Goal: Task Accomplishment & Management: Use online tool/utility

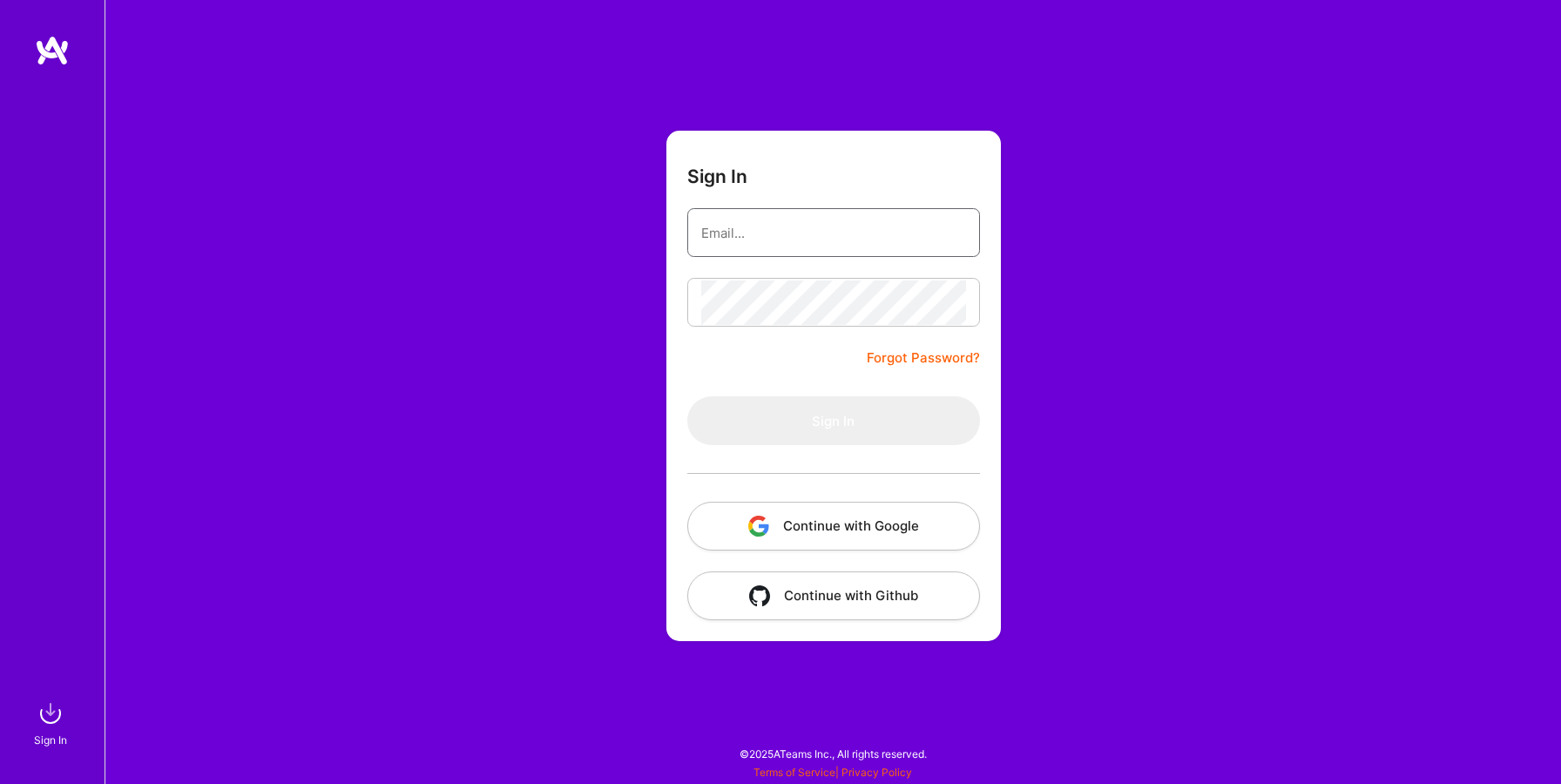
click at [829, 241] on input "email" at bounding box center [833, 233] width 265 height 44
type input "[EMAIL_ADDRESS][DOMAIN_NAME]"
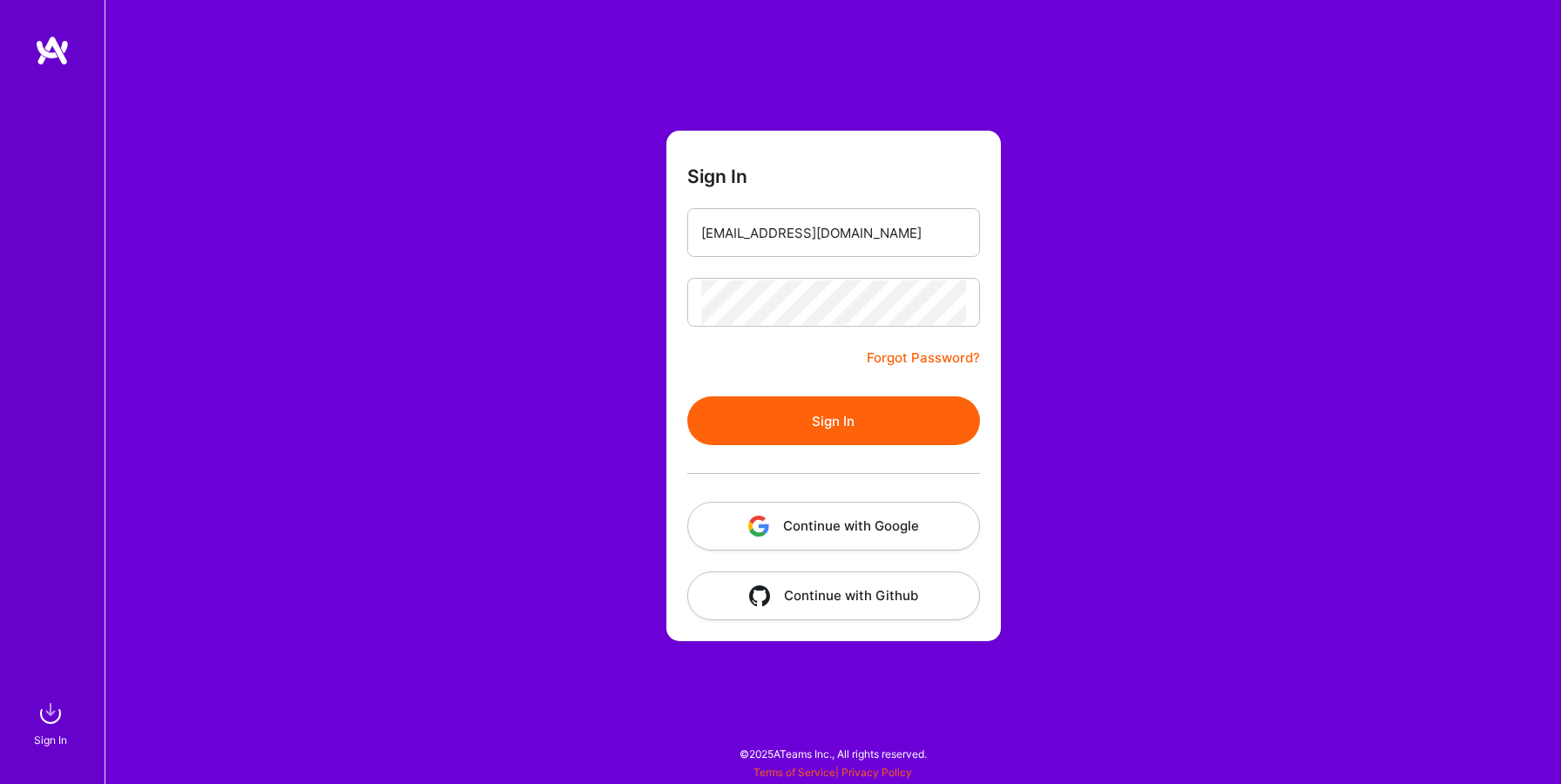
click at [826, 424] on button "Sign In" at bounding box center [833, 420] width 293 height 49
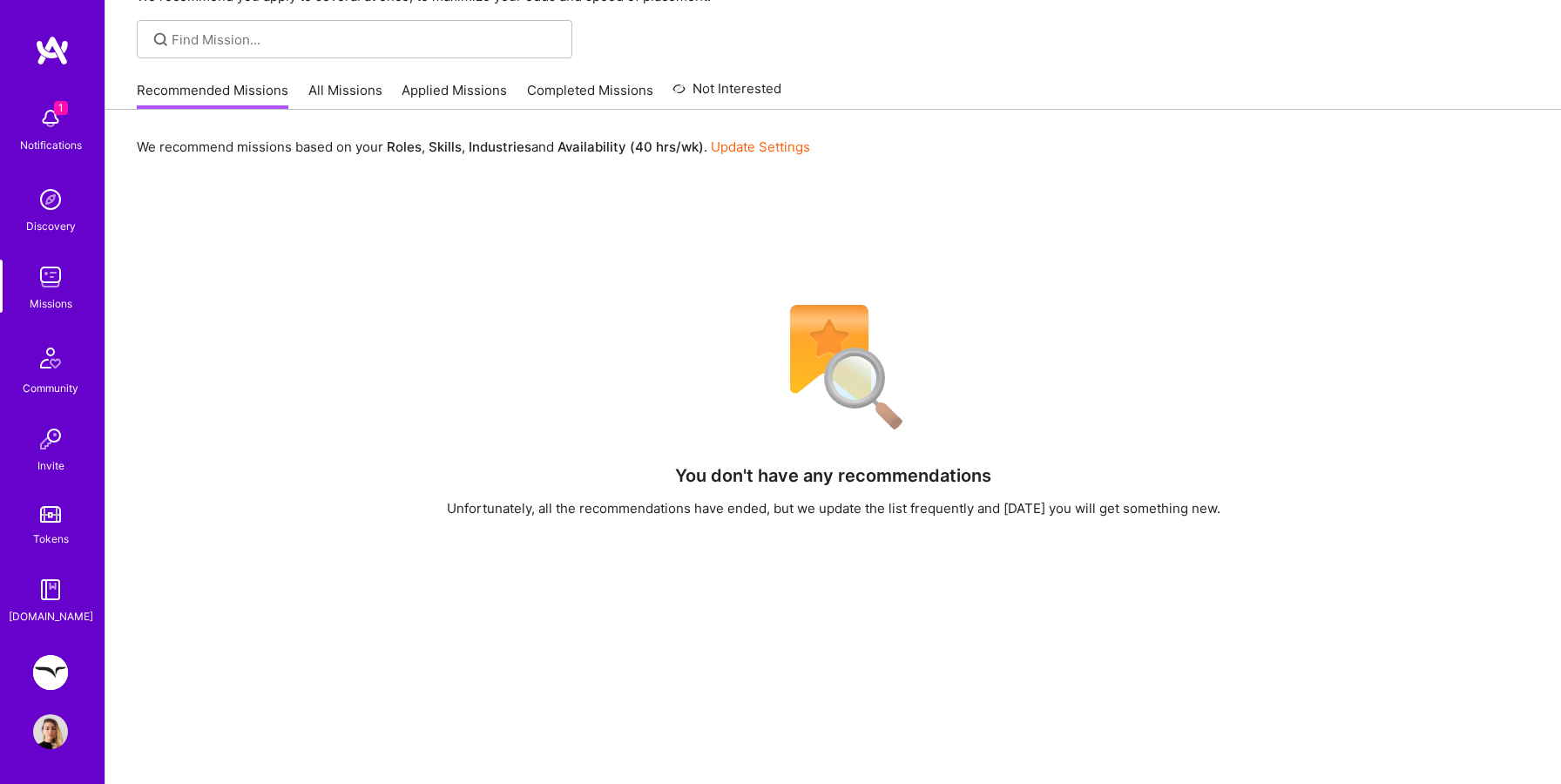
scroll to position [121, 0]
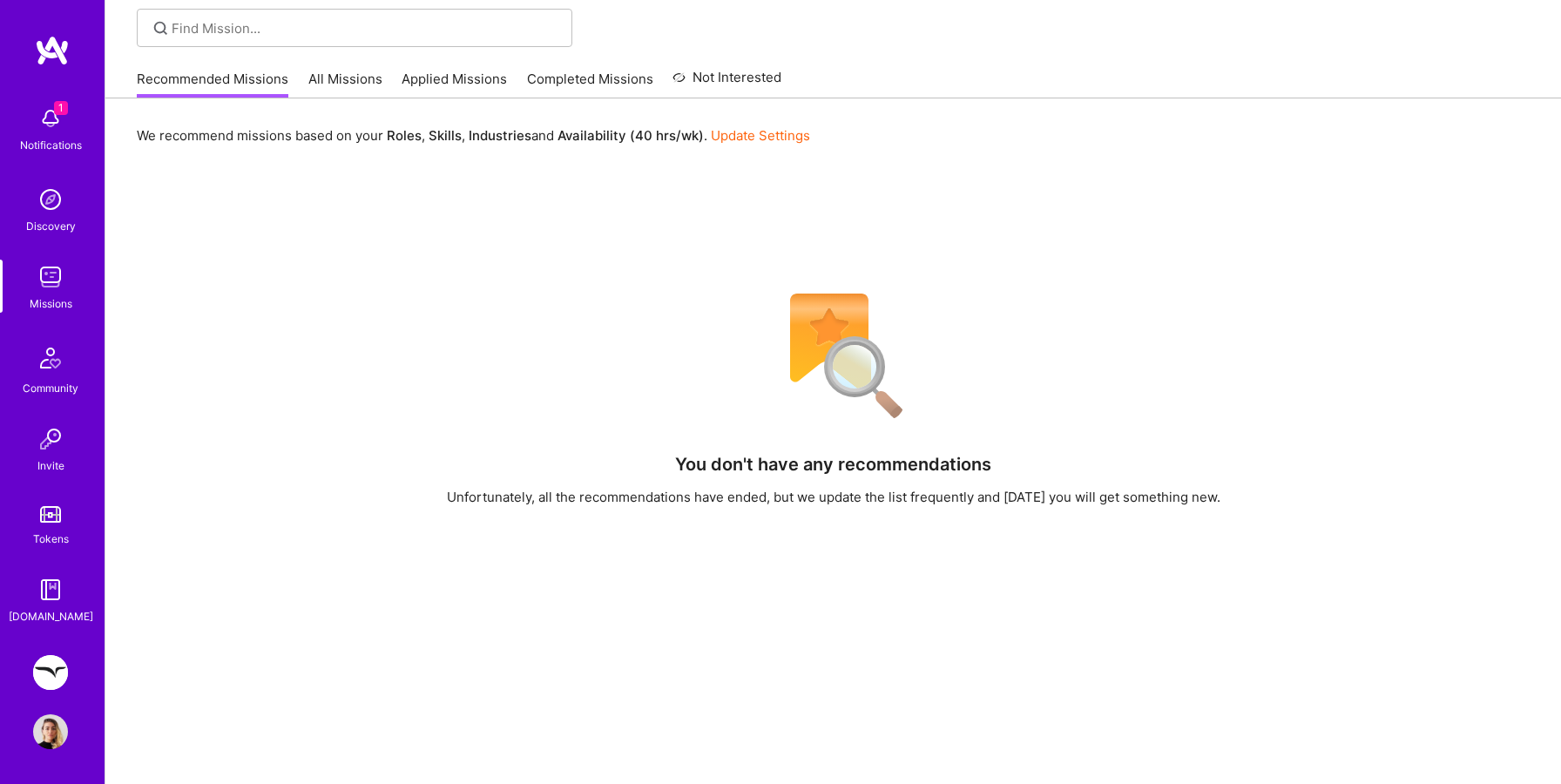
click at [50, 674] on img at bounding box center [50, 672] width 35 height 35
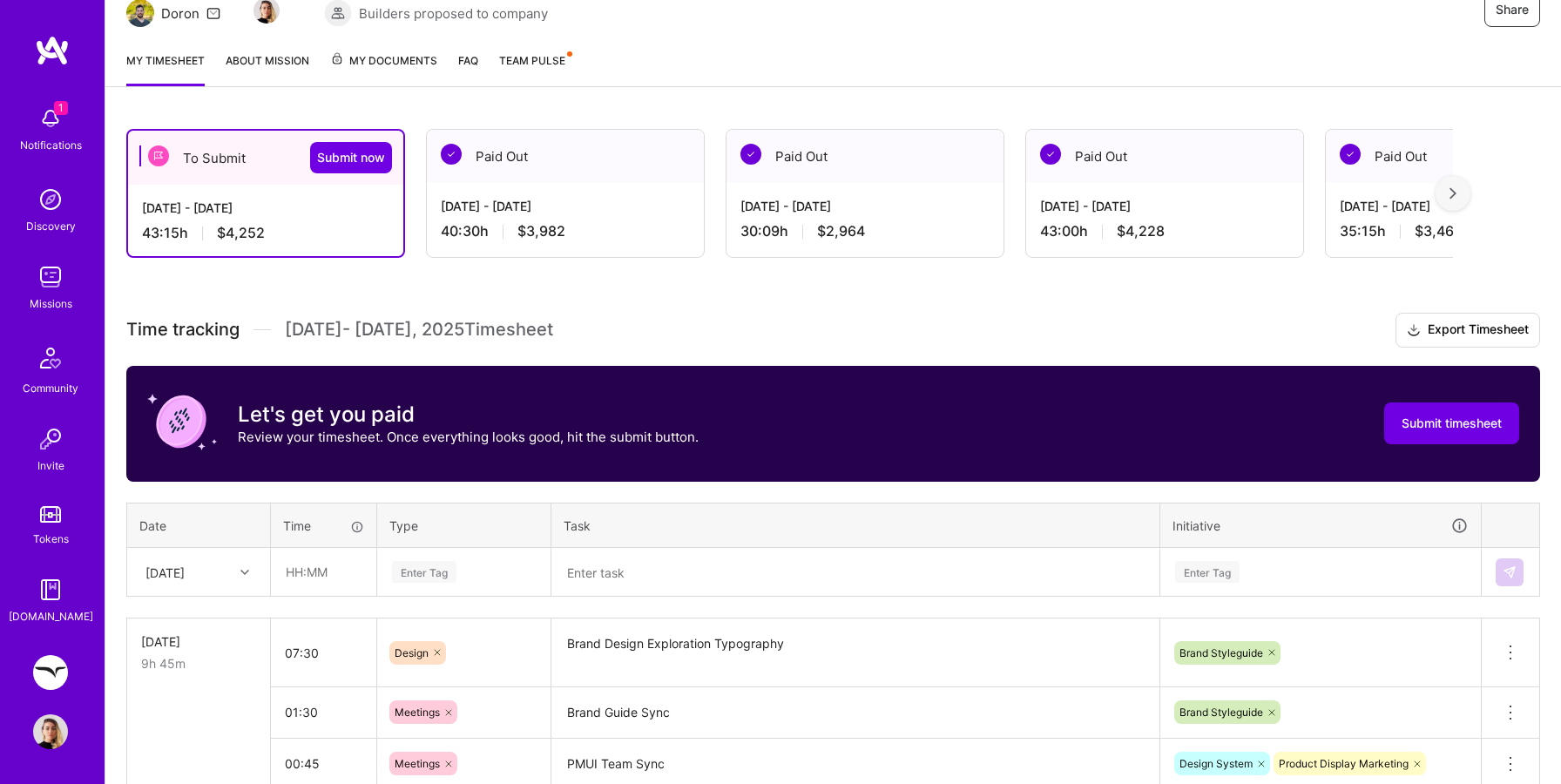
scroll to position [184, 0]
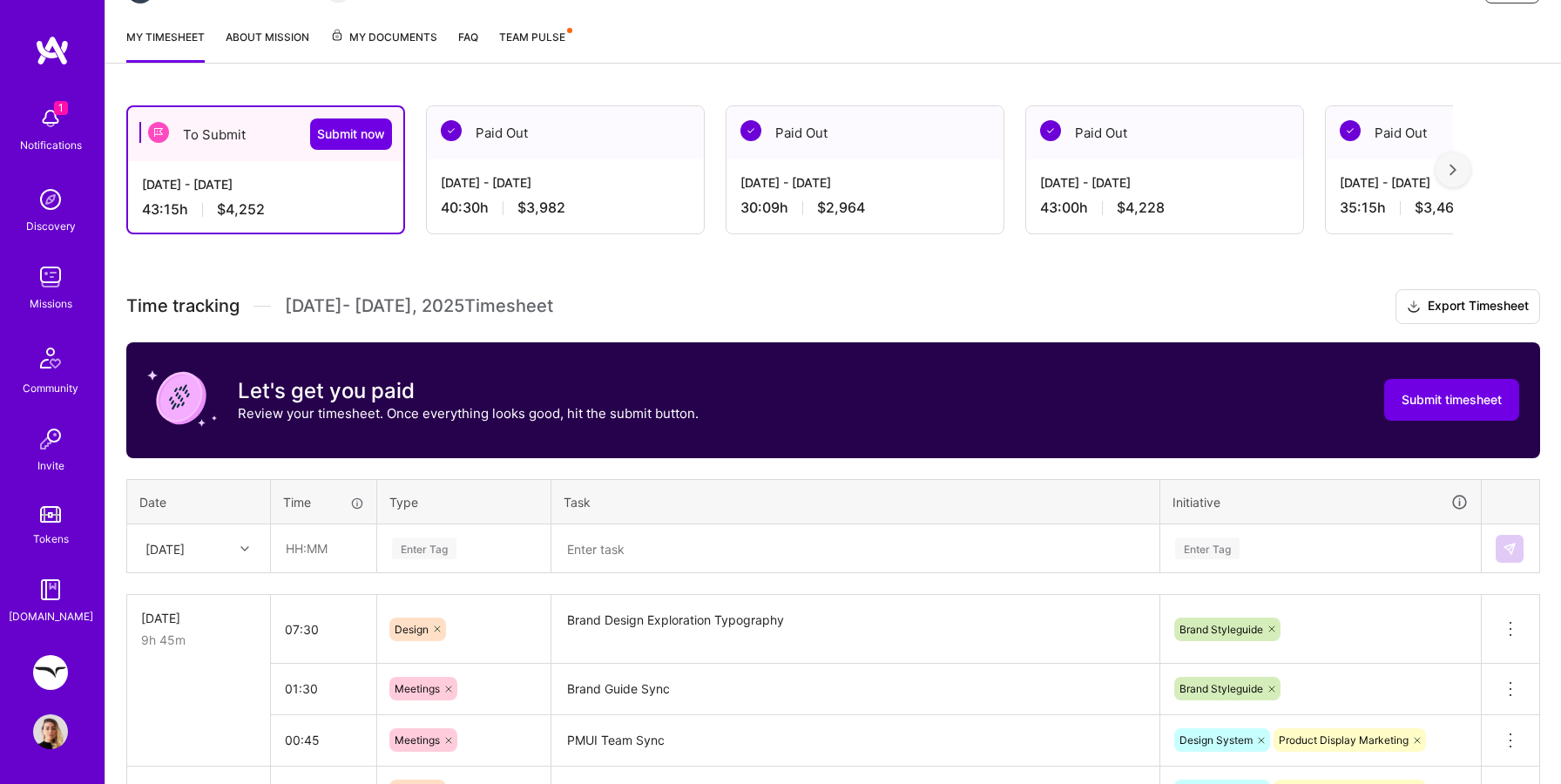
click at [248, 571] on div "[DATE]" at bounding box center [199, 548] width 141 height 46
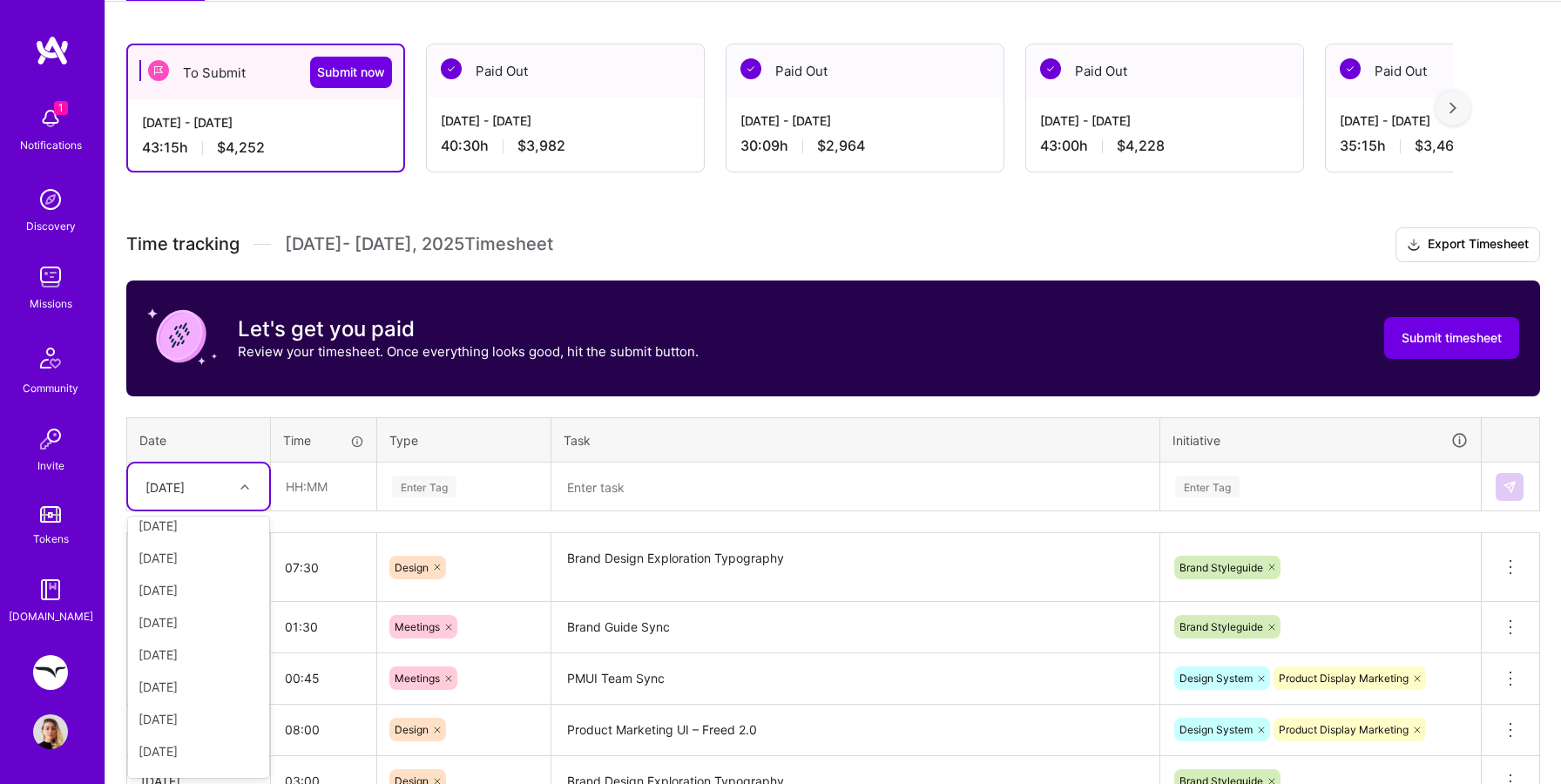
scroll to position [197, 0]
click at [178, 630] on div "[DATE]" at bounding box center [199, 629] width 141 height 32
click at [307, 477] on input "text" at bounding box center [323, 486] width 104 height 46
type input "10:00"
click at [429, 496] on div "Enter Tag" at bounding box center [463, 486] width 172 height 45
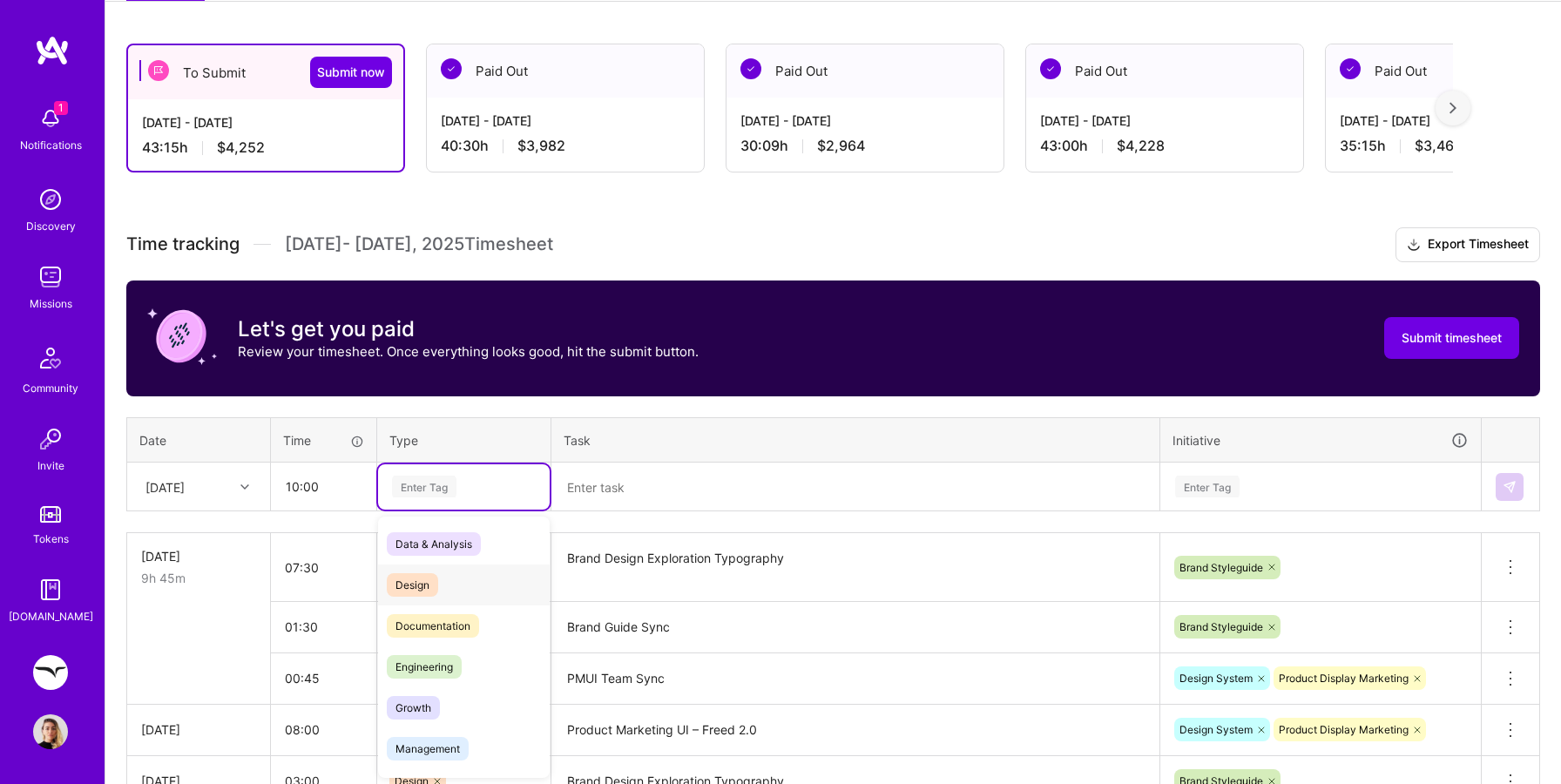
click at [422, 578] on span "Design" at bounding box center [413, 585] width 51 height 24
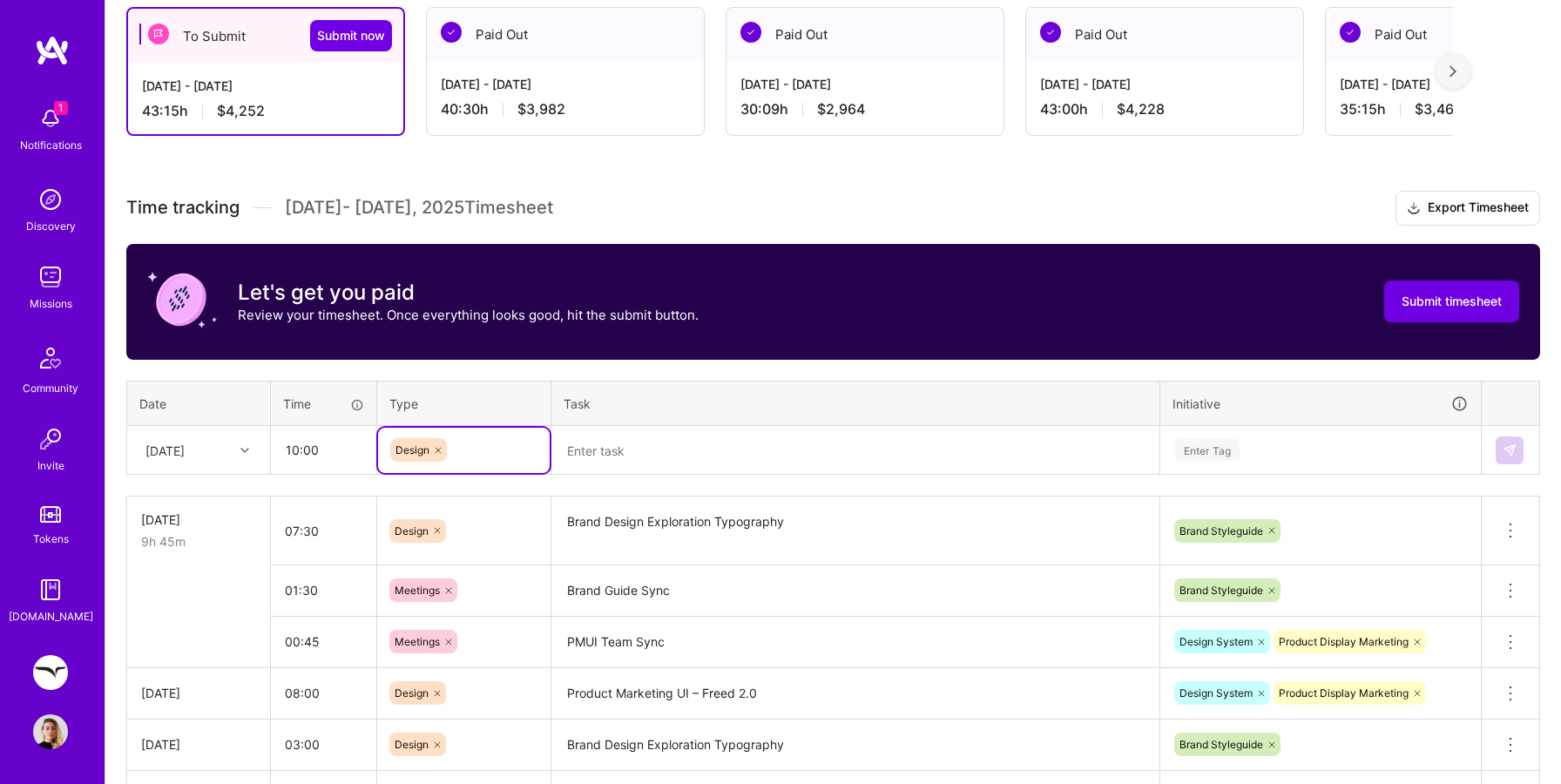
scroll to position [321, 0]
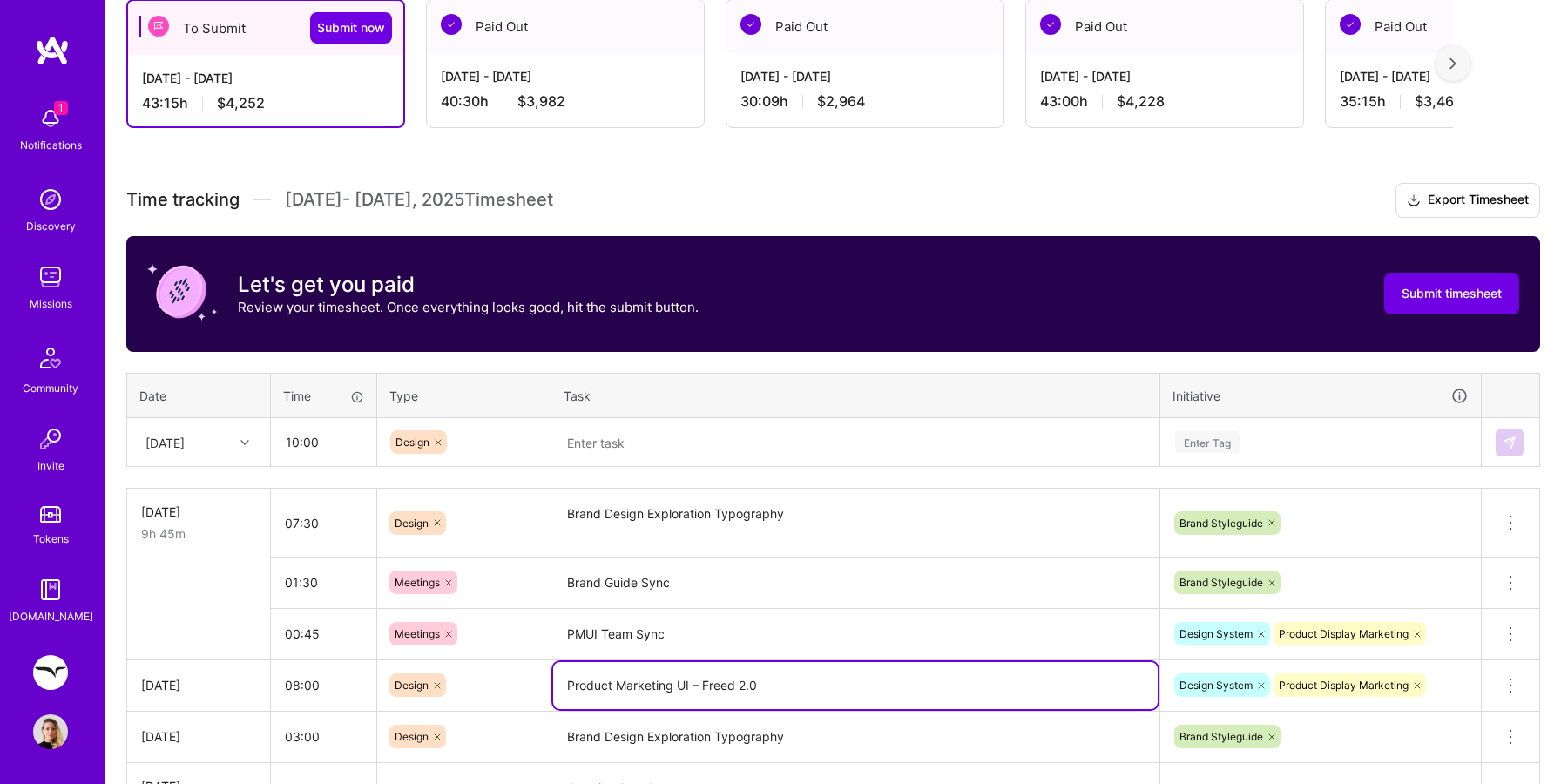
click at [611, 690] on textarea "Product Marketing UI – Freed 2.0" at bounding box center [855, 685] width 604 height 47
click at [615, 430] on textarea at bounding box center [855, 442] width 604 height 45
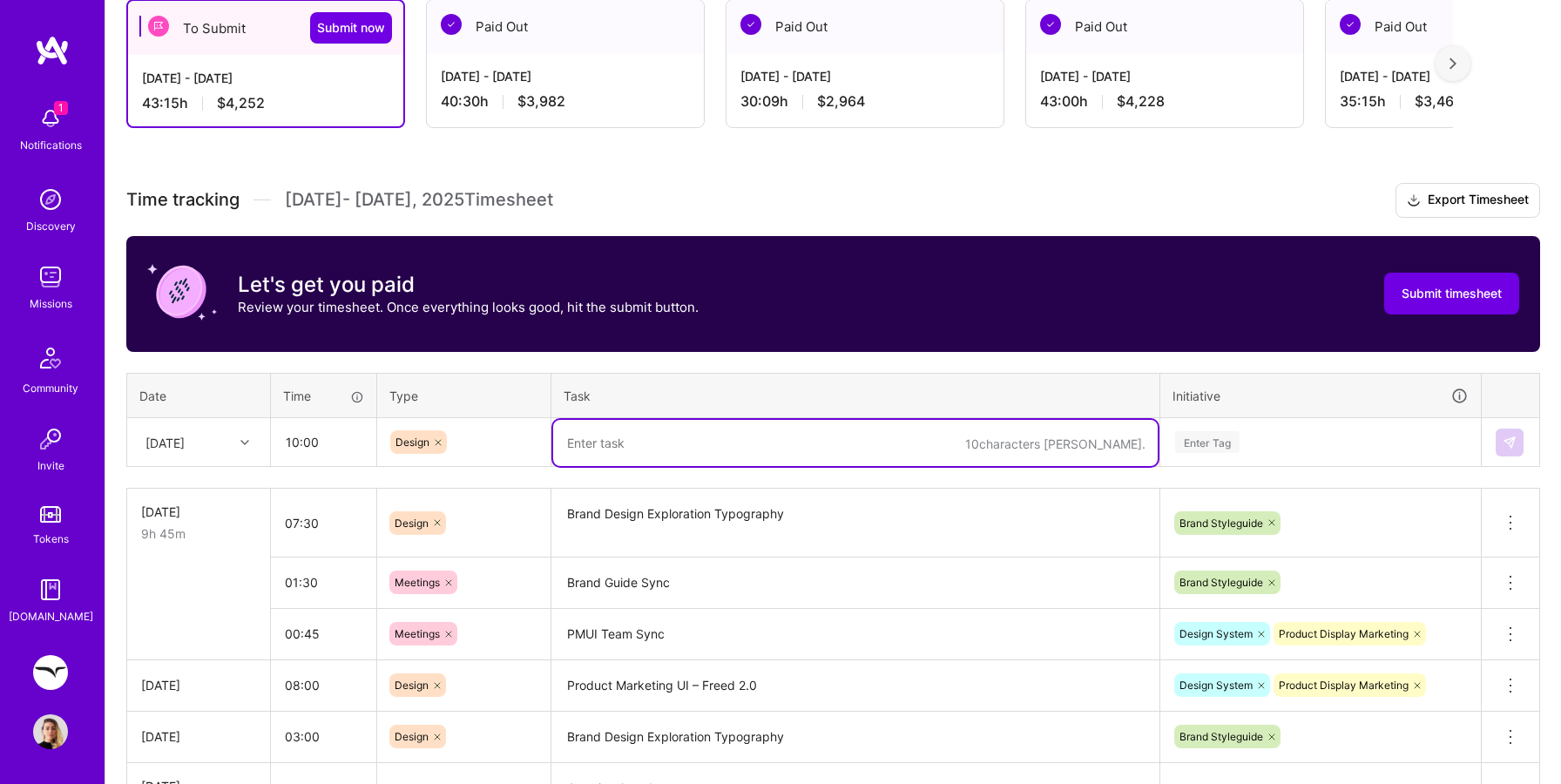
paste textarea "Product Marketing UI – Freed 2.0"
type textarea "Product Marketing UI – Freed 2.0 – Level 2 Component Creation"
click at [1199, 433] on div "Enter Tag" at bounding box center [1207, 441] width 64 height 27
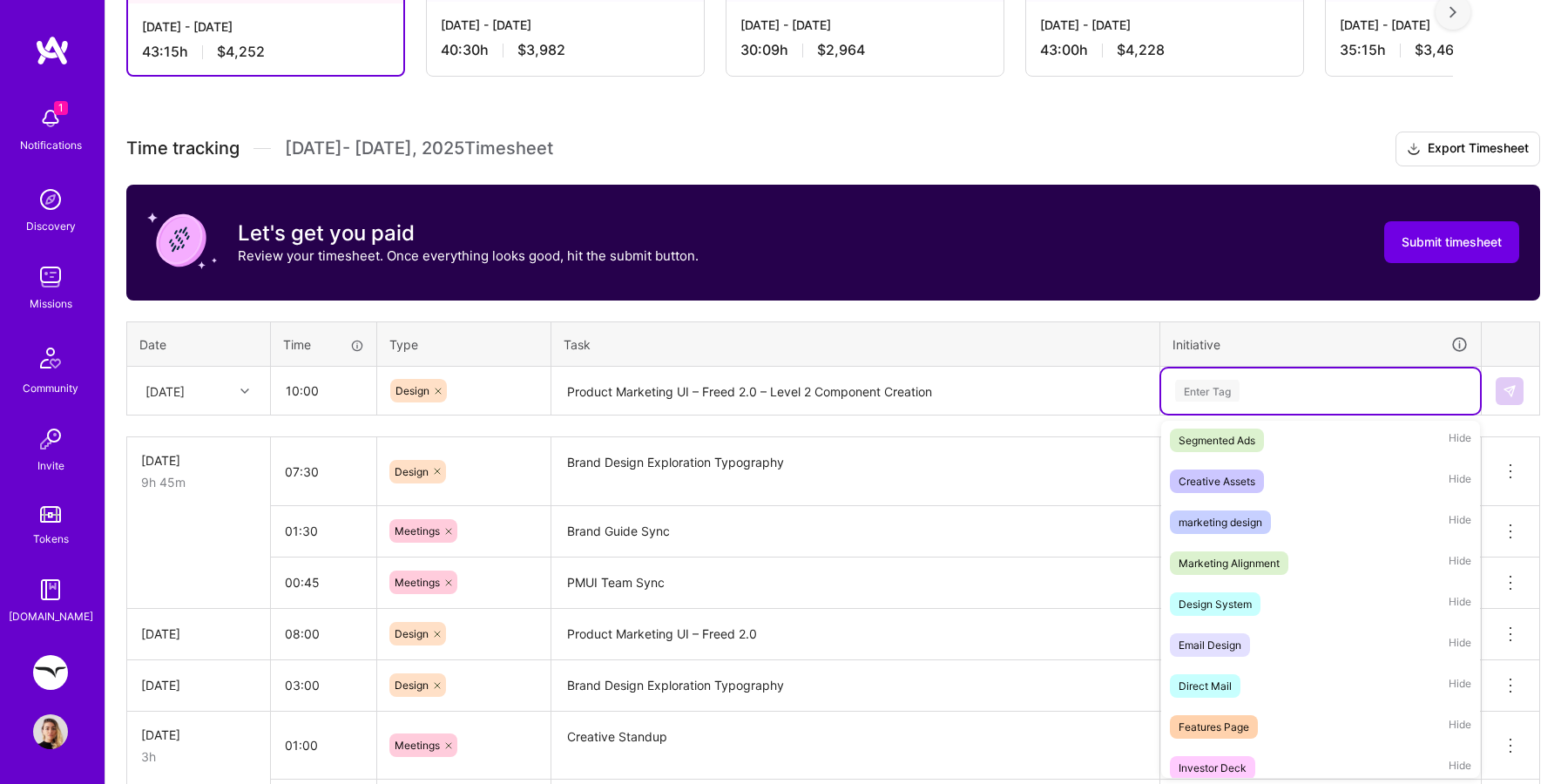
scroll to position [491, 0]
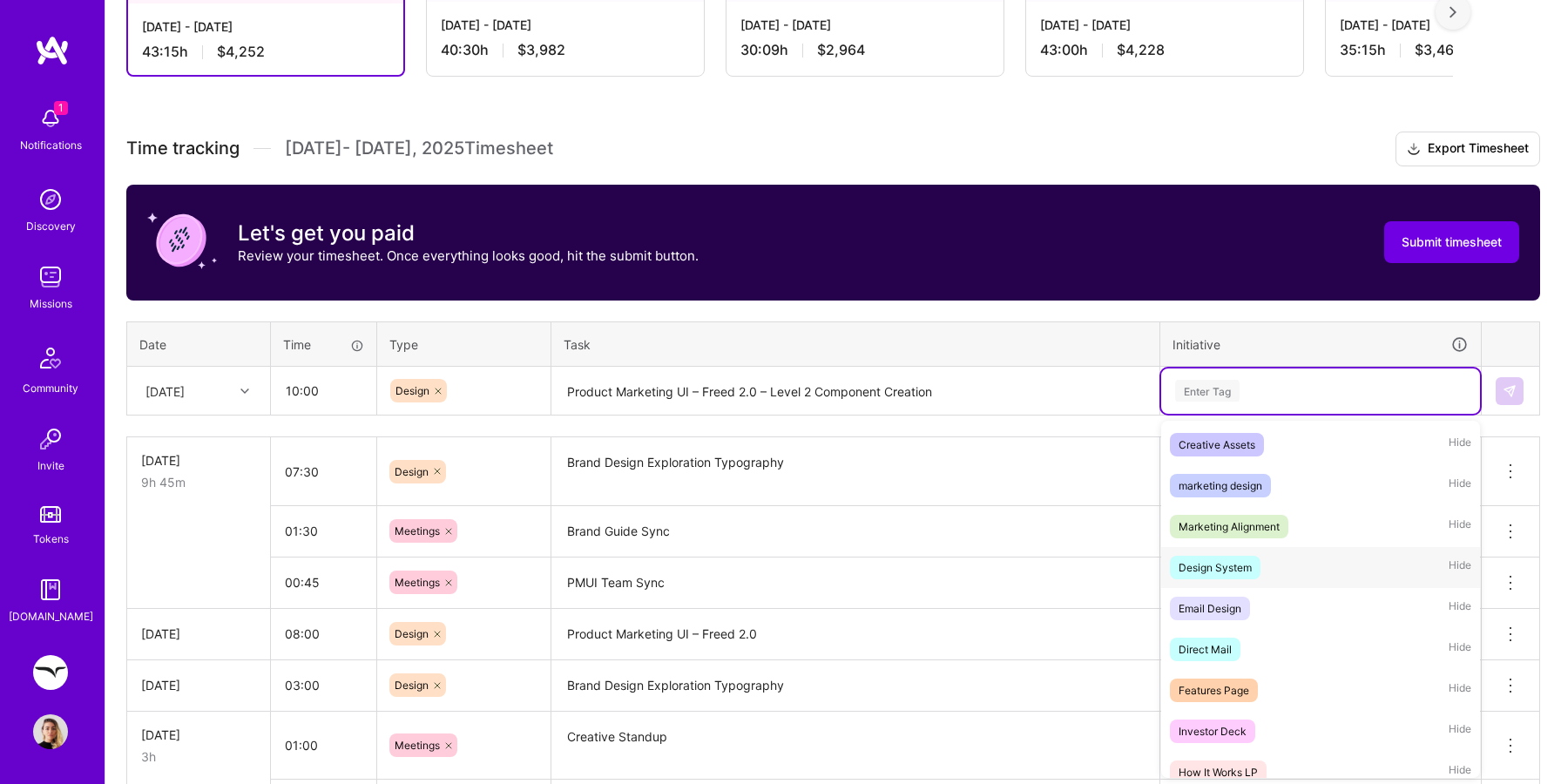
click at [1216, 562] on div "Design System" at bounding box center [1215, 568] width 73 height 18
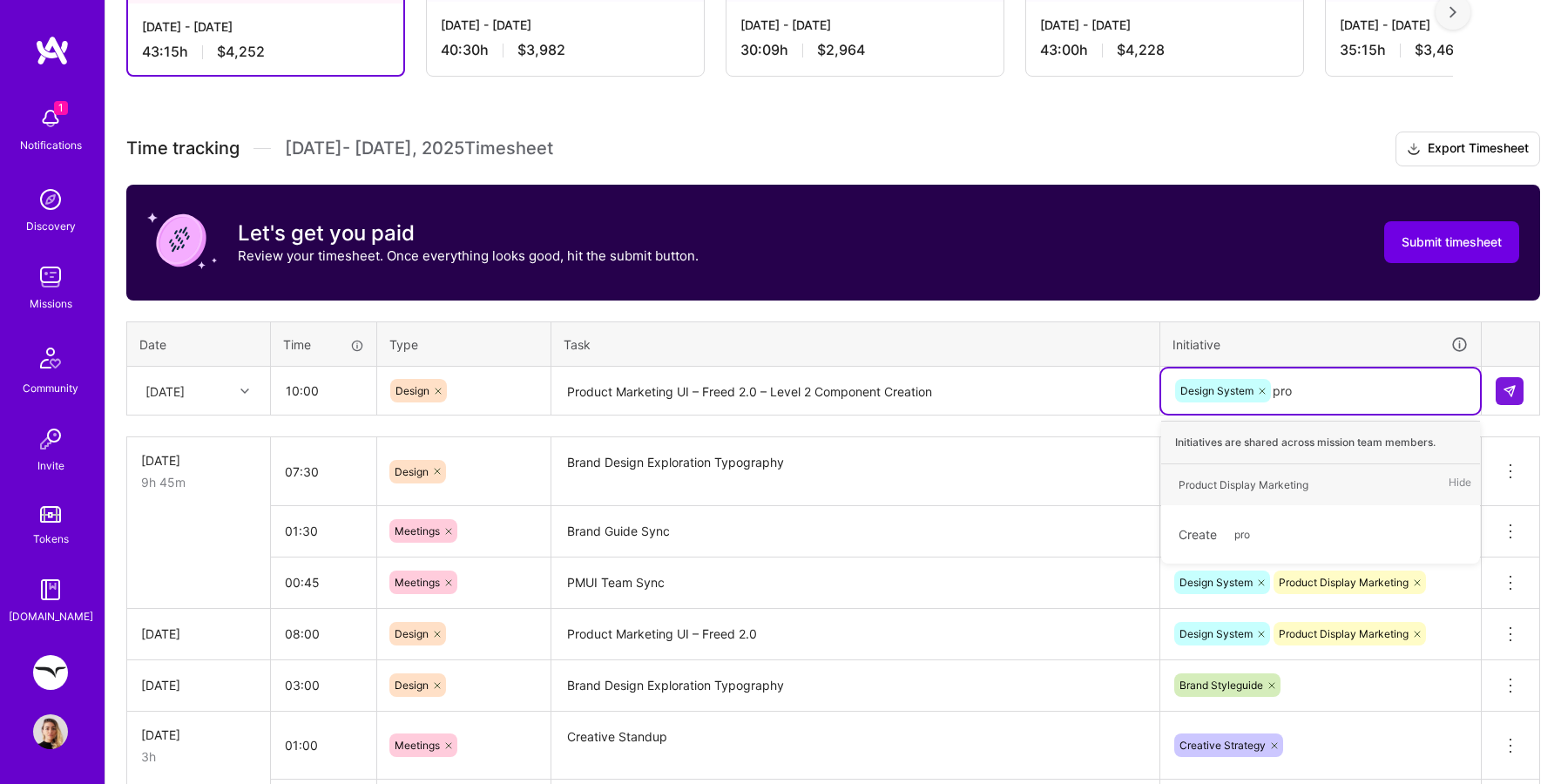
type input "prod"
click at [1268, 477] on div "Product Display Marketing" at bounding box center [1243, 485] width 129 height 18
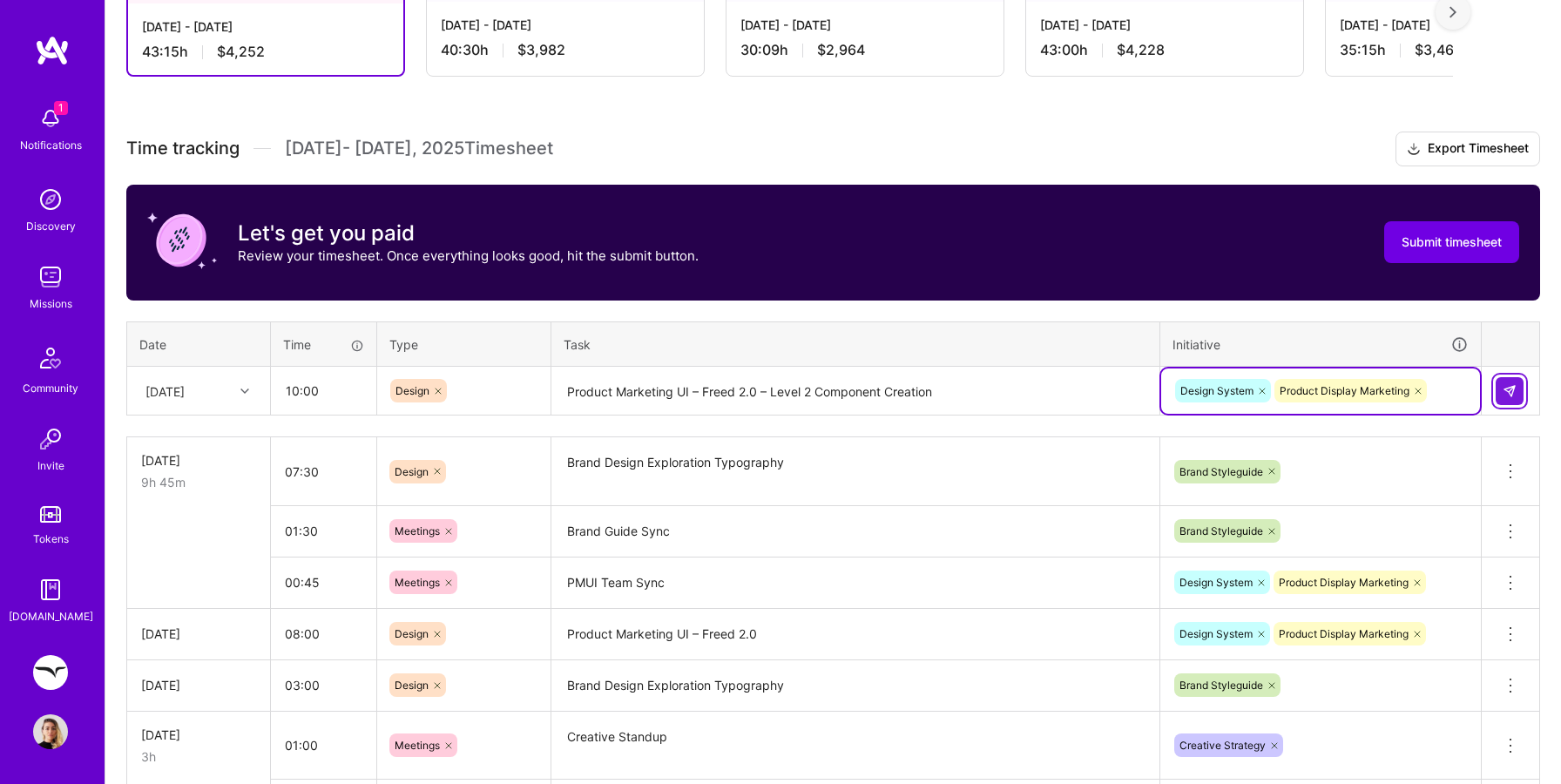
click at [1507, 392] on img at bounding box center [1509, 391] width 14 height 14
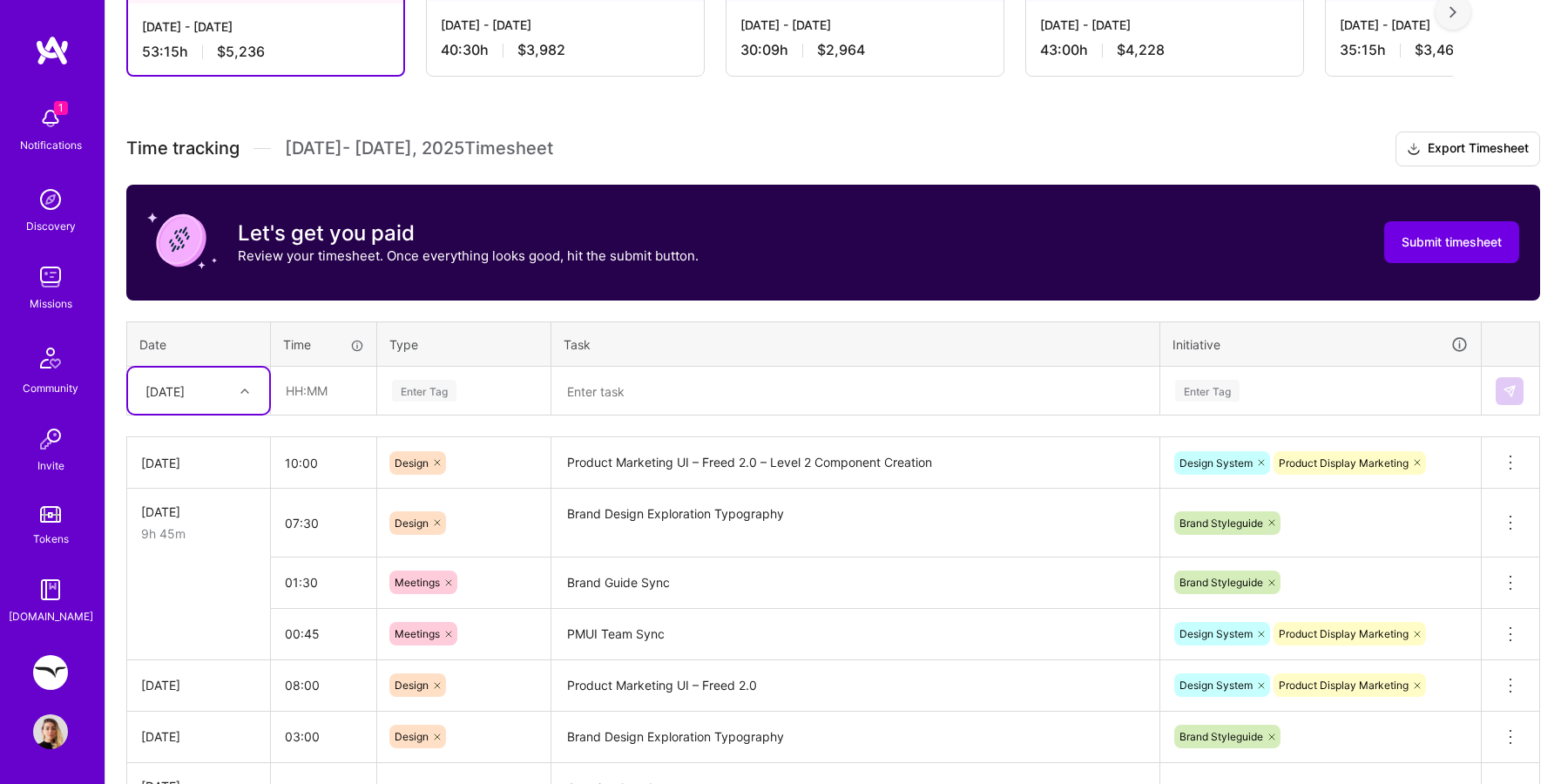
click at [238, 377] on div at bounding box center [247, 390] width 27 height 28
click at [189, 530] on div "[DATE]" at bounding box center [199, 533] width 141 height 32
click at [325, 392] on input "text" at bounding box center [323, 391] width 104 height 46
click at [448, 388] on div "Enter Tag" at bounding box center [424, 390] width 64 height 27
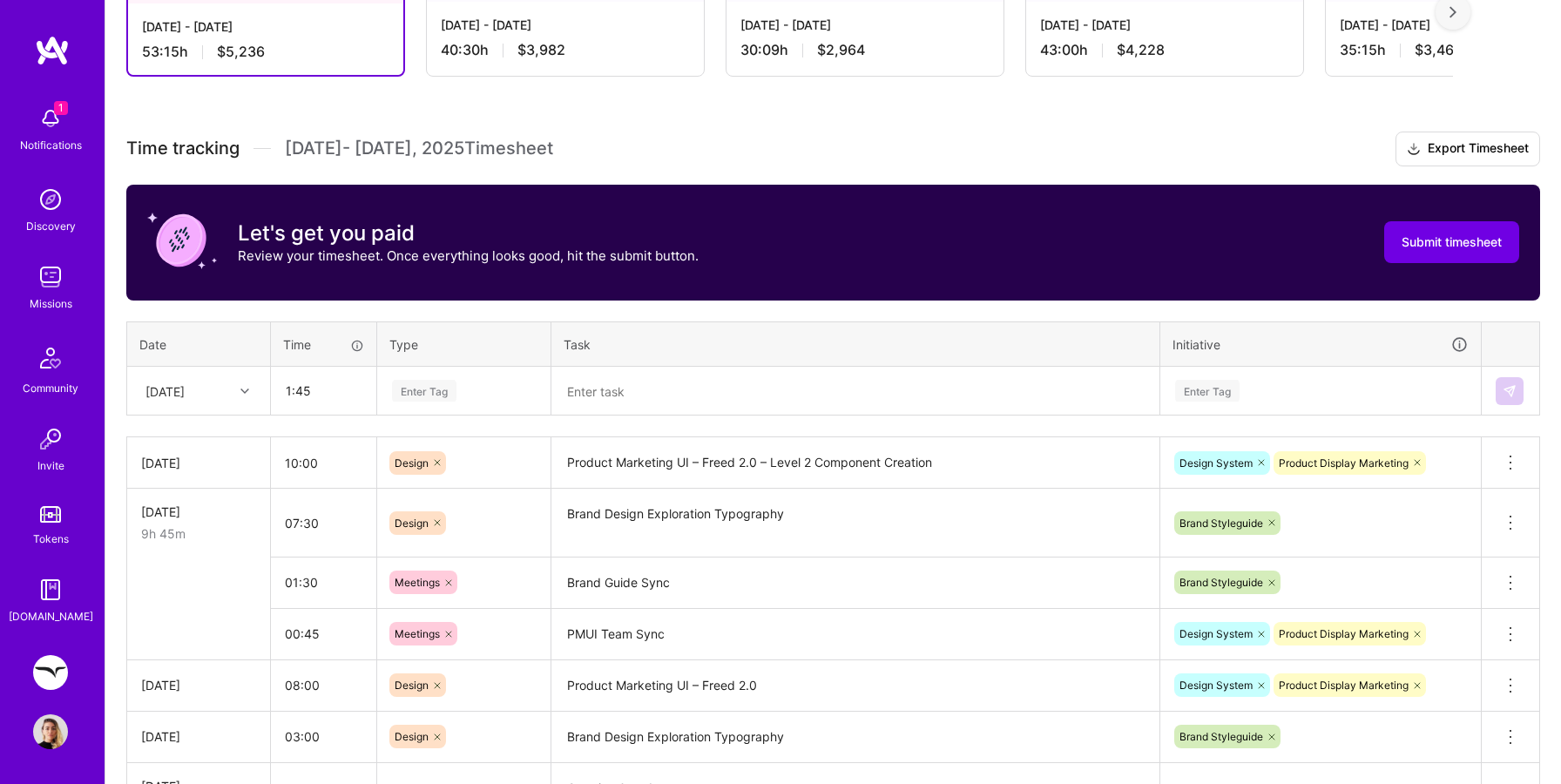
type input "01:45"
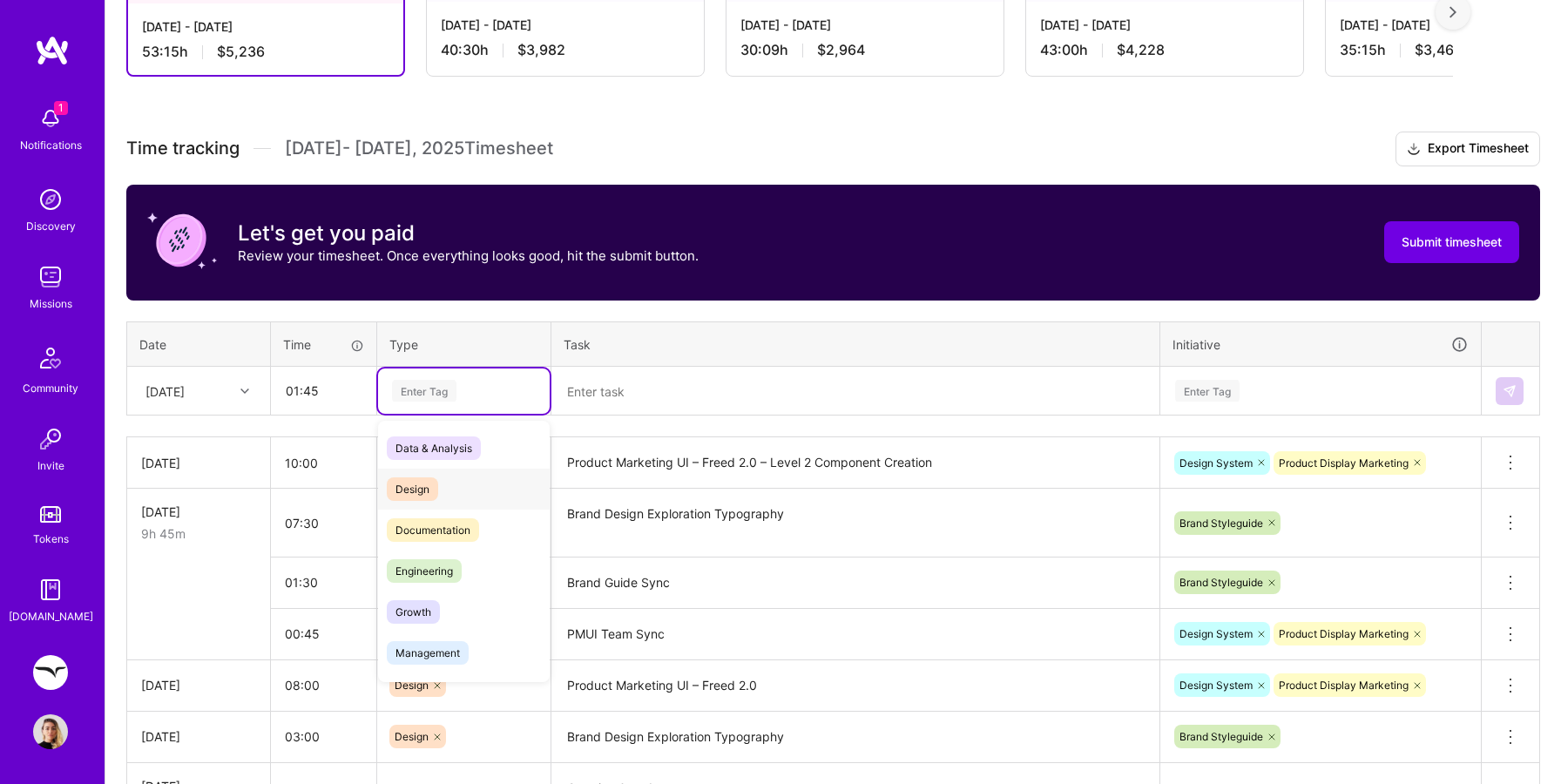
click at [425, 484] on span "Design" at bounding box center [413, 489] width 51 height 24
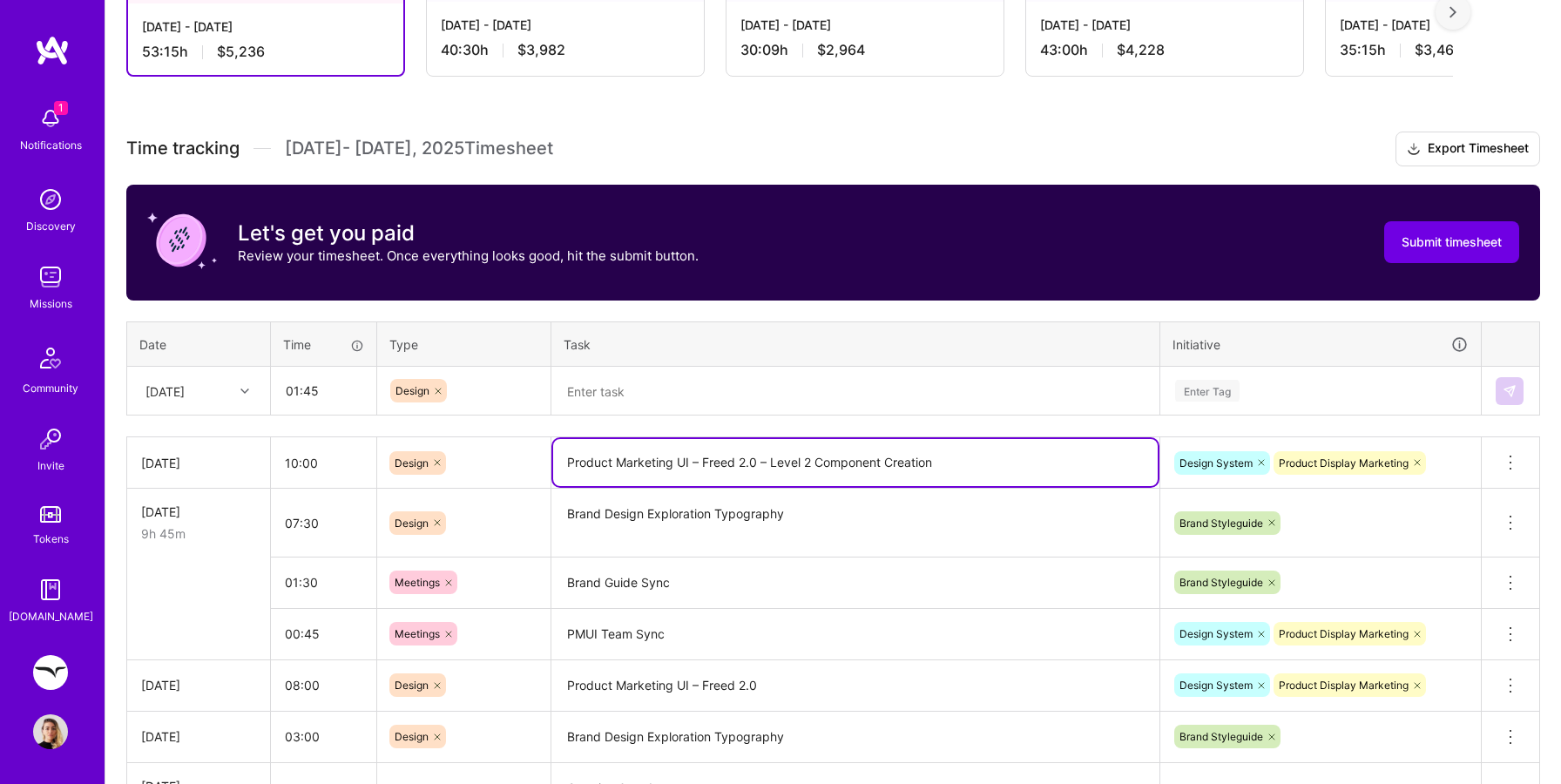
click at [714, 458] on textarea "Product Marketing UI – Freed 2.0 – Level 2 Component Creation" at bounding box center [855, 462] width 604 height 47
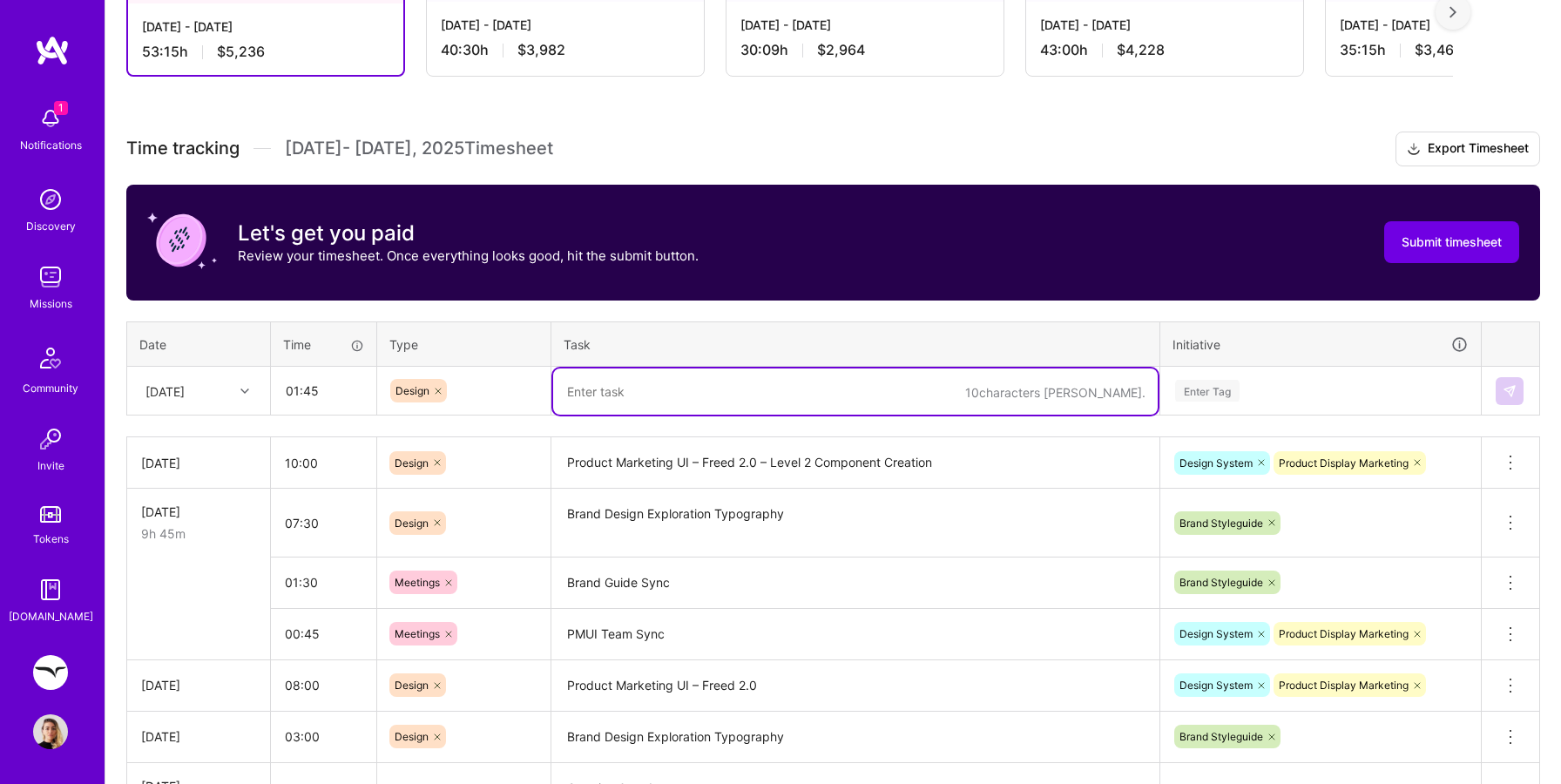
click at [689, 396] on textarea at bounding box center [855, 392] width 604 height 46
paste textarea "Product Marketing UI – Freed 2.0 – Level 2 Component Creation"
type textarea "Product Marketing UI – Freed 2.0 – Level 2 Component Creation"
click at [1229, 391] on div "Enter Tag" at bounding box center [1207, 390] width 64 height 27
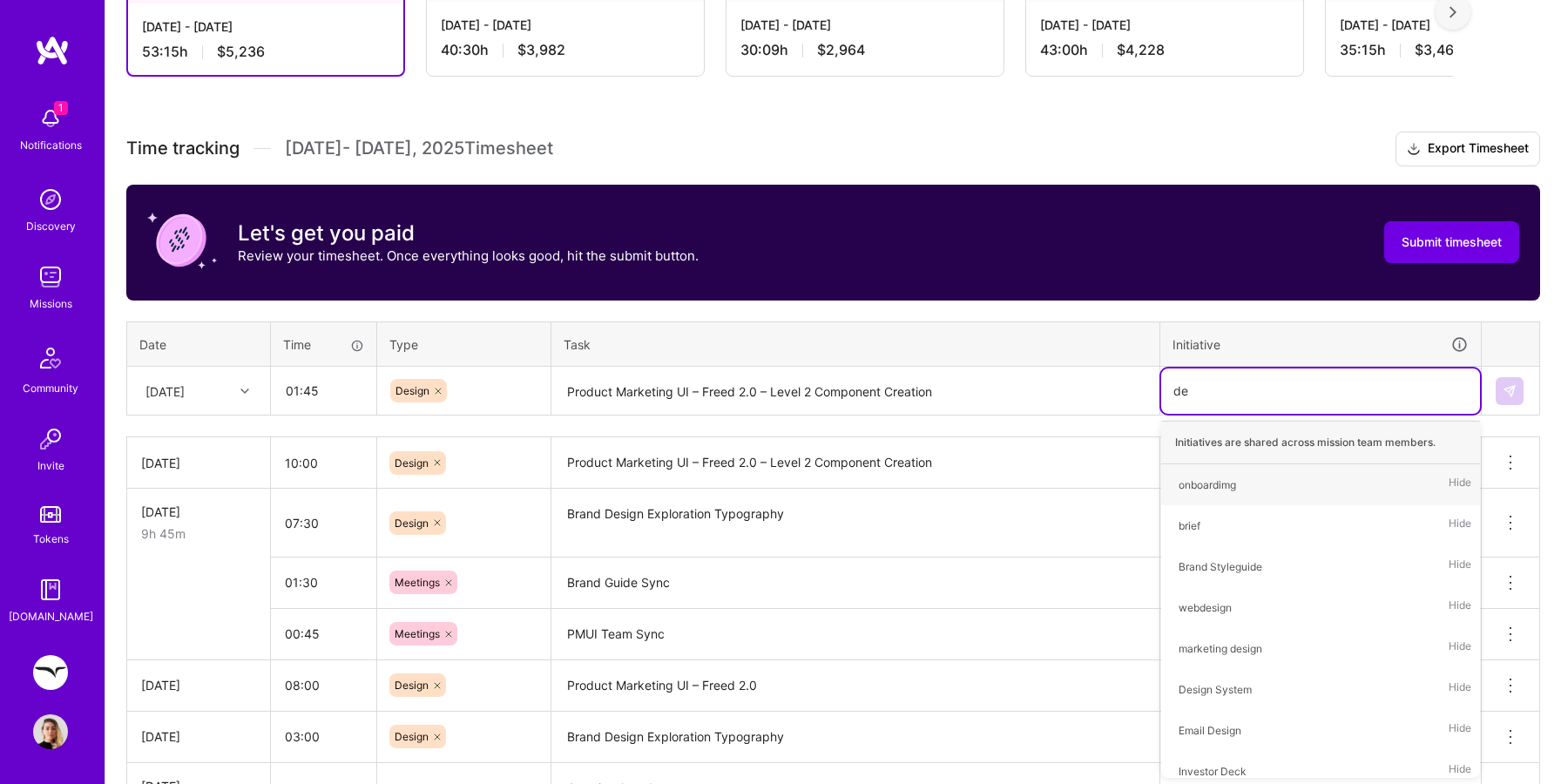
type input "des"
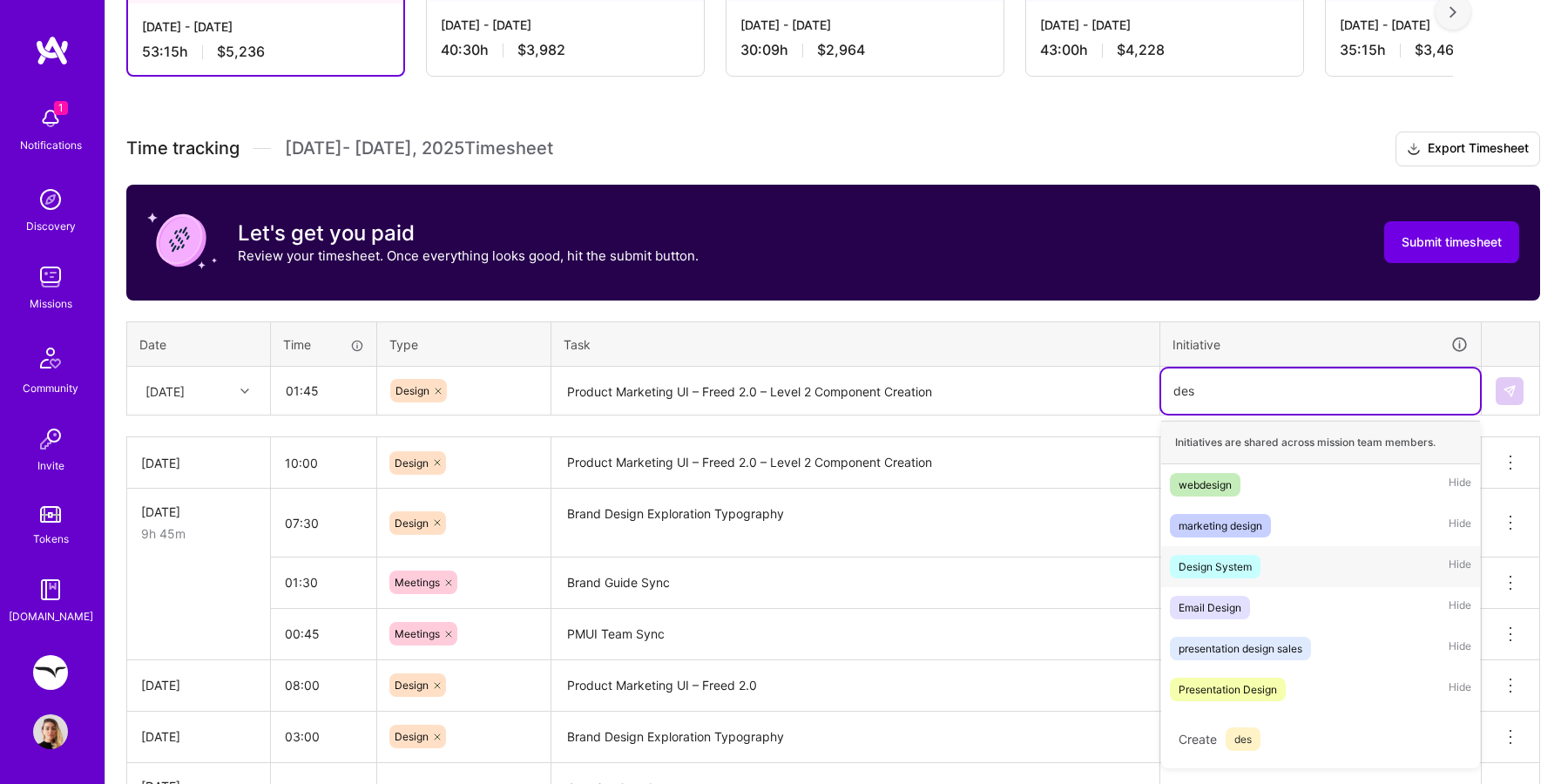
click at [1223, 551] on div "Design System Hide" at bounding box center [1321, 566] width 319 height 41
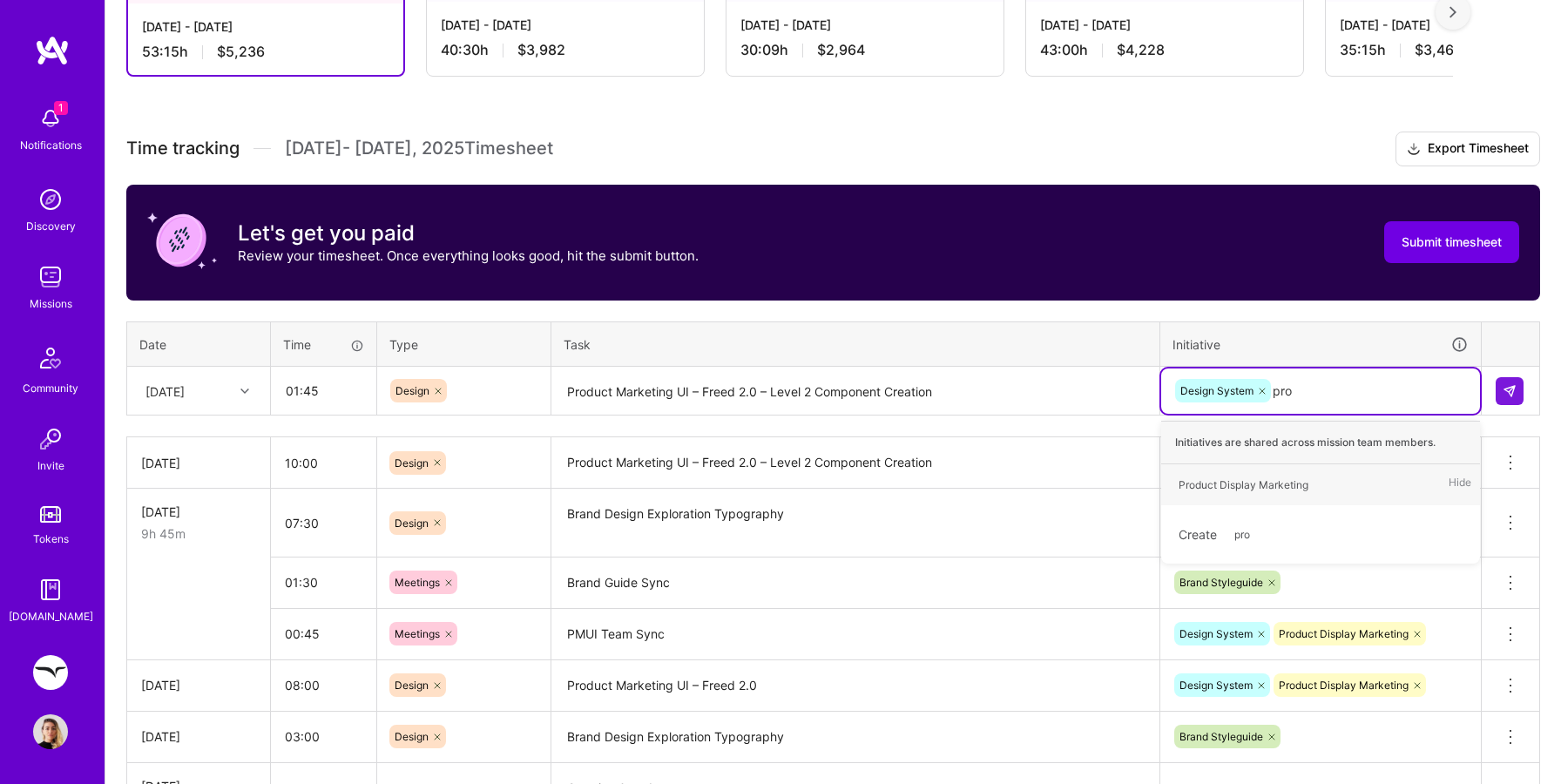
type input "prod"
click at [1237, 476] on div "Product Display Marketing" at bounding box center [1243, 485] width 129 height 18
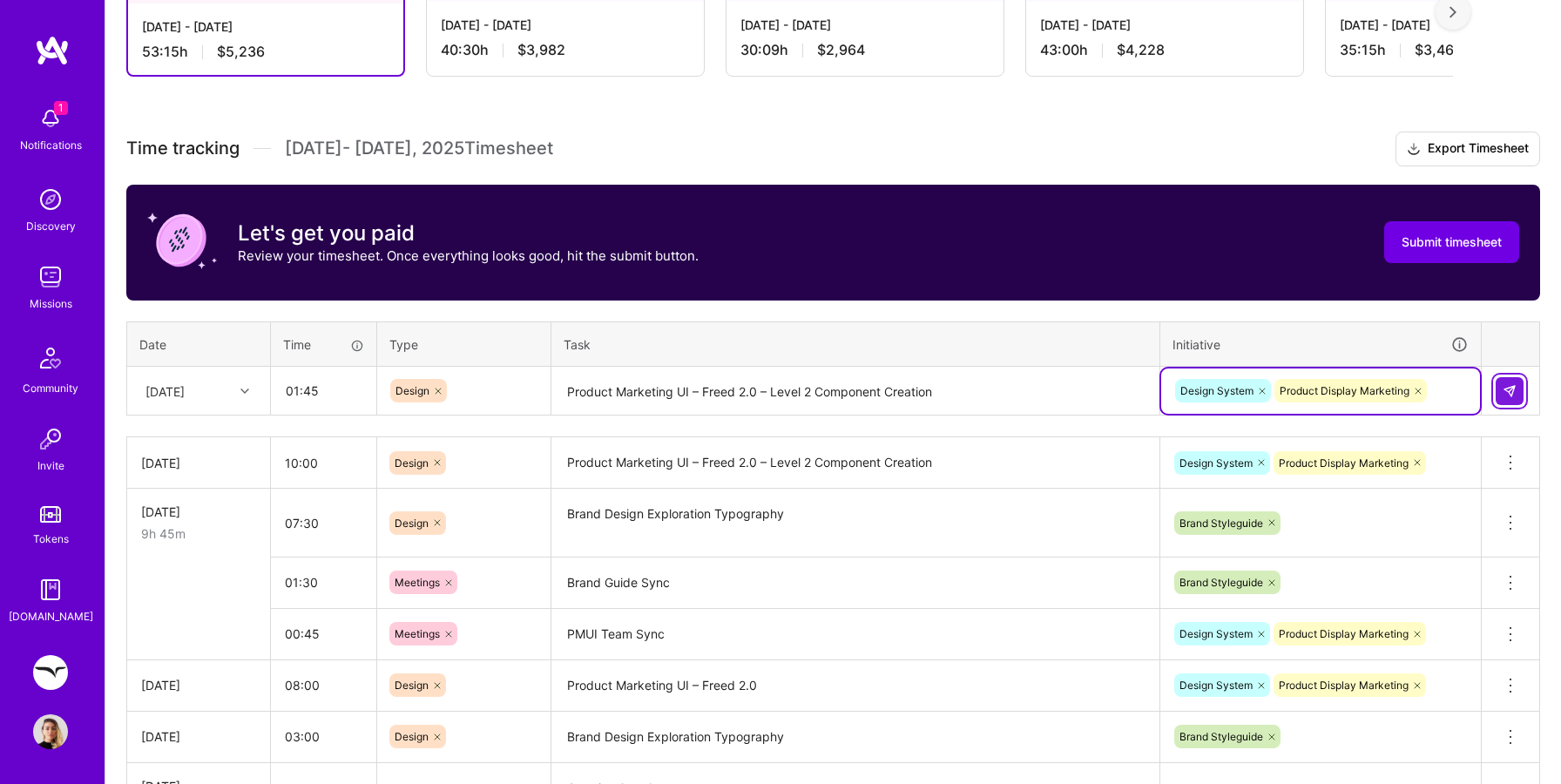
click at [1516, 392] on button at bounding box center [1510, 391] width 28 height 28
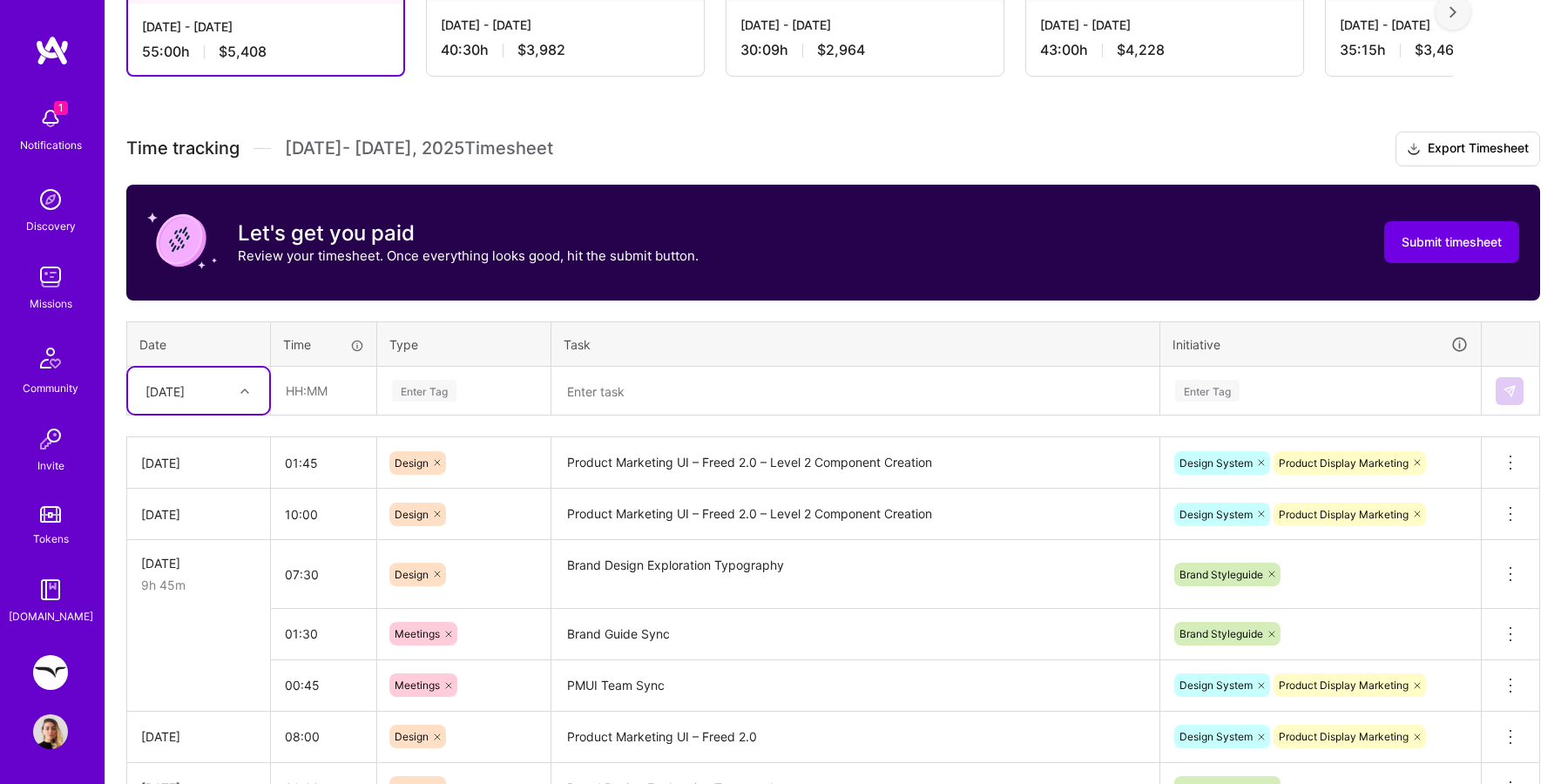
click at [255, 389] on div at bounding box center [247, 391] width 27 height 23
click at [196, 595] on div "[DATE]" at bounding box center [199, 597] width 141 height 32
click at [323, 403] on input "text" at bounding box center [323, 391] width 104 height 46
click at [441, 392] on div "Enter Tag" at bounding box center [424, 390] width 64 height 27
type input "01:00"
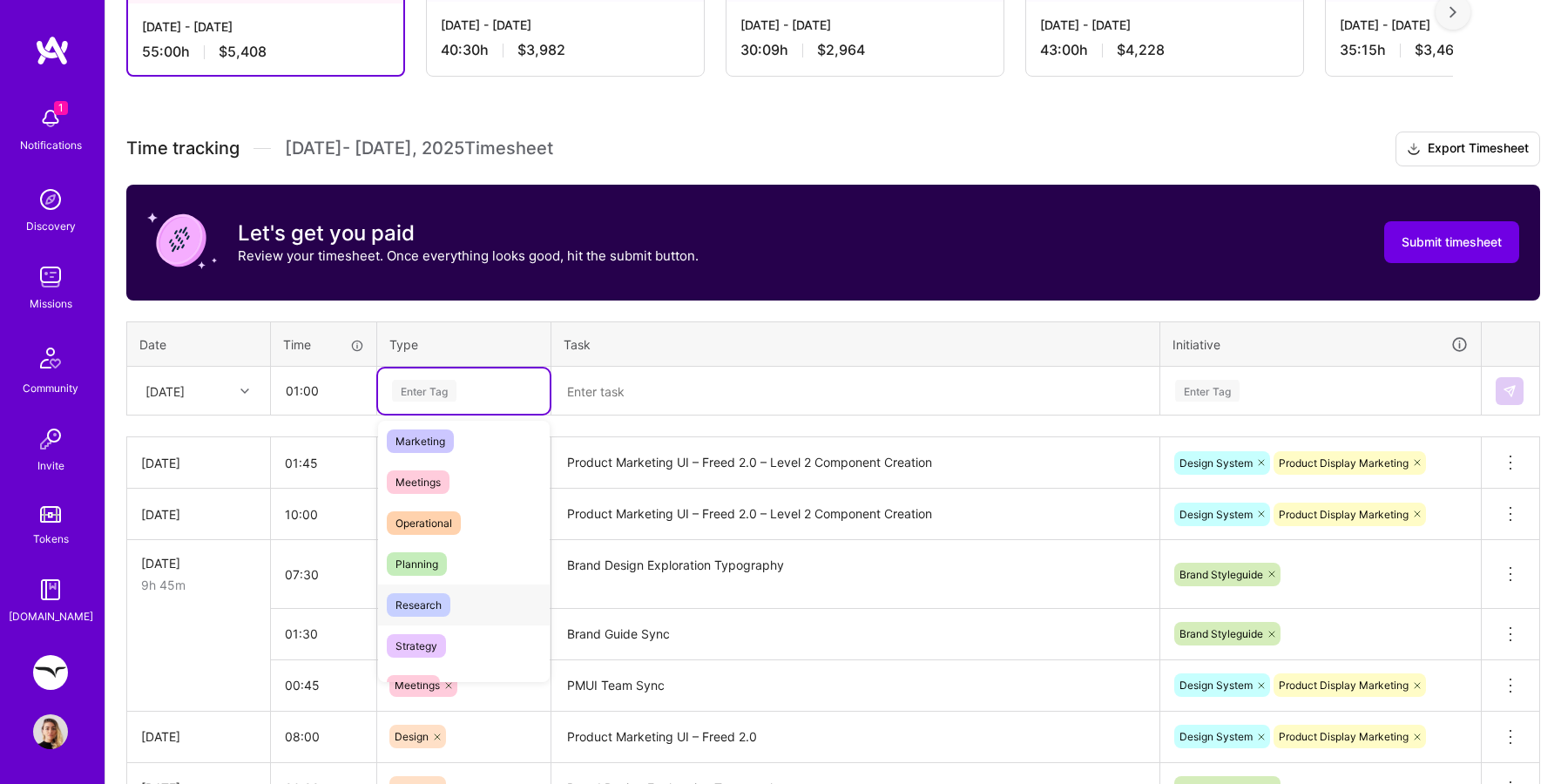
scroll to position [245, 0]
click at [433, 505] on div "Meetings" at bounding box center [463, 490] width 172 height 41
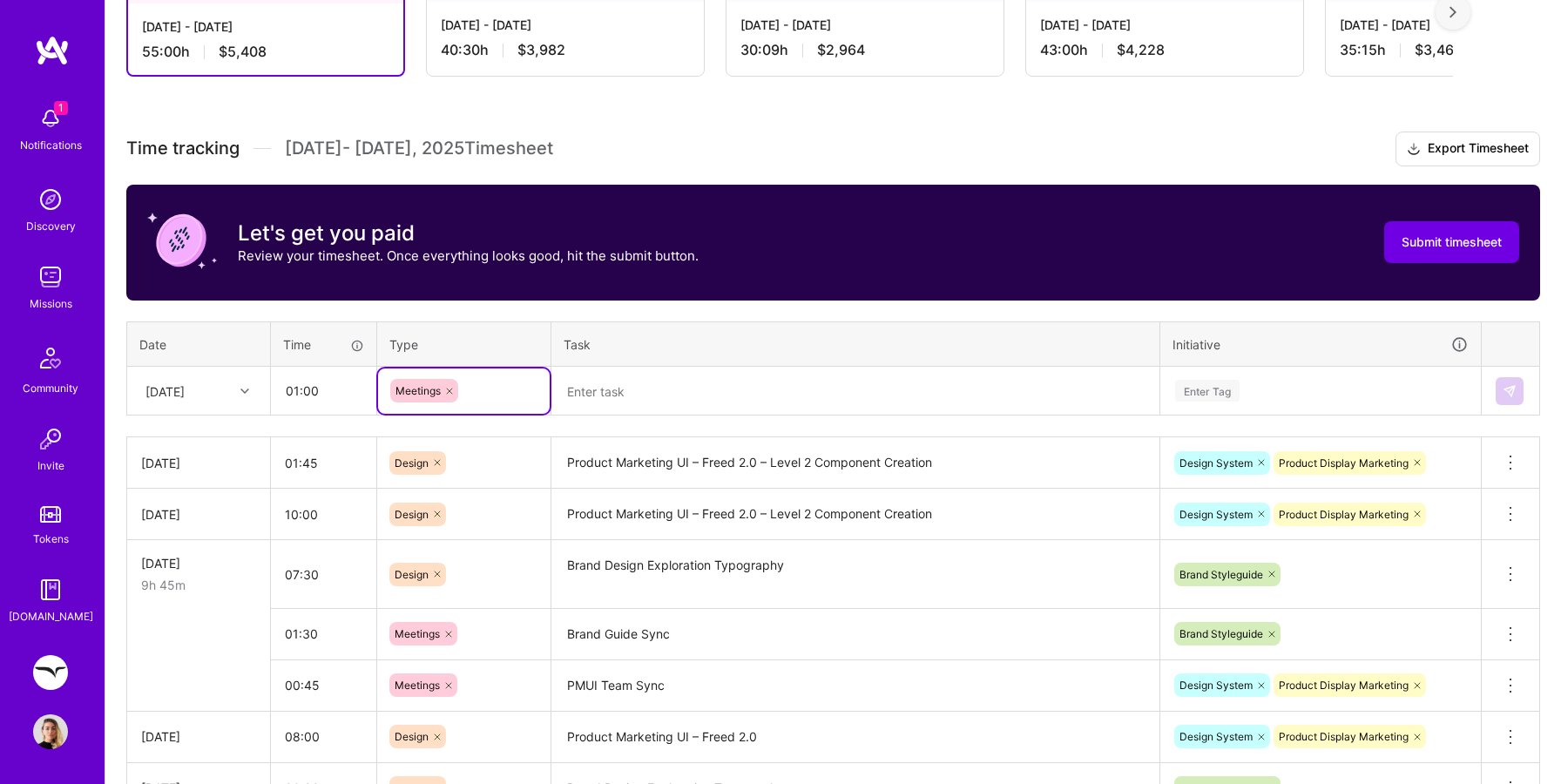
click at [637, 392] on textarea at bounding box center [855, 392] width 604 height 46
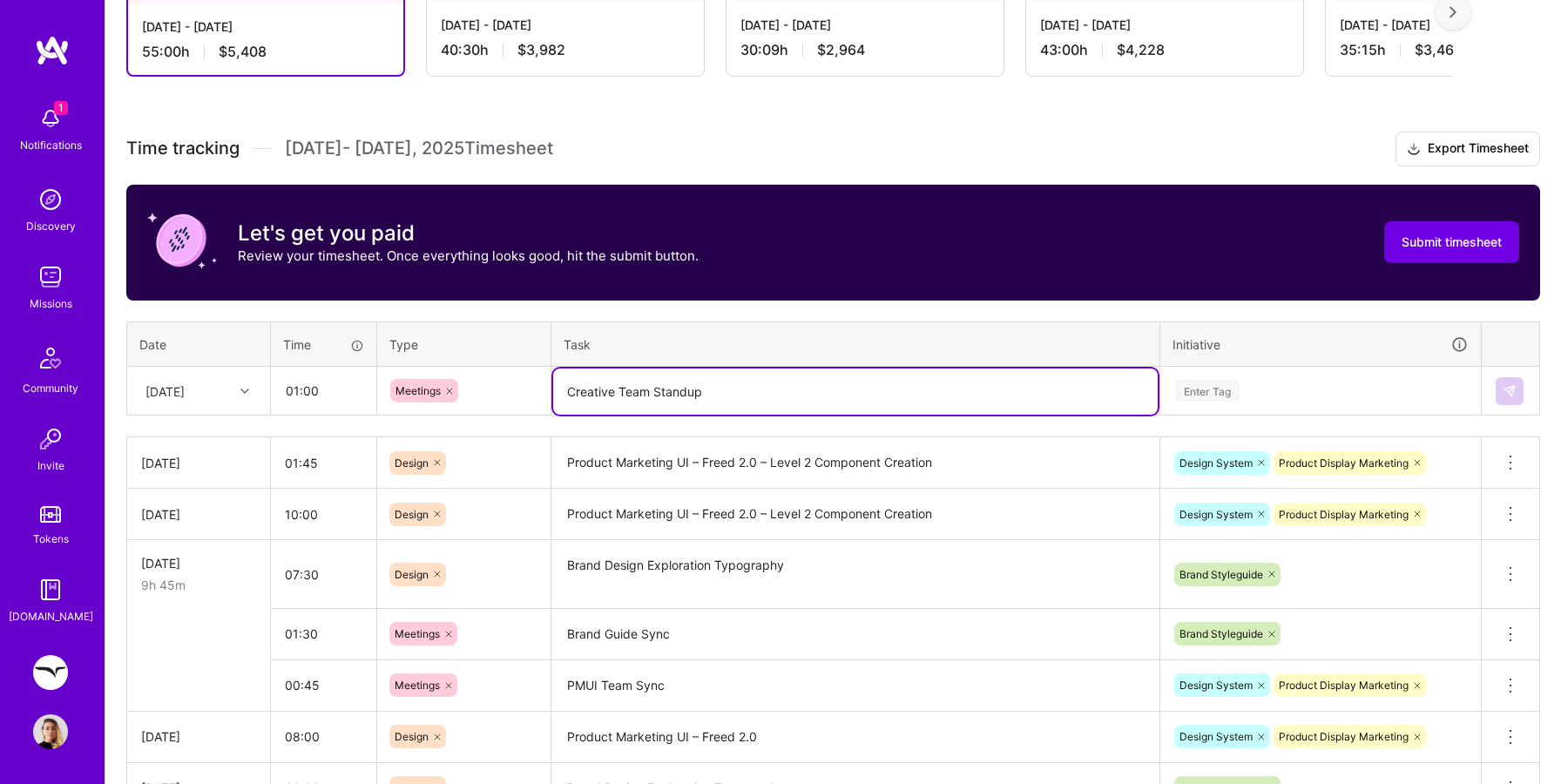
type textarea "Creative Team Standup"
click at [1206, 388] on div "Enter Tag" at bounding box center [1207, 390] width 64 height 27
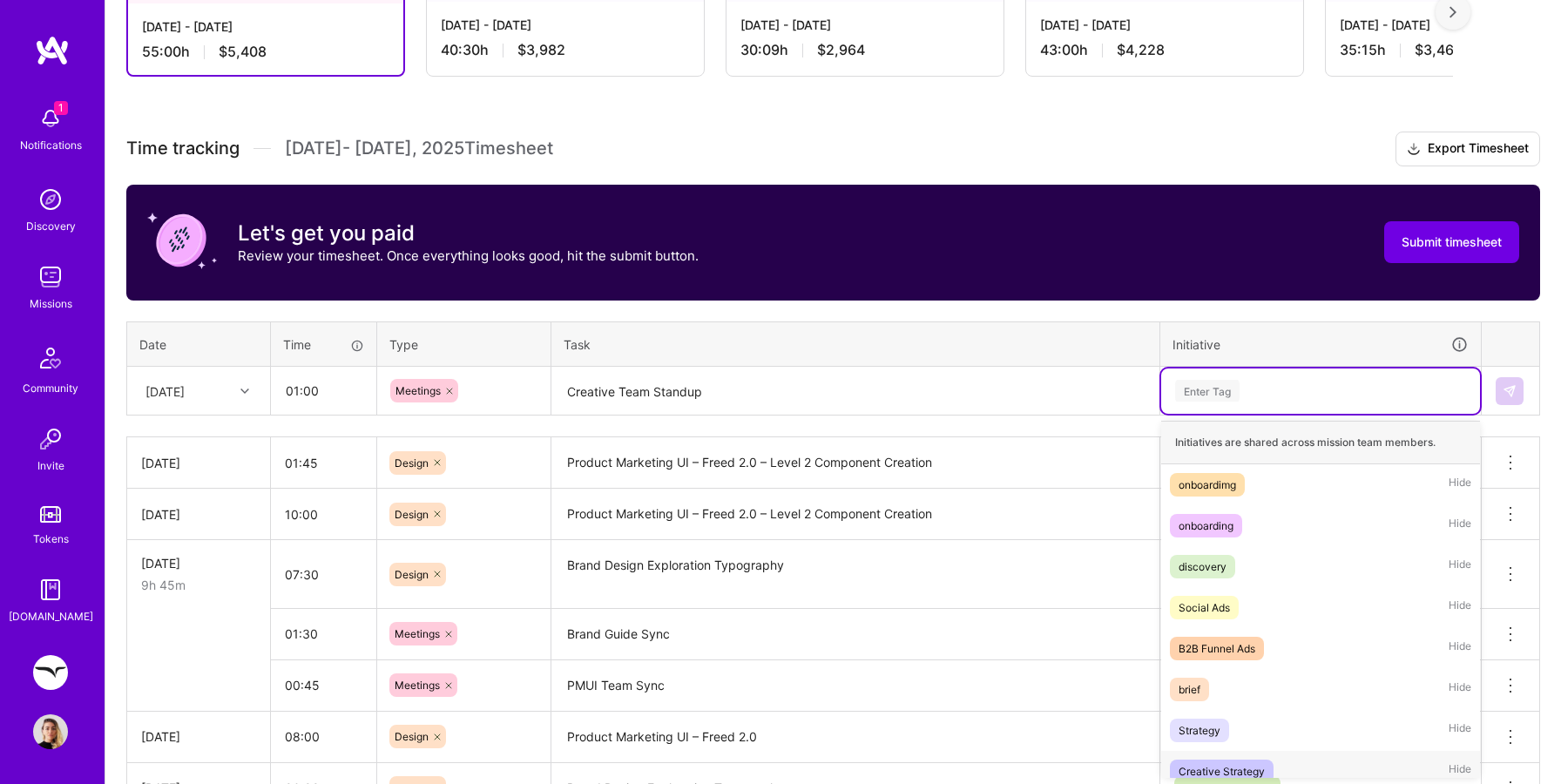
click at [1252, 766] on div "Creative Strategy" at bounding box center [1222, 771] width 86 height 18
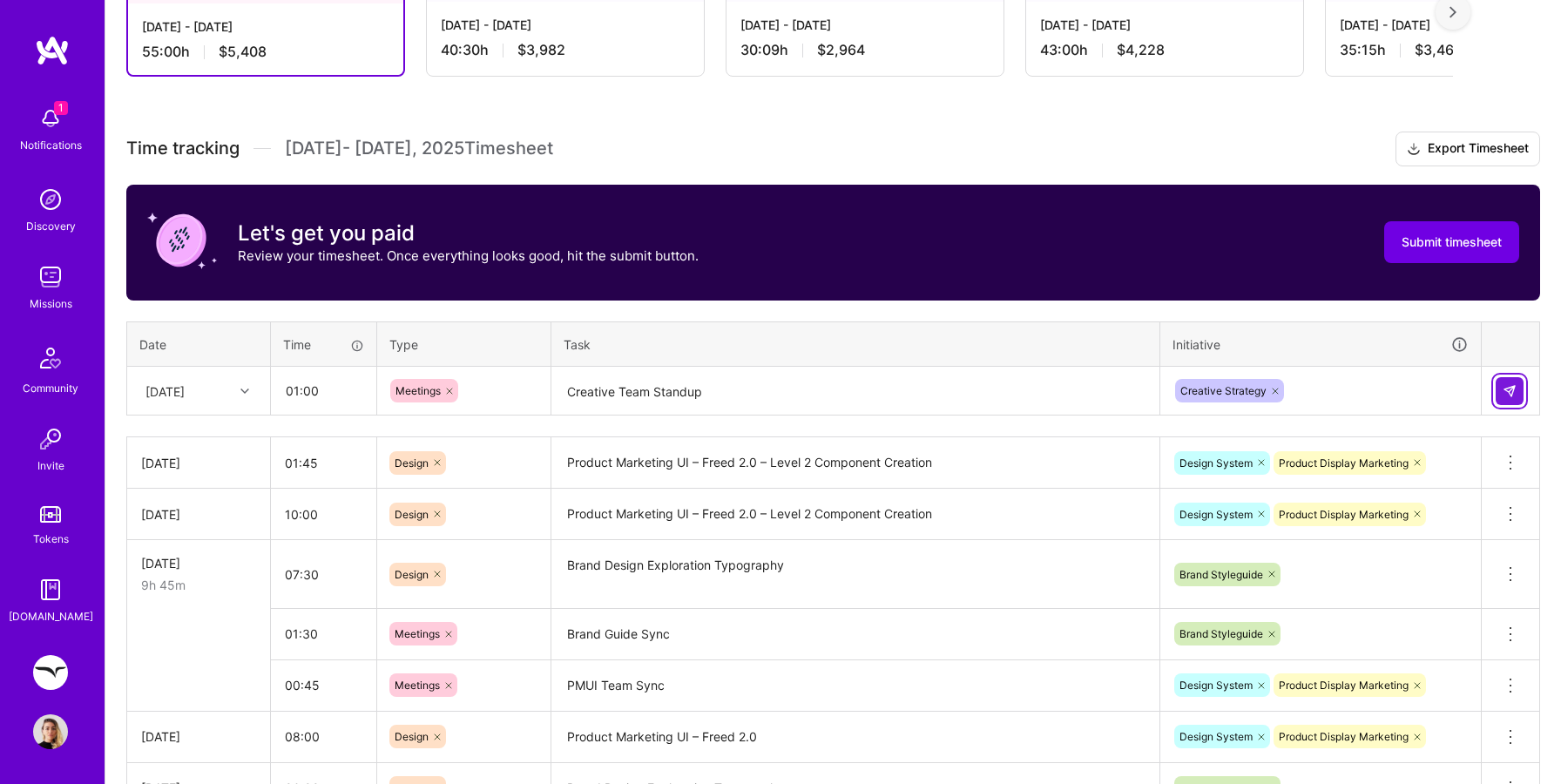
click at [1513, 387] on img at bounding box center [1509, 391] width 14 height 14
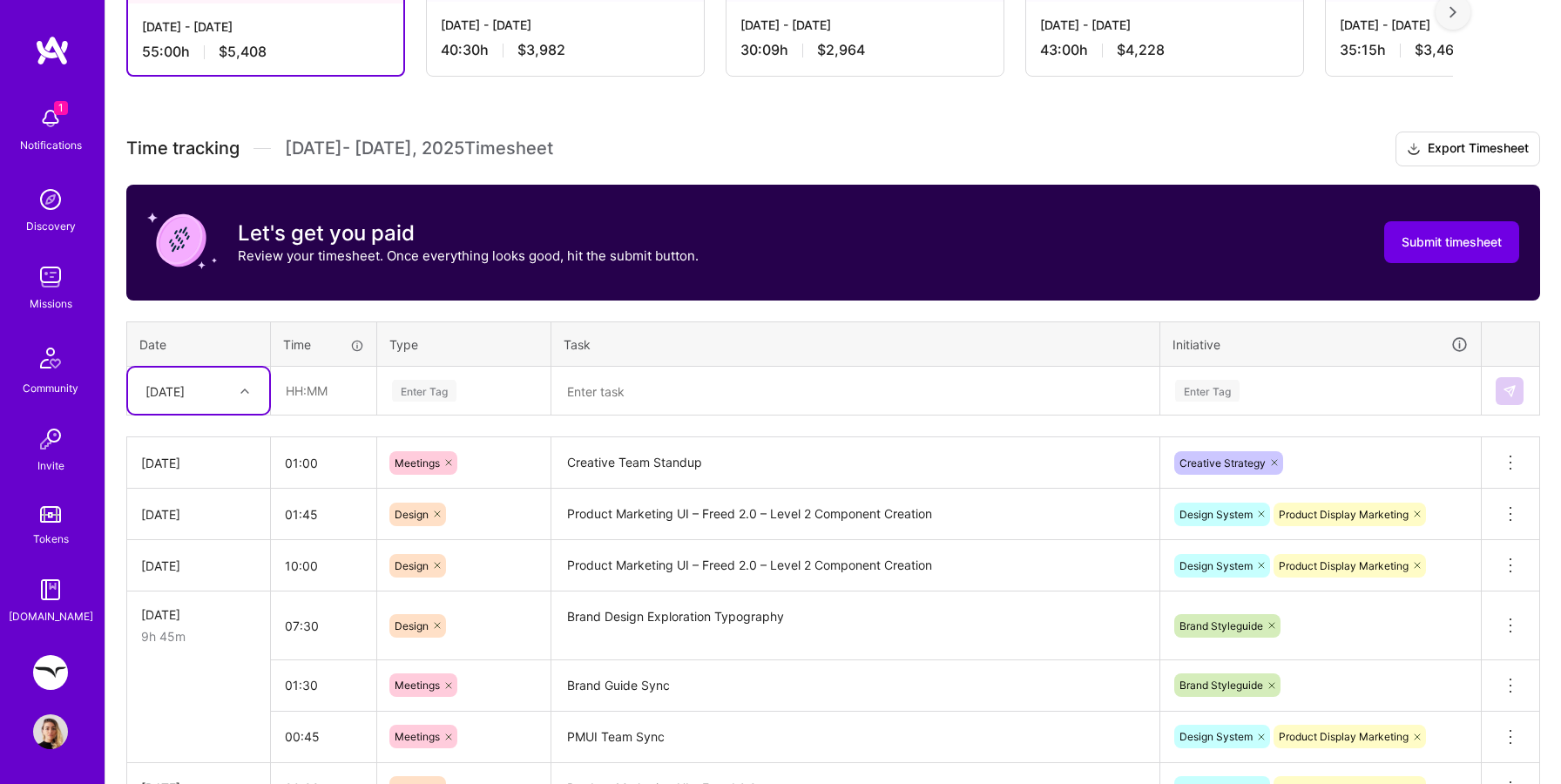
click at [249, 386] on div at bounding box center [247, 391] width 27 height 23
click at [347, 321] on table "Date Time Type Task Initiative option [DATE], selected. option [DATE] focused, …" at bounding box center [833, 369] width 1413 height 95
click at [279, 390] on input "text" at bounding box center [323, 391] width 104 height 46
click at [437, 395] on div "Enter Tag" at bounding box center [424, 390] width 64 height 27
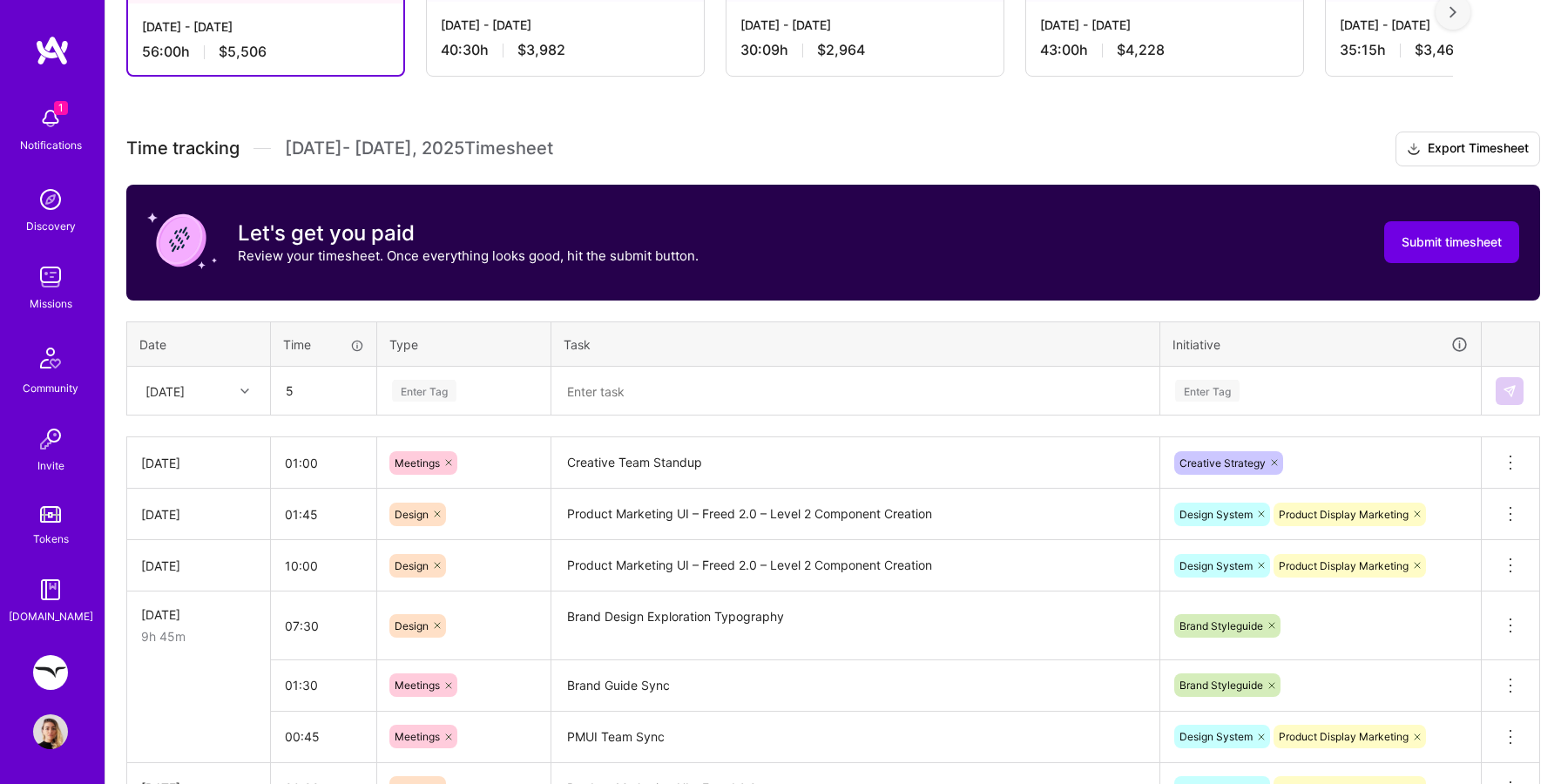
type input "05:00"
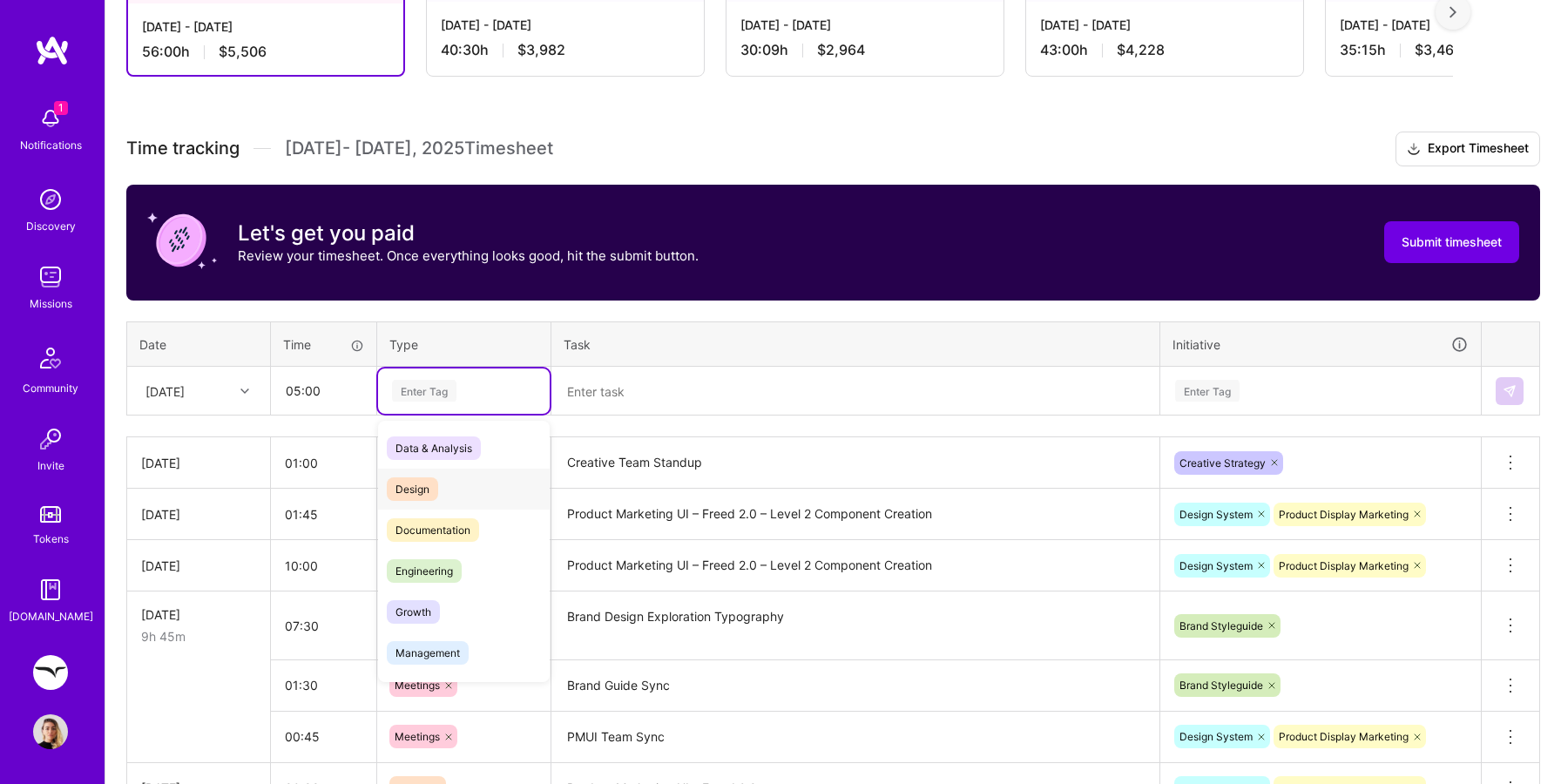
click at [436, 480] on span "Design" at bounding box center [413, 489] width 51 height 24
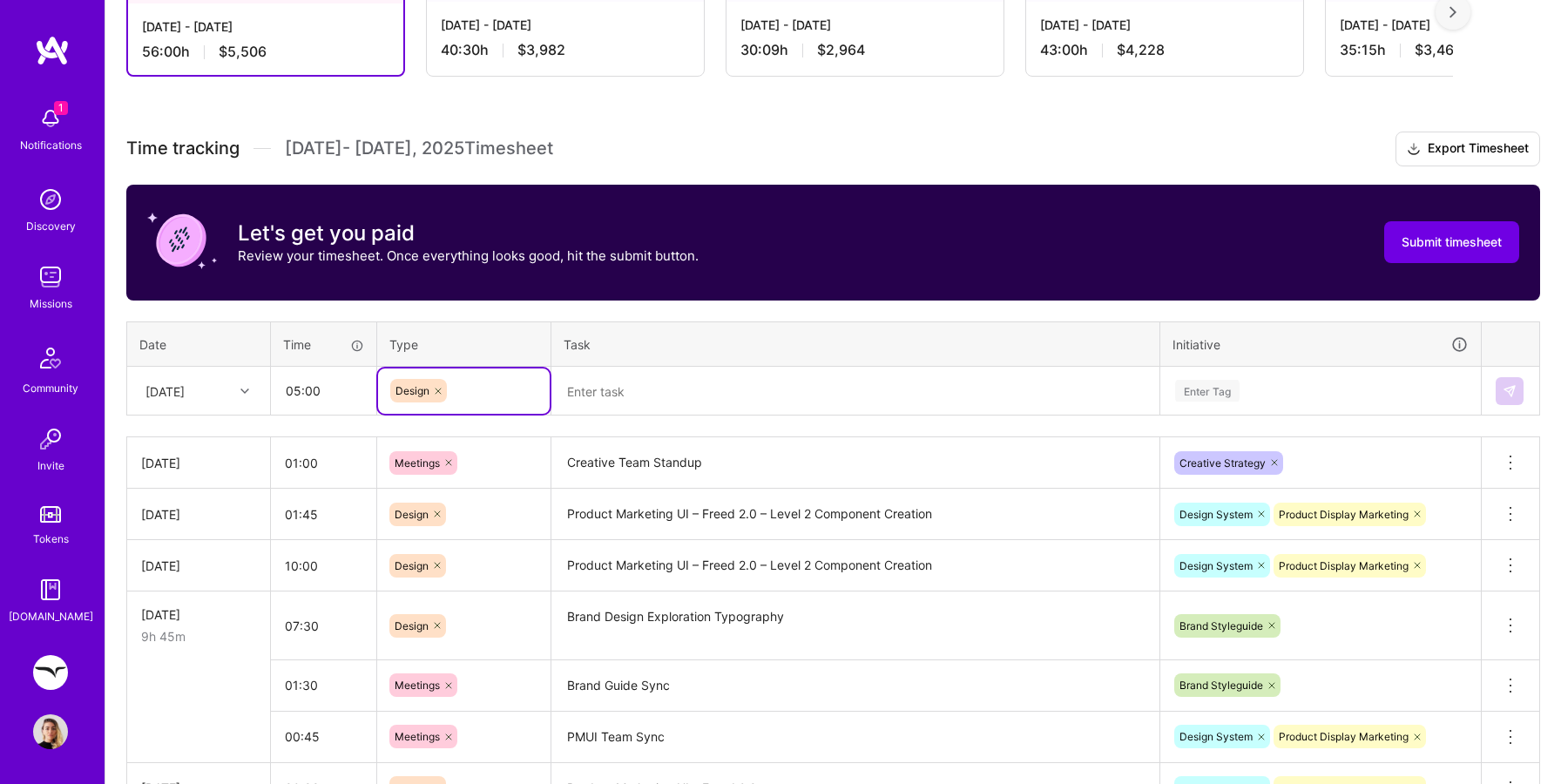
click at [648, 396] on textarea at bounding box center [855, 392] width 604 height 46
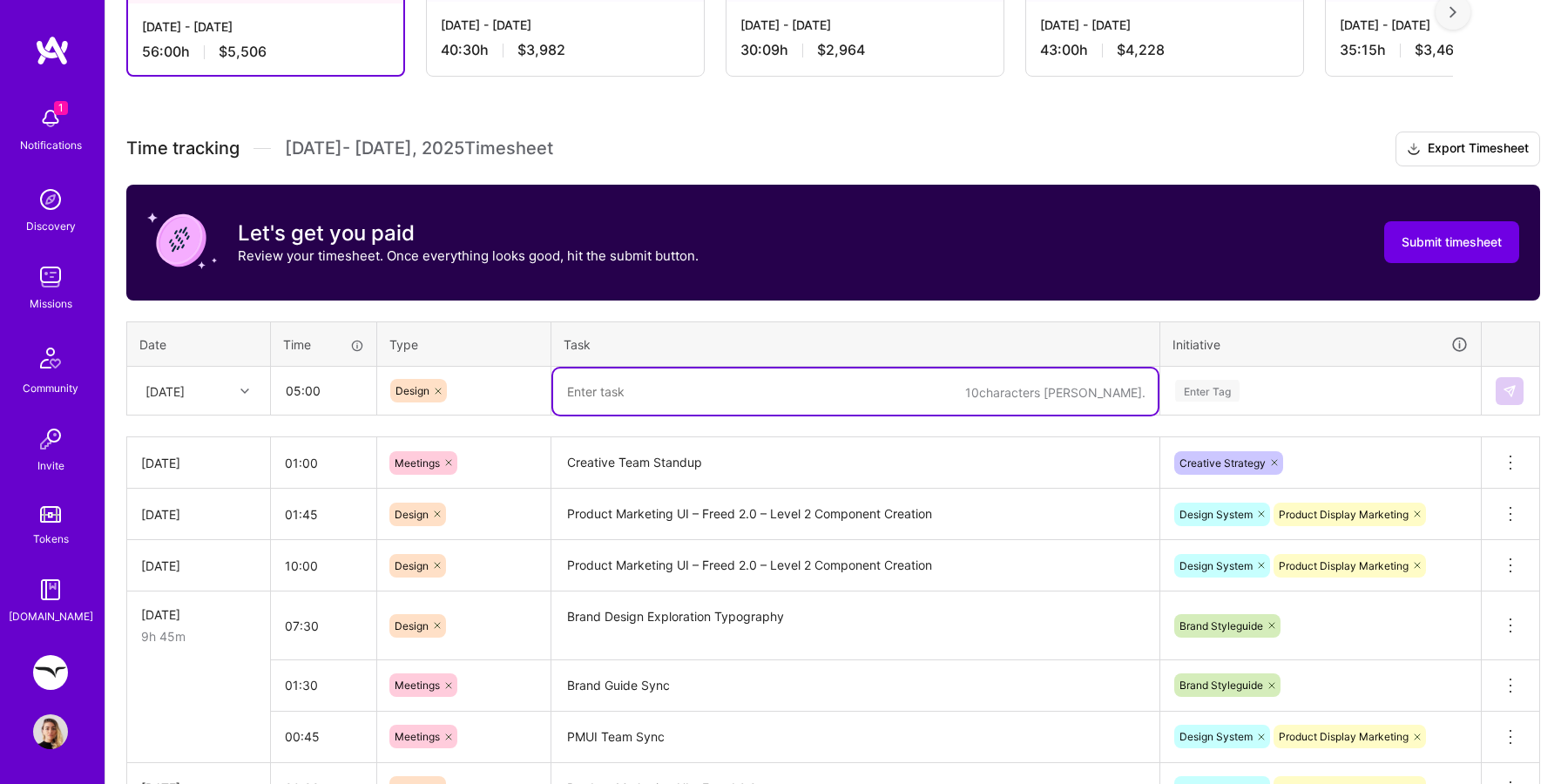
type textarea "E"
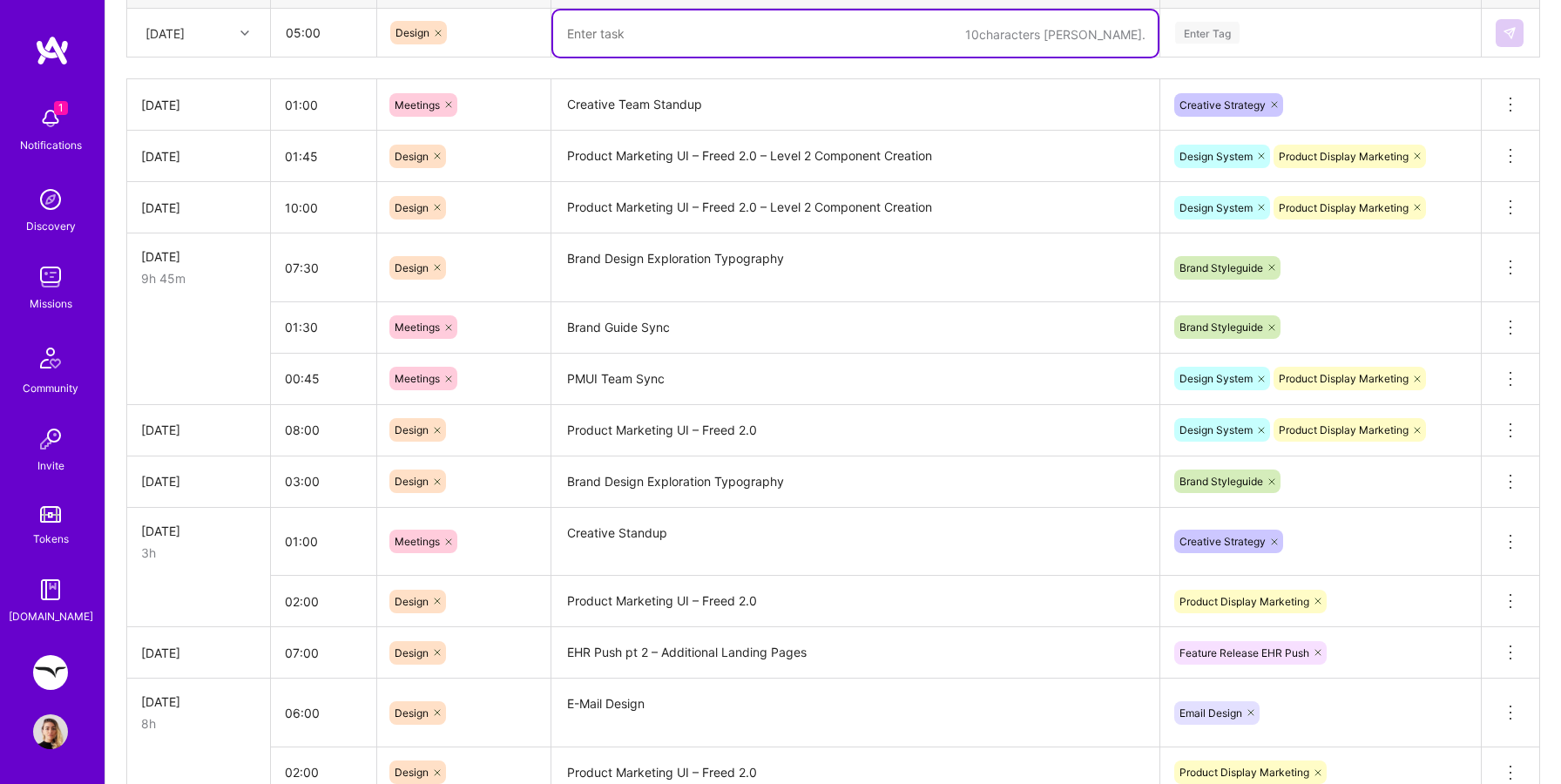
scroll to position [733, 0]
click at [614, 700] on textarea "E-Mail Design" at bounding box center [855, 711] width 604 height 65
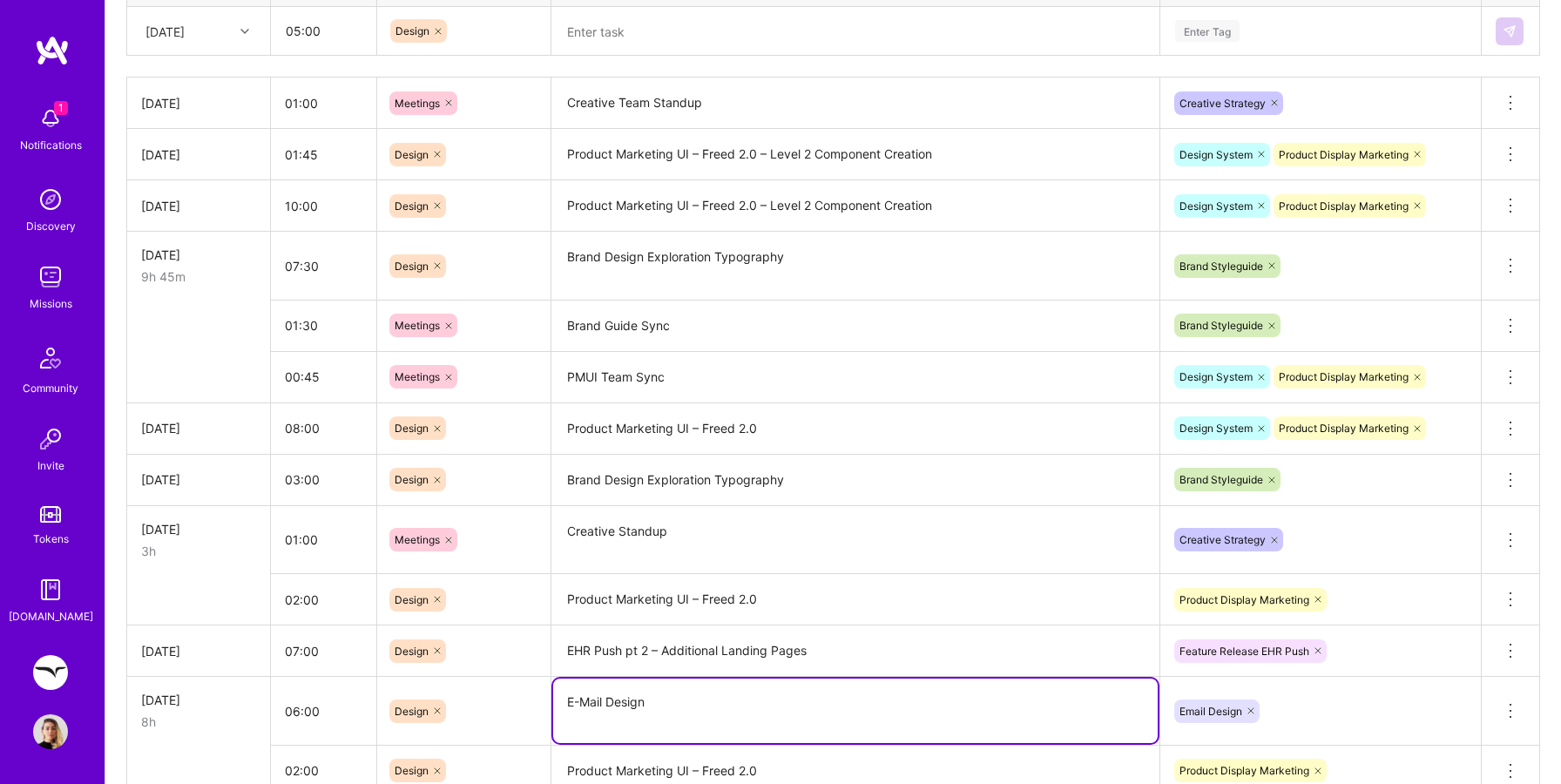
click at [614, 700] on textarea "E-Mail Design" at bounding box center [855, 711] width 604 height 64
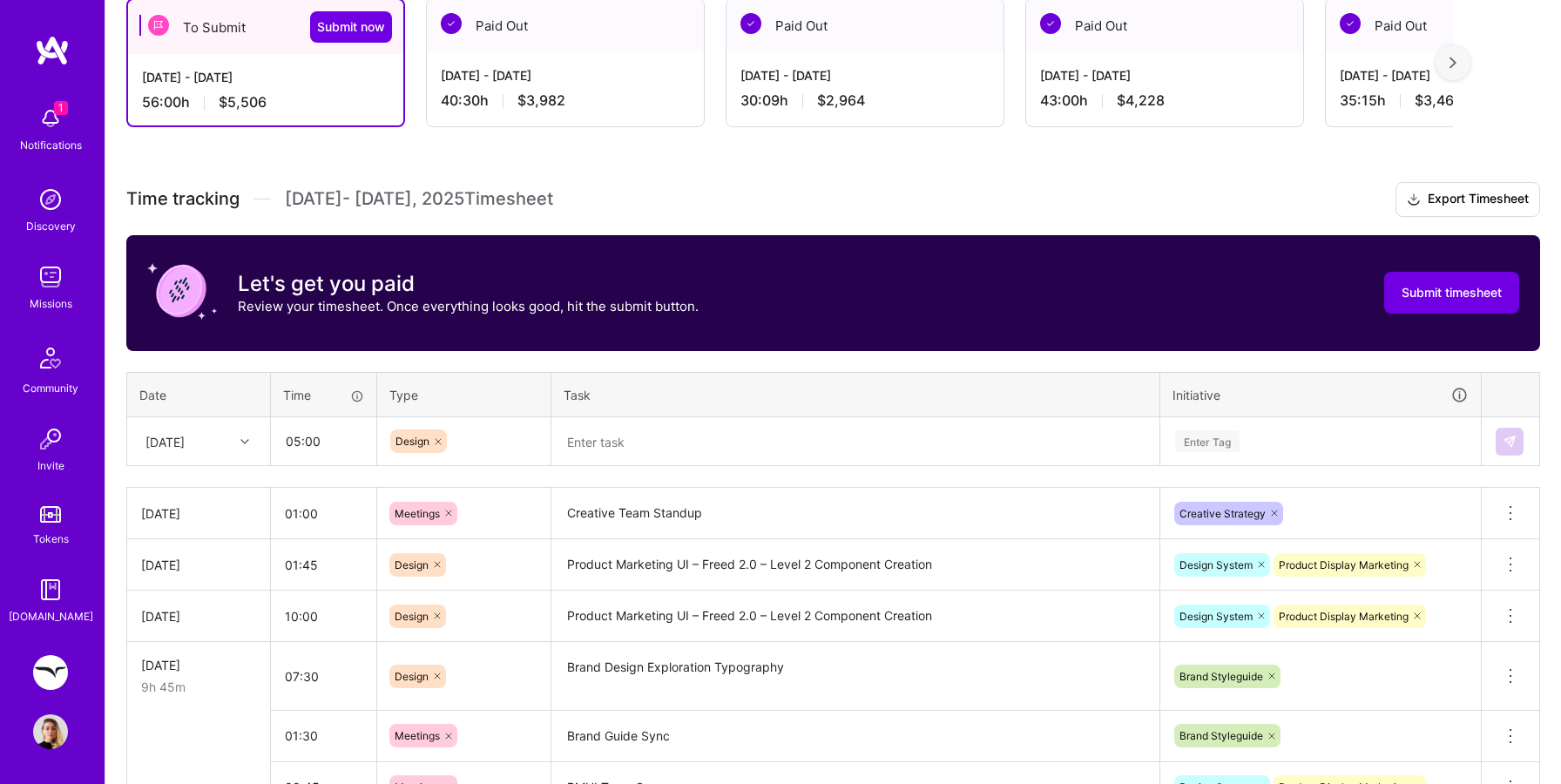
scroll to position [228, 0]
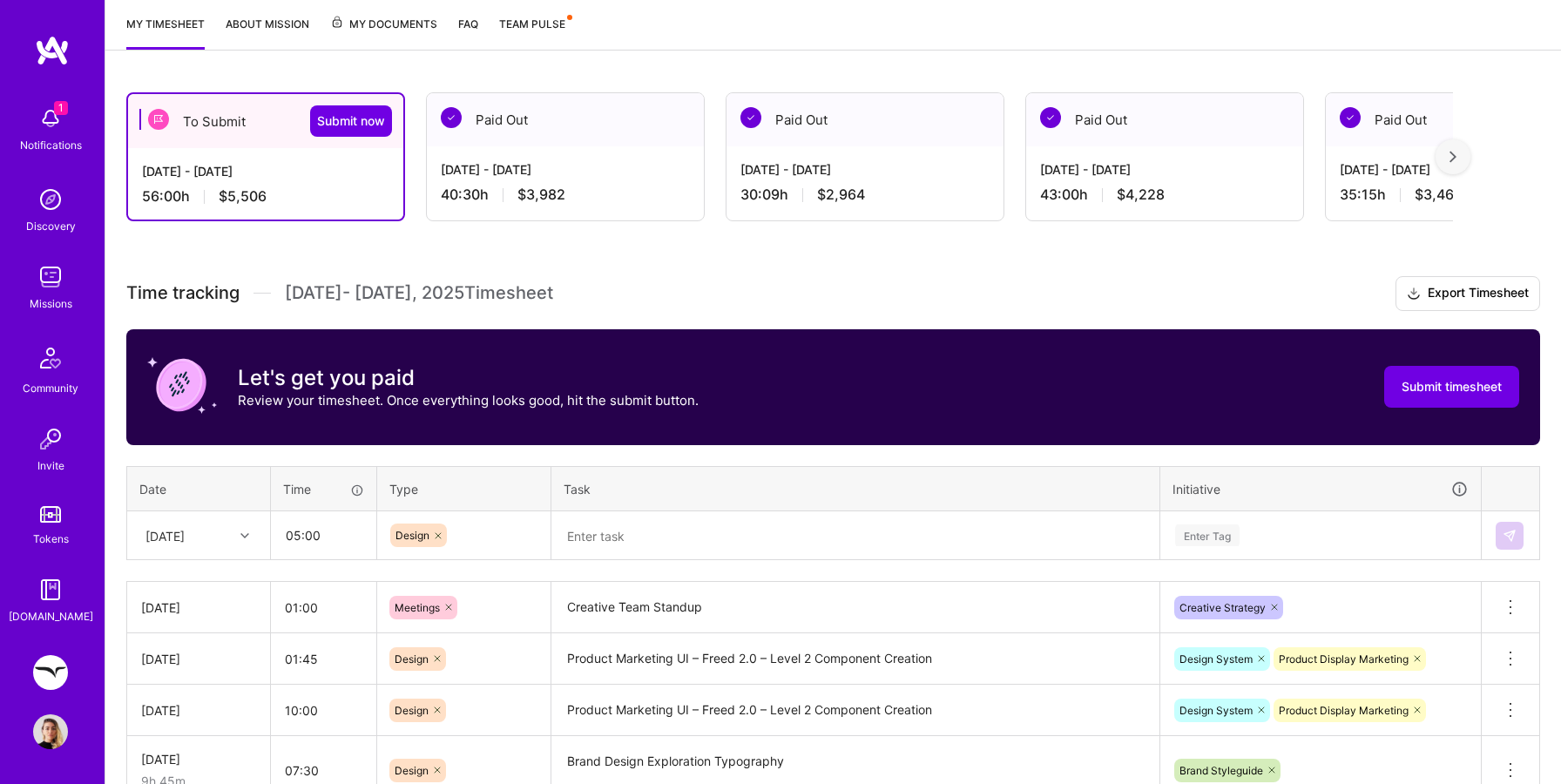
click at [618, 540] on textarea at bounding box center [855, 536] width 604 height 46
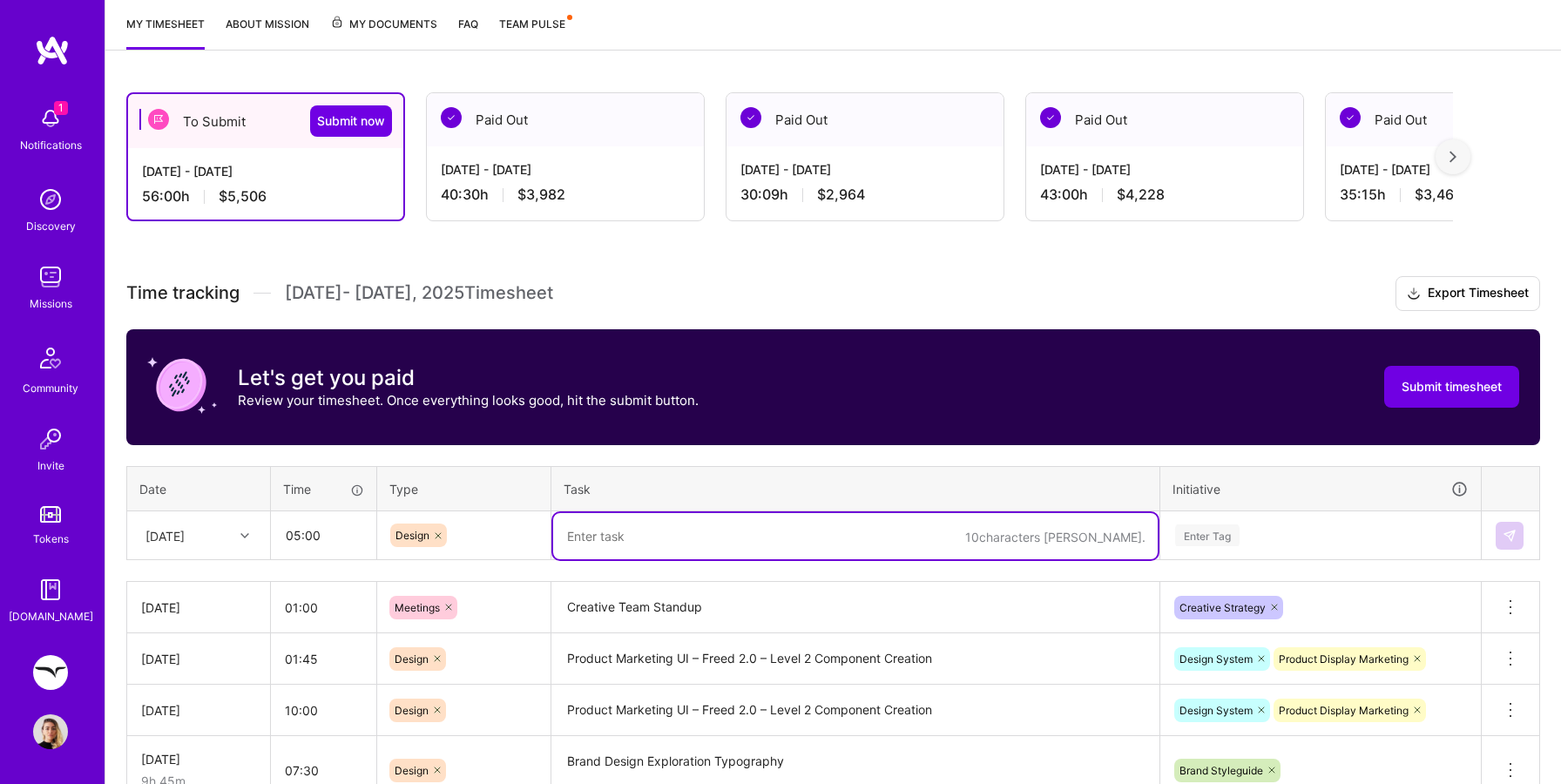
paste textarea "E-Mail Design"
type textarea "E-Mail Design – October product imagery"
click at [1205, 533] on td "Enter Tag" at bounding box center [1321, 535] width 321 height 49
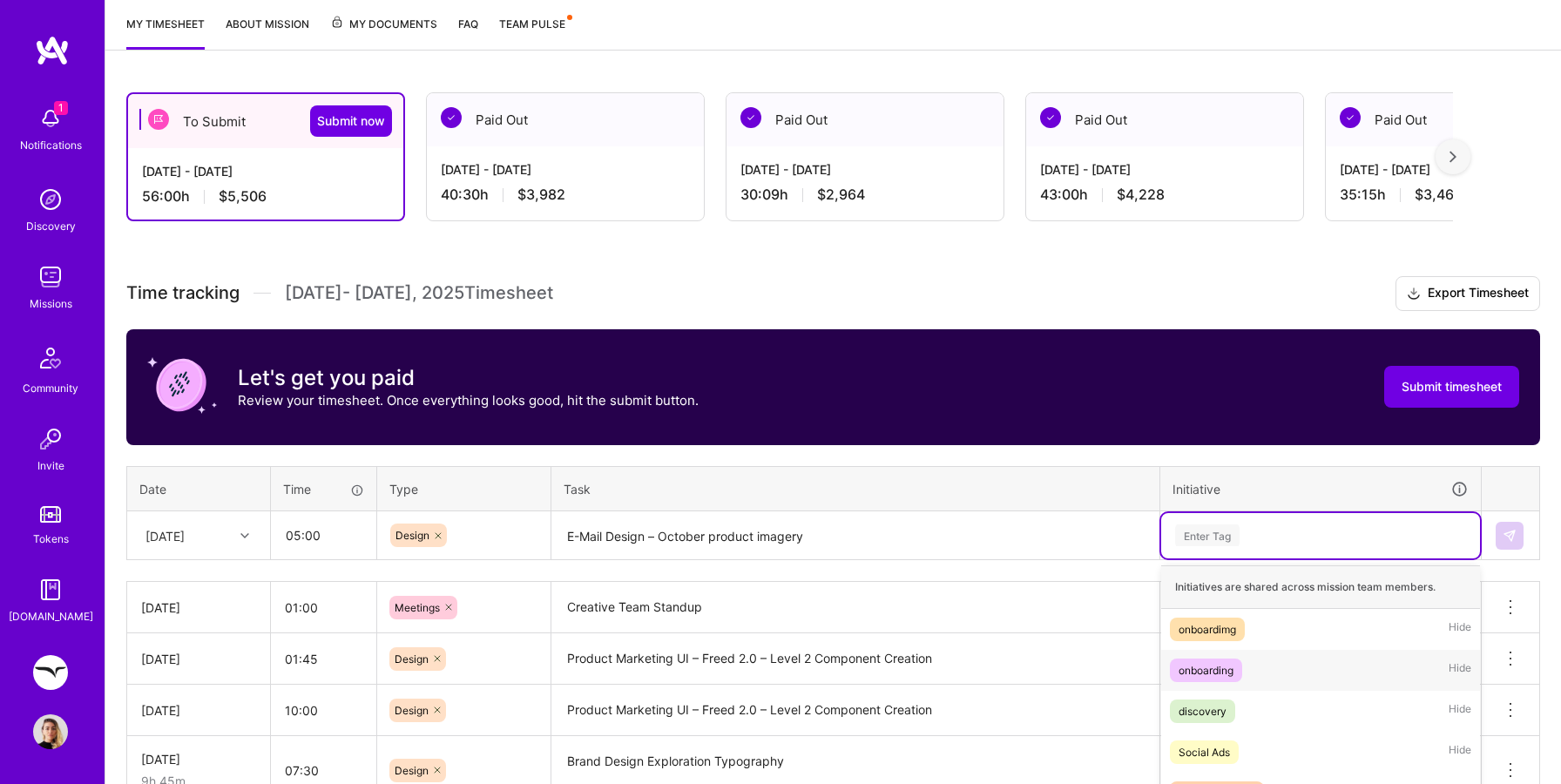
scroll to position [372, 0]
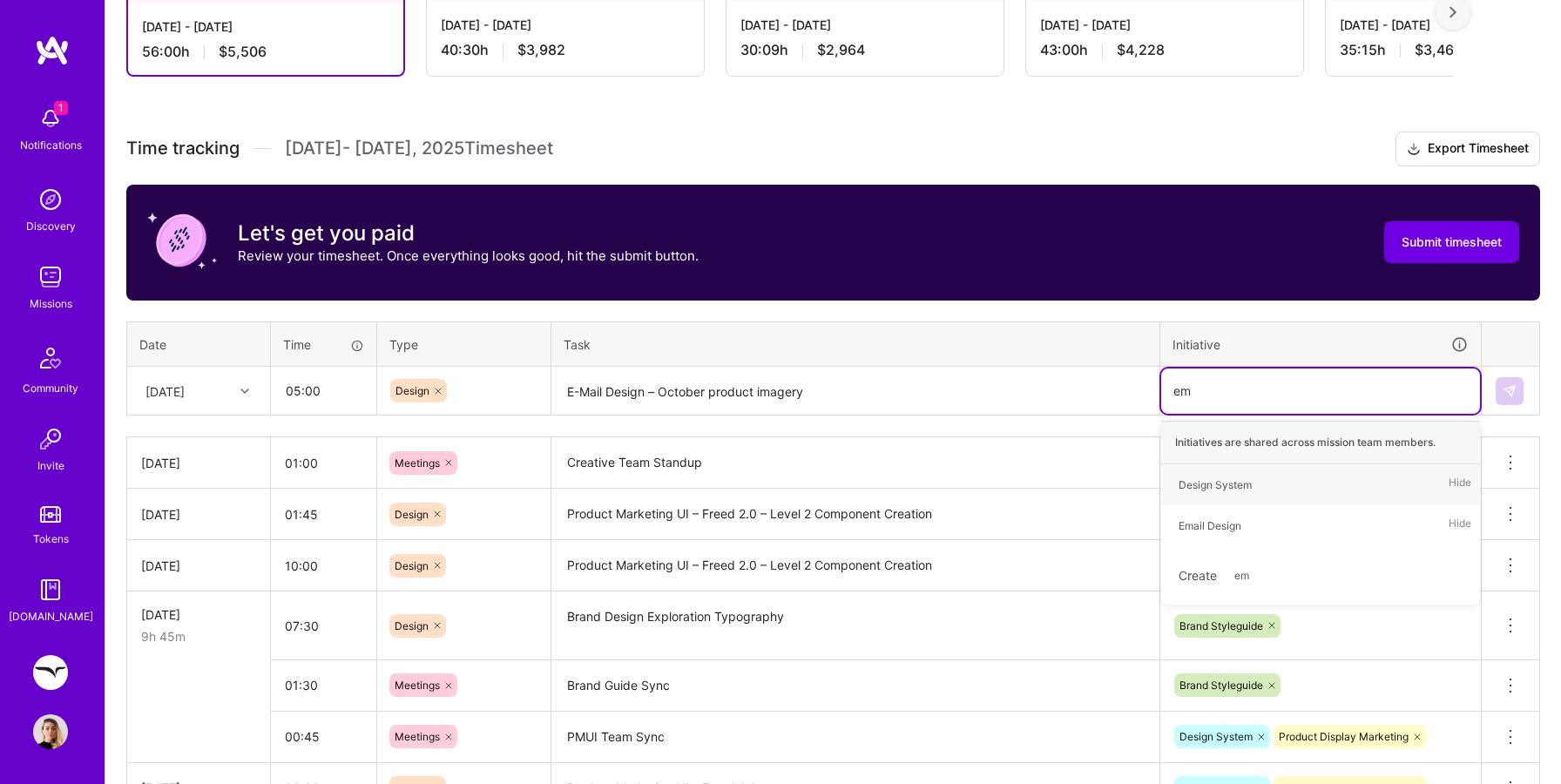
type input "ema"
click at [1229, 476] on div "Email Design" at bounding box center [1210, 485] width 62 height 18
type input "mark"
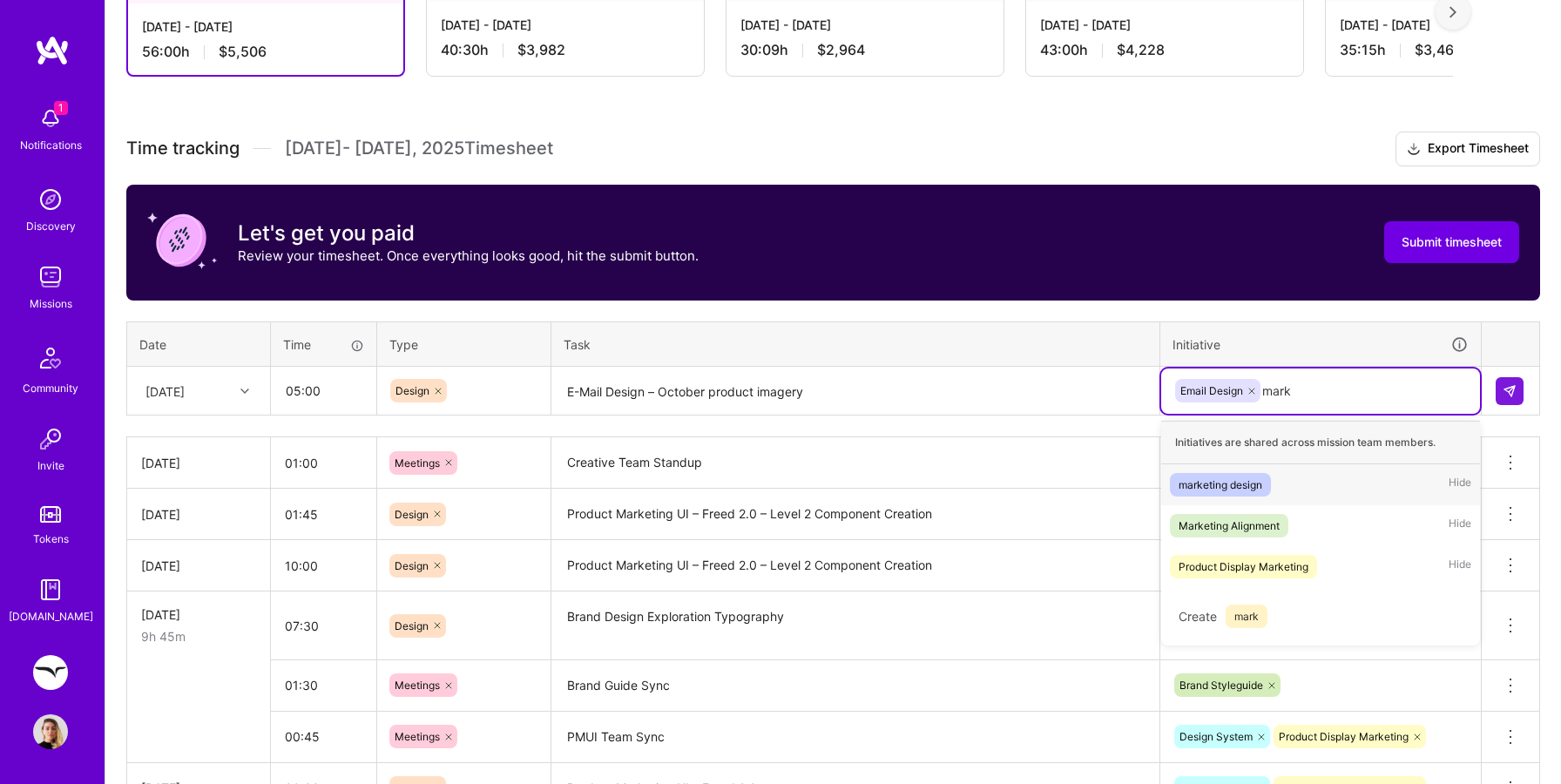
click at [1244, 481] on div "marketing design" at bounding box center [1220, 485] width 83 height 18
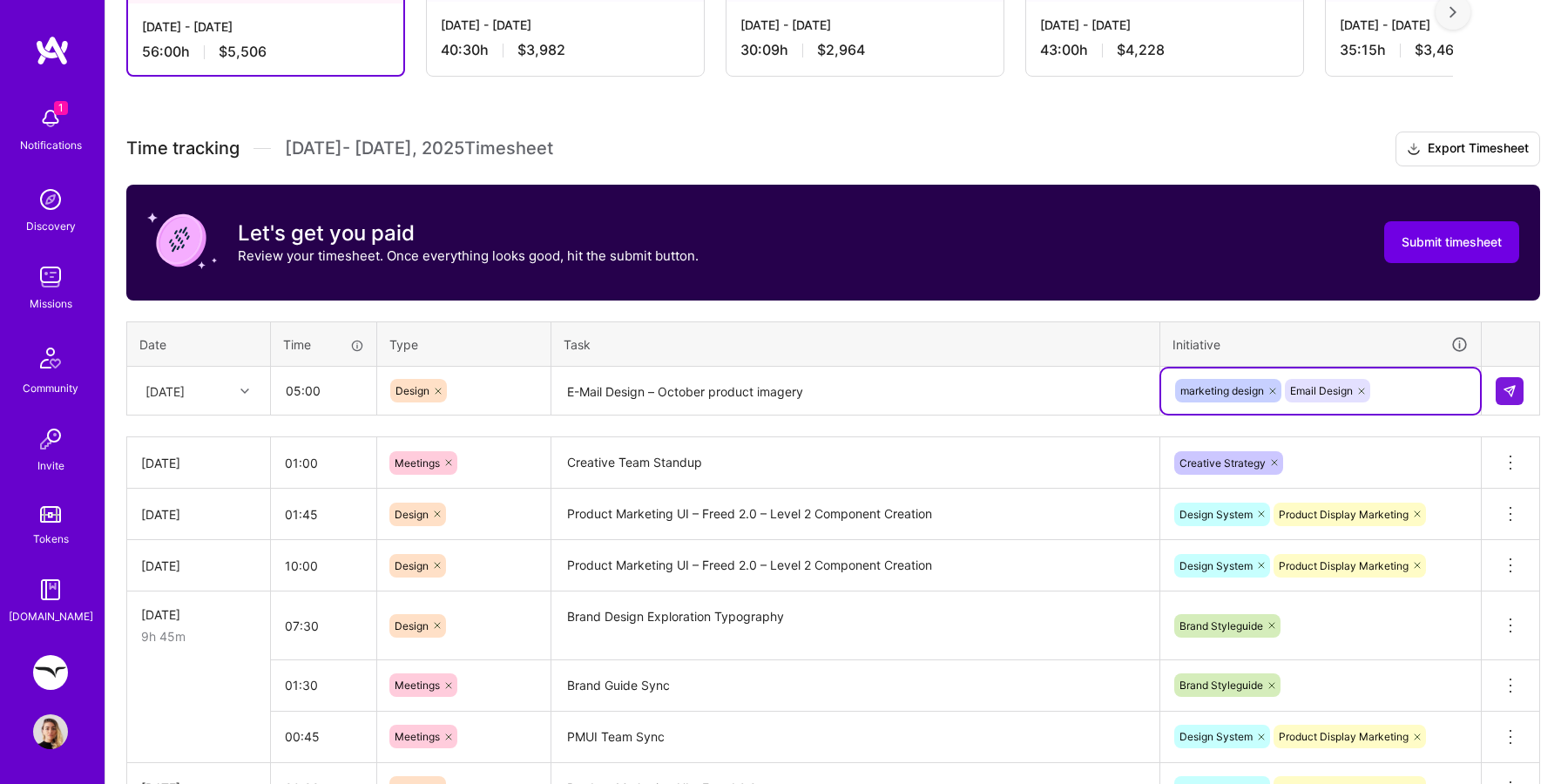
click at [1269, 389] on icon at bounding box center [1272, 391] width 10 height 10
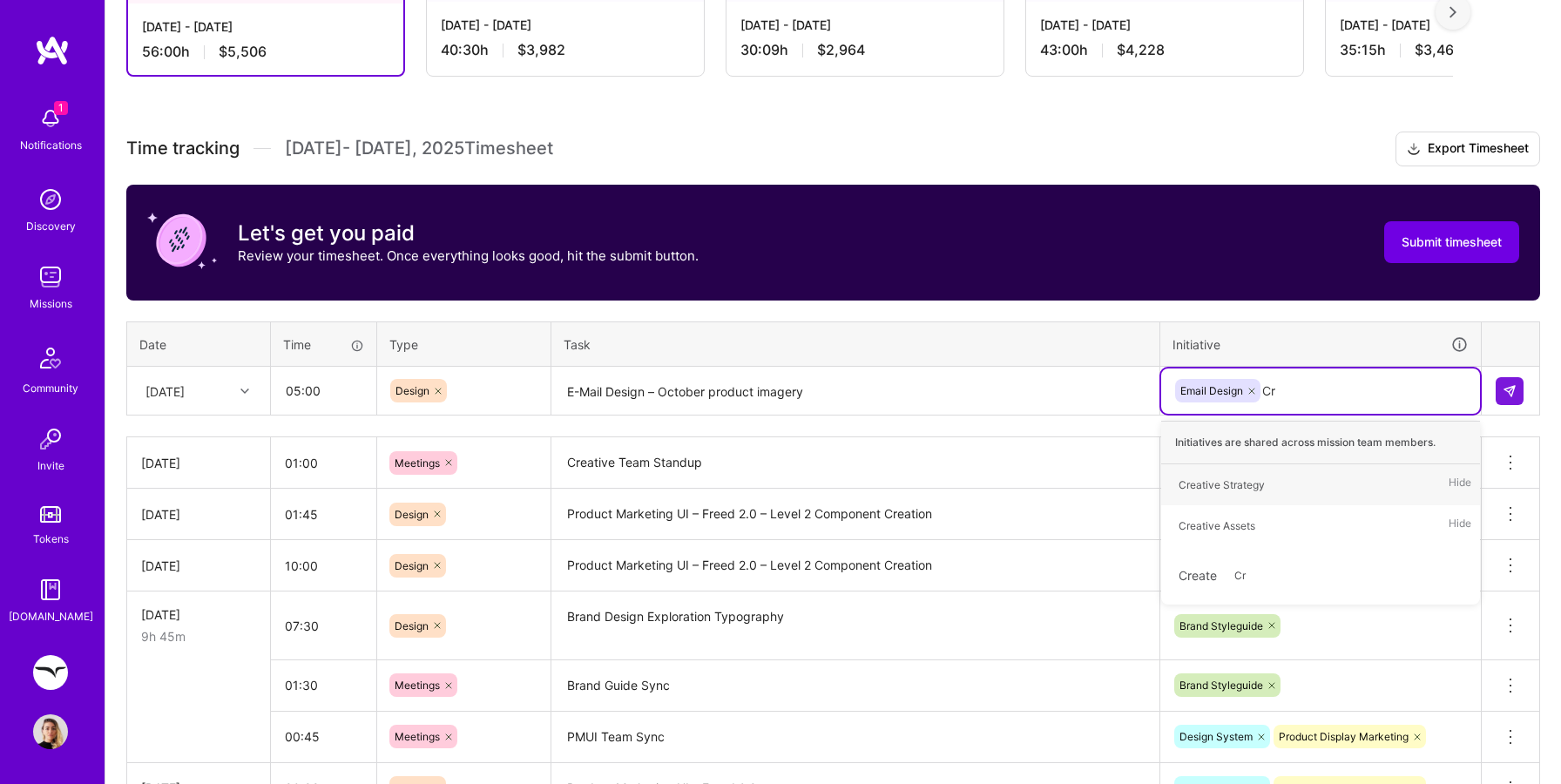
type input "Cre"
click at [1228, 516] on div "Creative Assets" at bounding box center [1217, 525] width 77 height 18
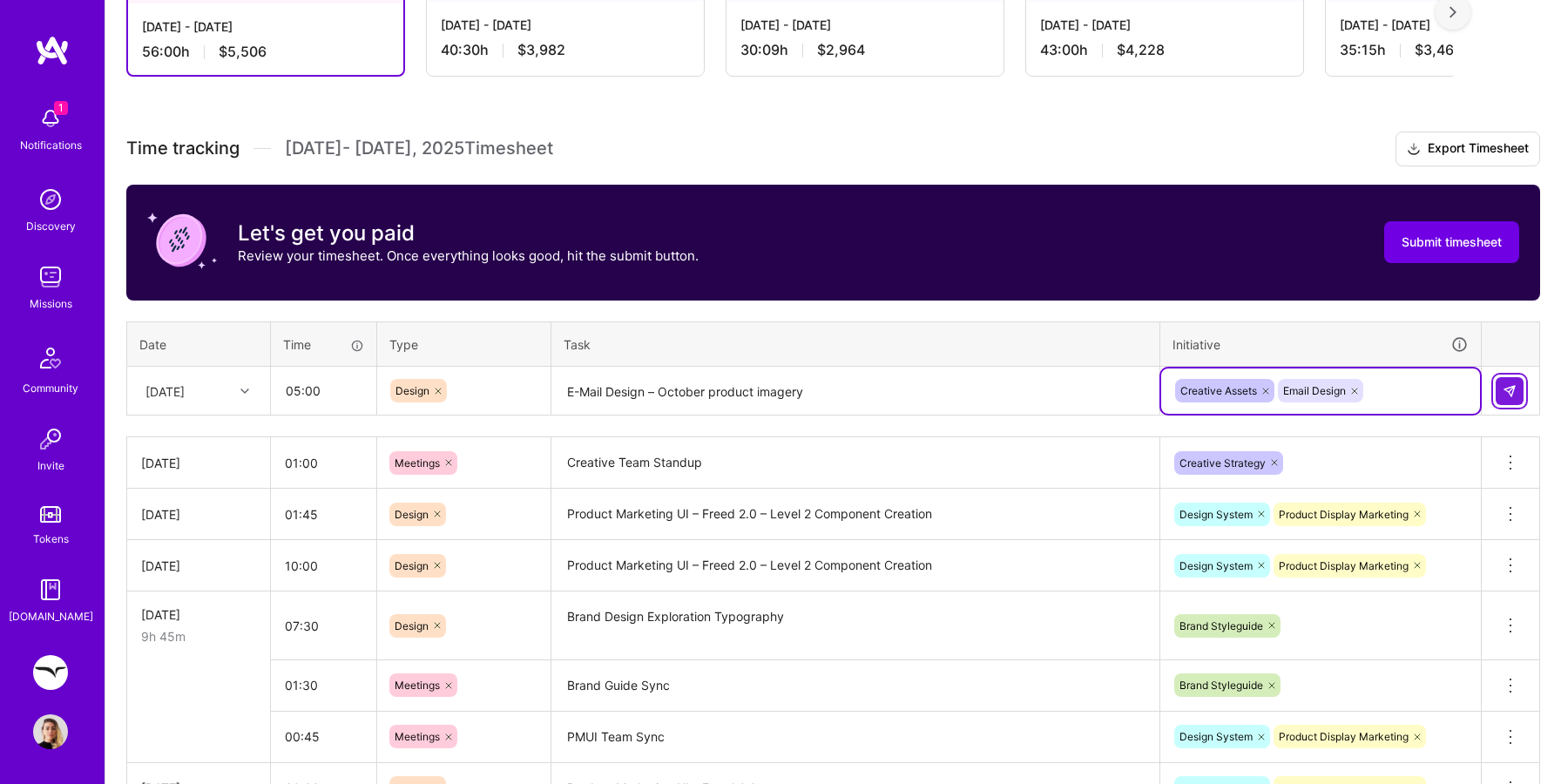
click at [1506, 391] on img at bounding box center [1509, 391] width 14 height 14
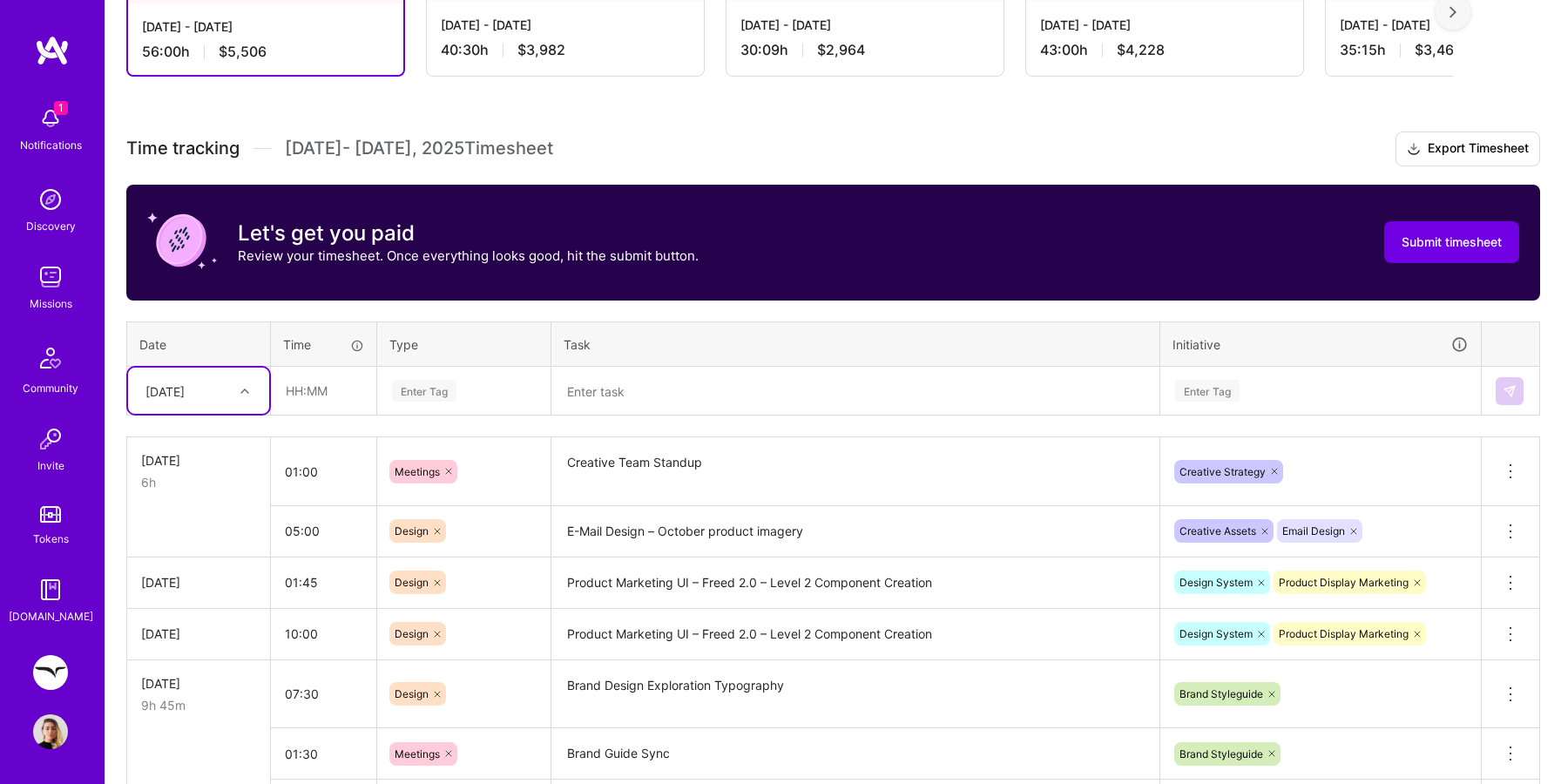
click at [248, 393] on icon at bounding box center [244, 391] width 8 height 8
click at [316, 384] on input "text" at bounding box center [323, 391] width 104 height 46
type input "01:30"
click at [711, 521] on textarea "E-Mail Design – October product imagery" at bounding box center [855, 532] width 604 height 48
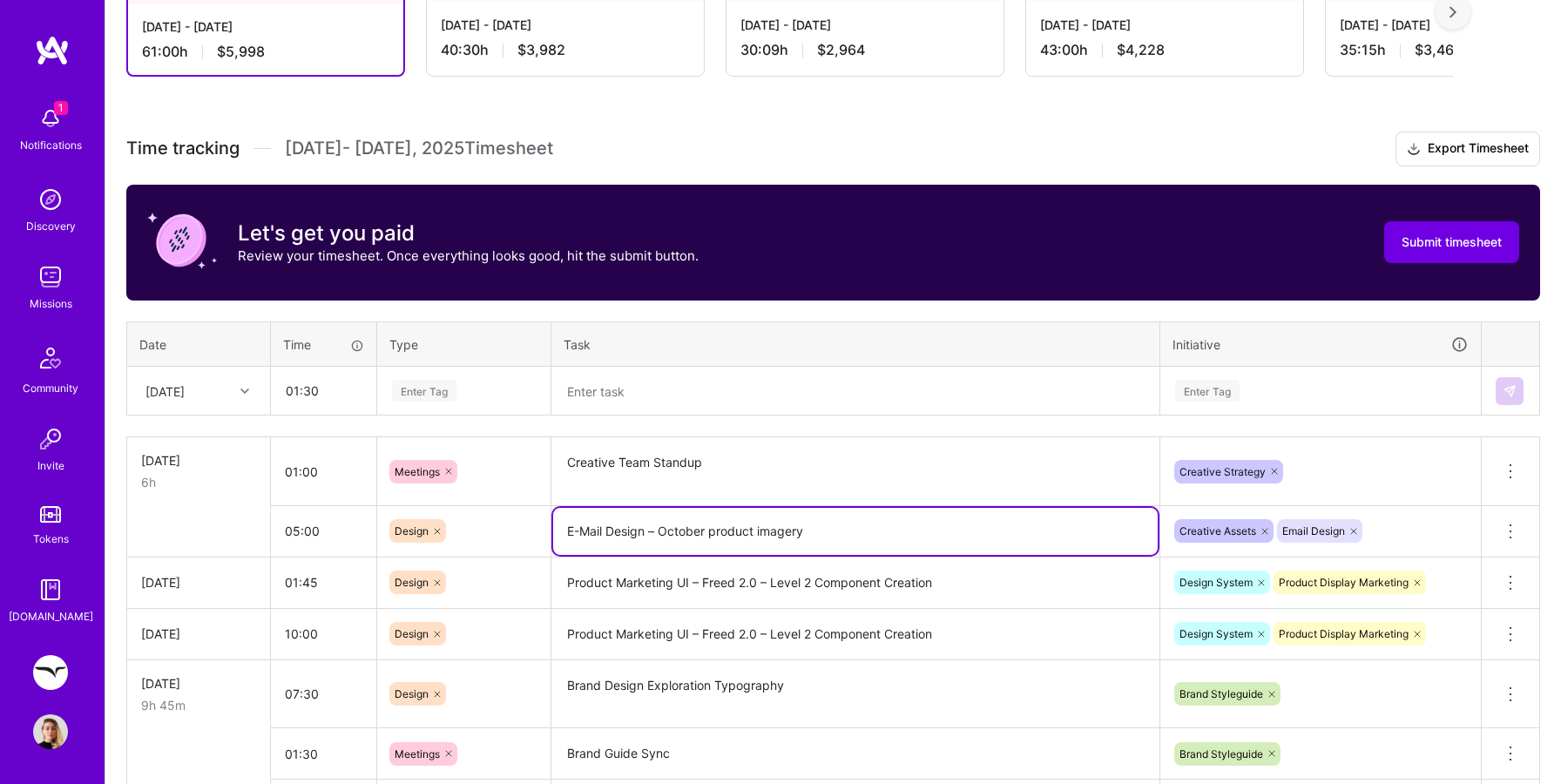
click at [701, 568] on textarea "Product Marketing UI – Freed 2.0 – Level 2 Component Creation" at bounding box center [855, 583] width 604 height 48
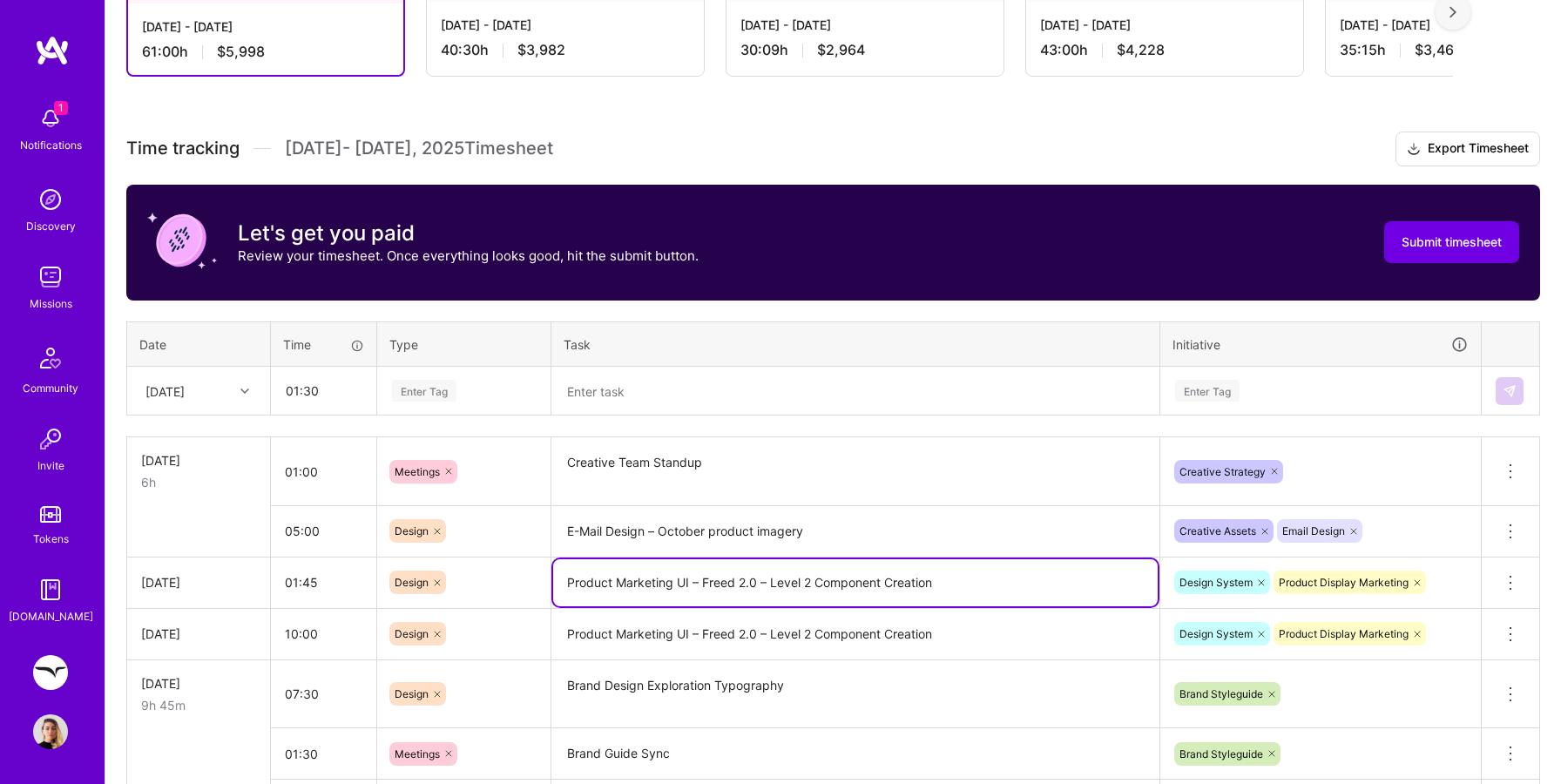
click at [701, 568] on textarea "Product Marketing UI – Freed 2.0 – Level 2 Component Creation" at bounding box center [855, 582] width 604 height 47
click at [656, 389] on textarea at bounding box center [855, 392] width 604 height 46
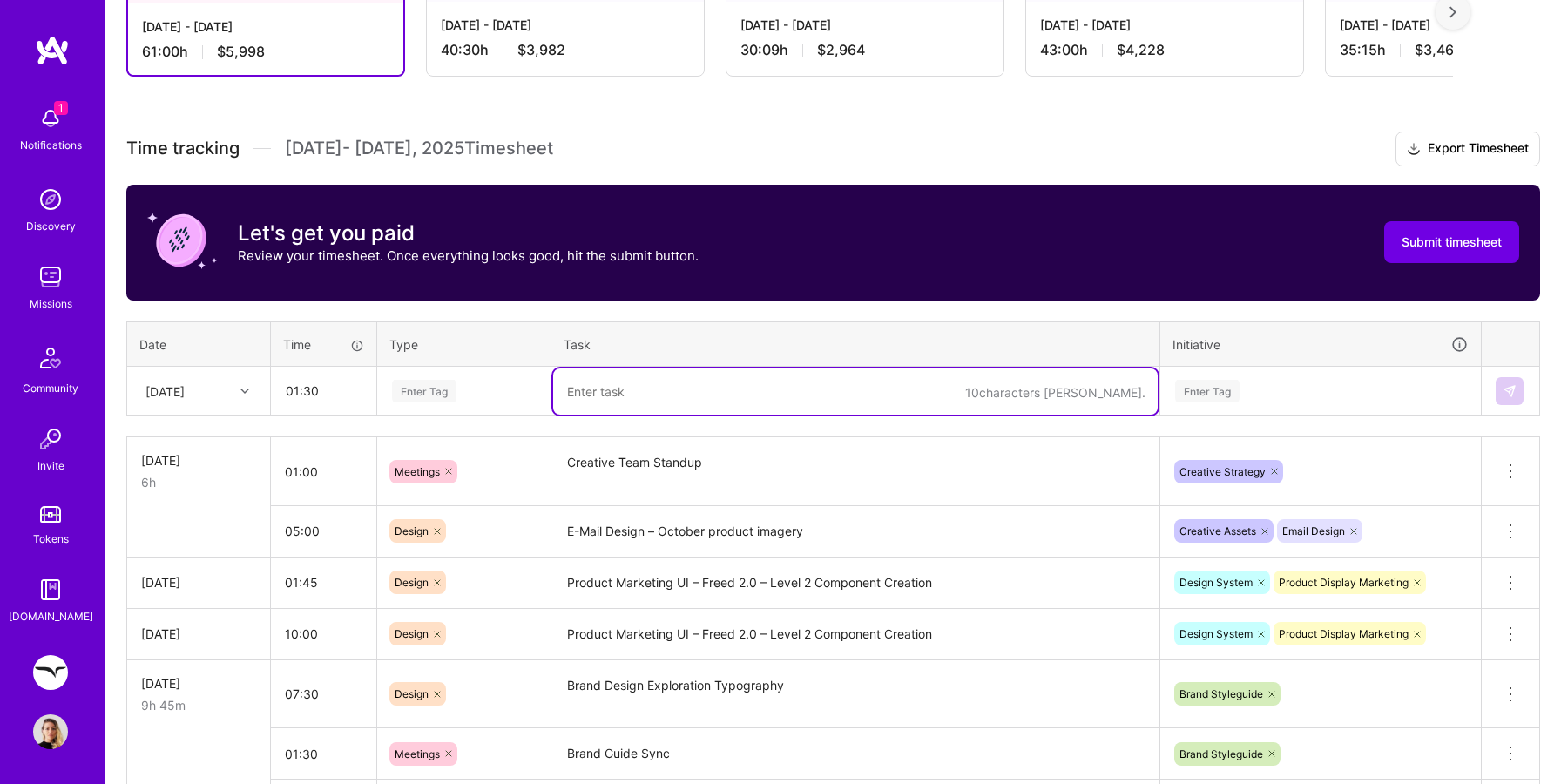
paste textarea "Product Marketing UI – Freed 2.0 – Level 2 Component Creation"
type textarea "Product Marketing UI – Freed 2.0 – Level 2 Component Creation"
click at [1218, 396] on div "Enter Tag" at bounding box center [1207, 390] width 64 height 27
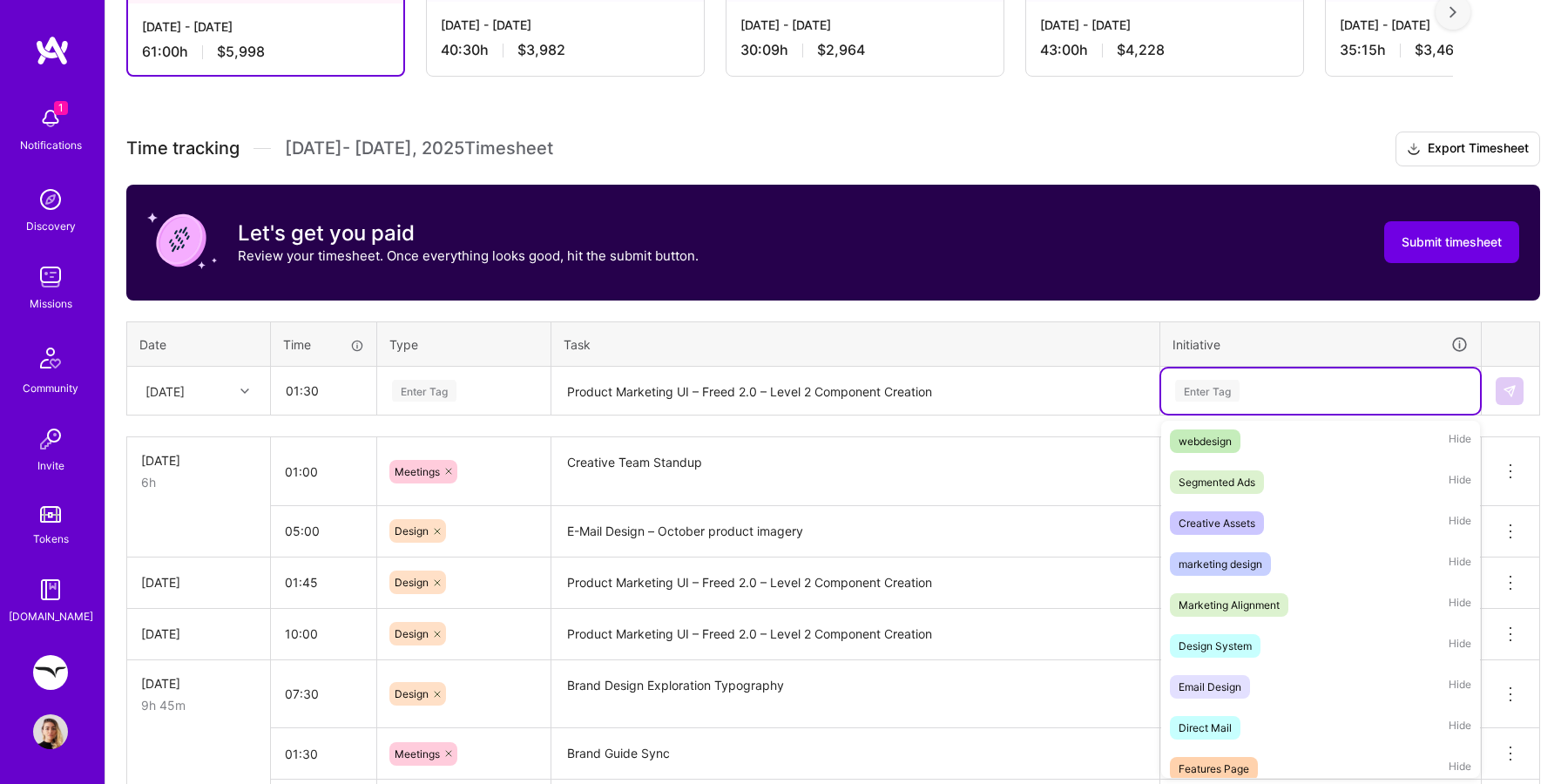
scroll to position [551, 0]
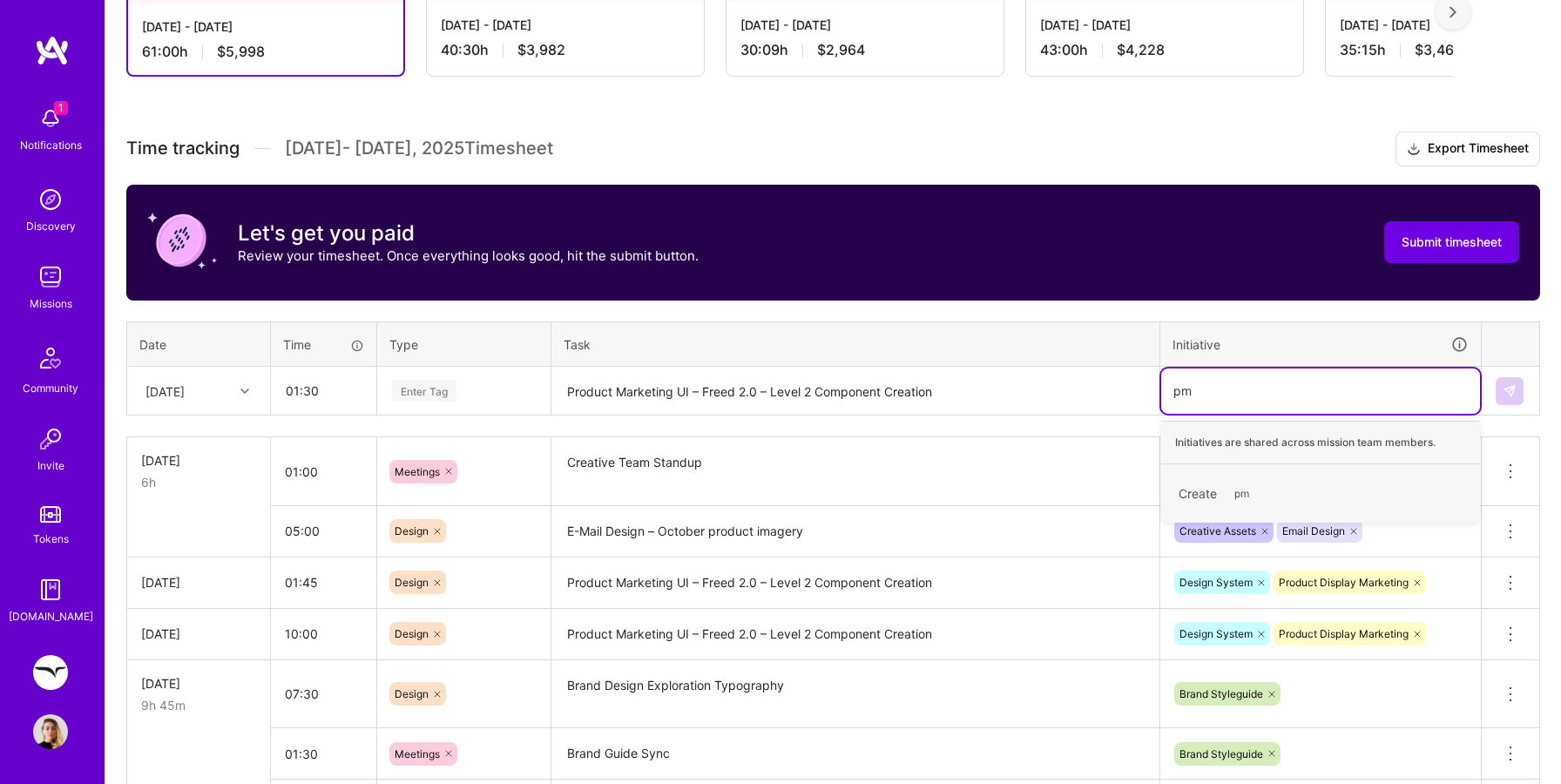
type input "p"
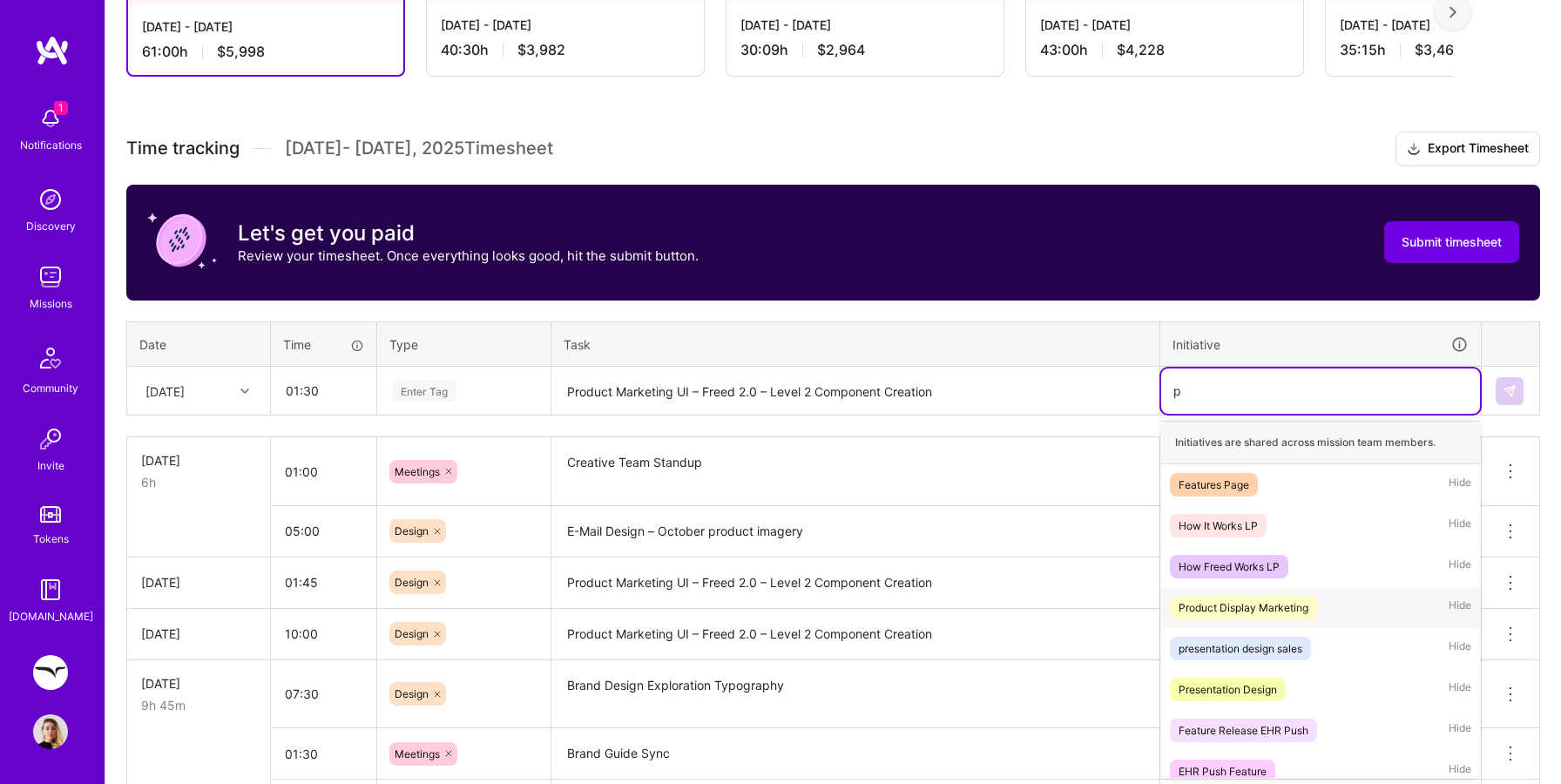
click at [1289, 611] on div "Product Display Marketing" at bounding box center [1243, 607] width 129 height 18
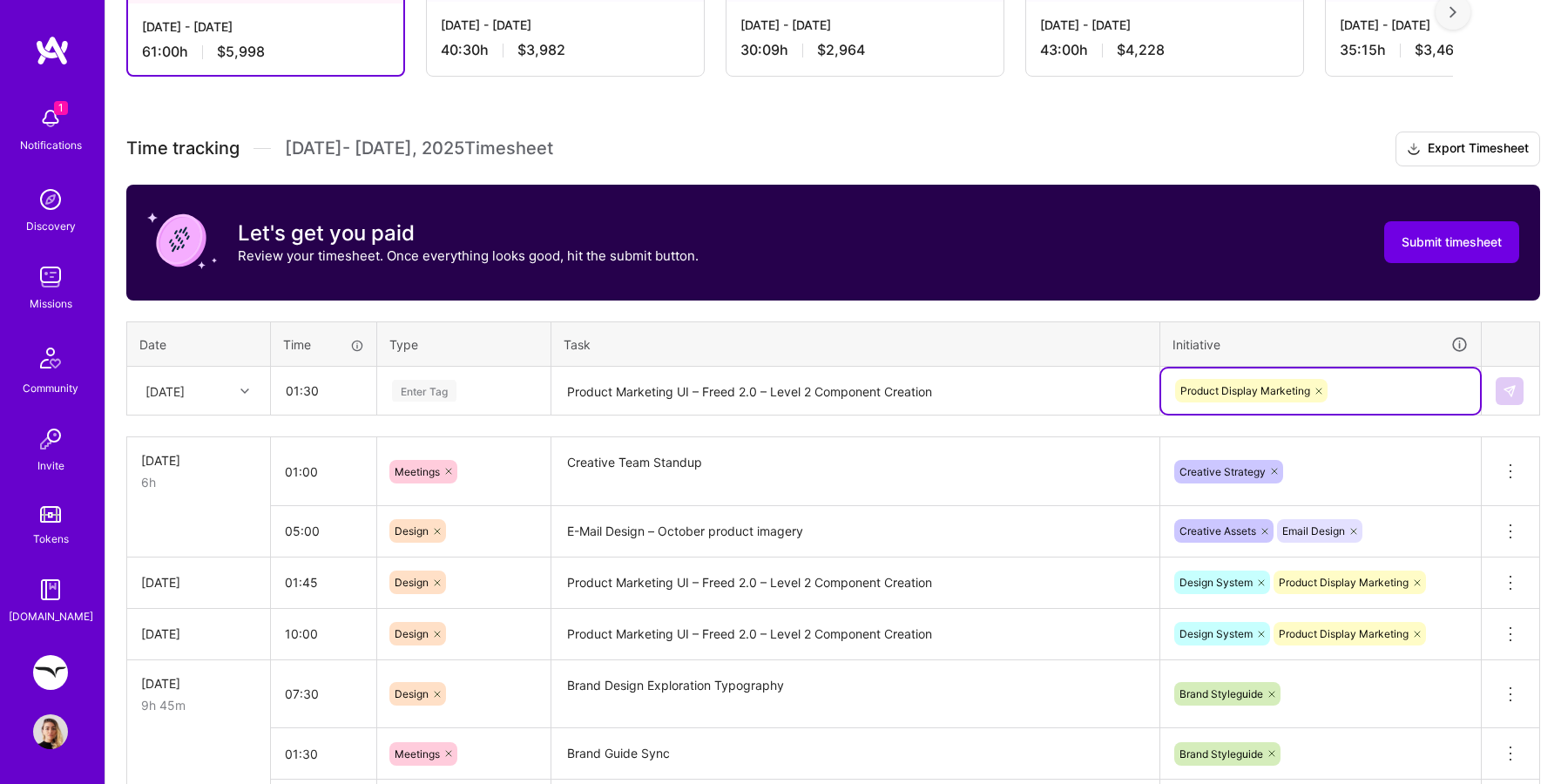
click at [421, 403] on div "Enter Tag" at bounding box center [463, 391] width 172 height 45
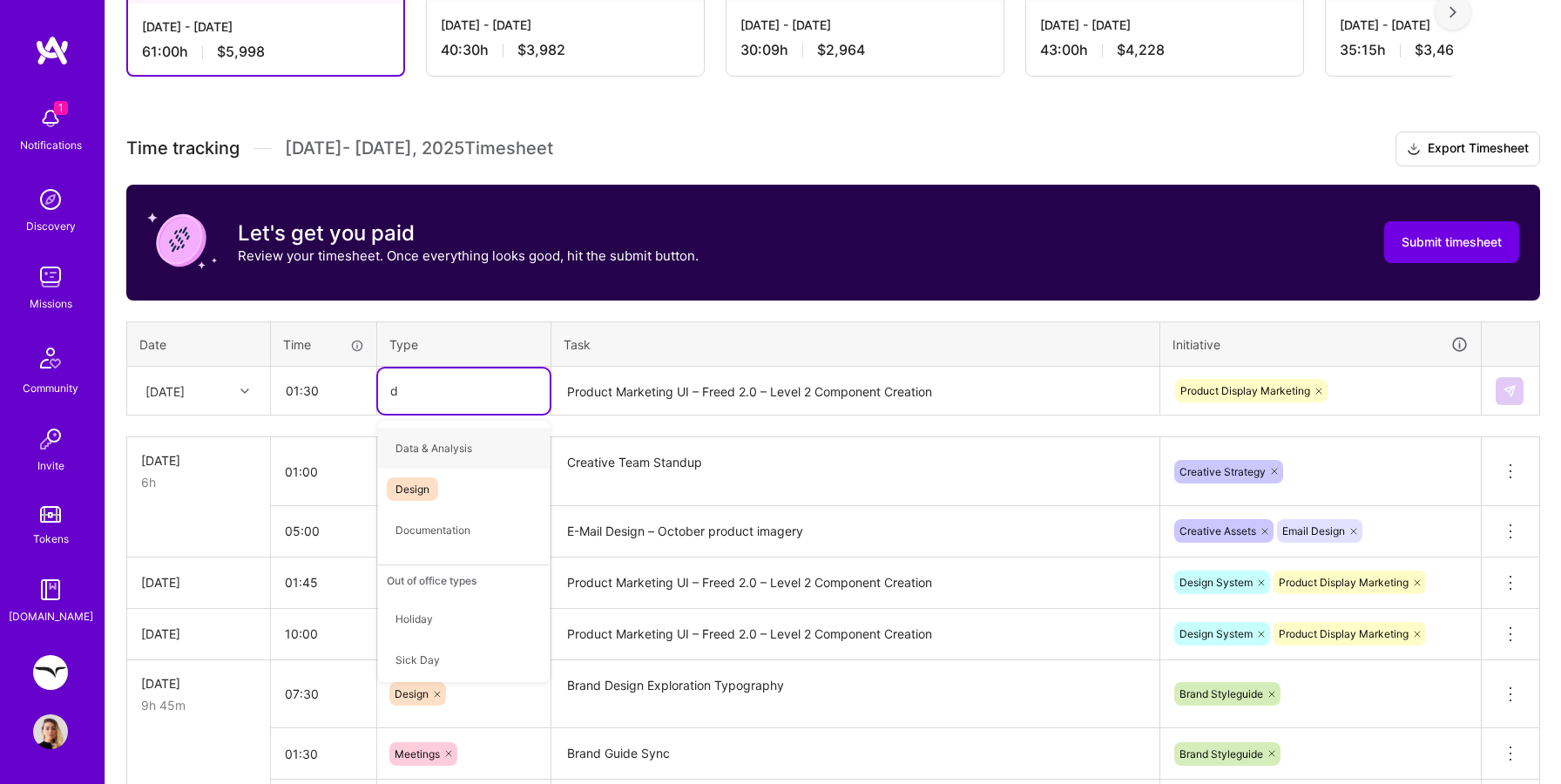
type input "de"
click at [420, 454] on span "Design" at bounding box center [413, 448] width 51 height 24
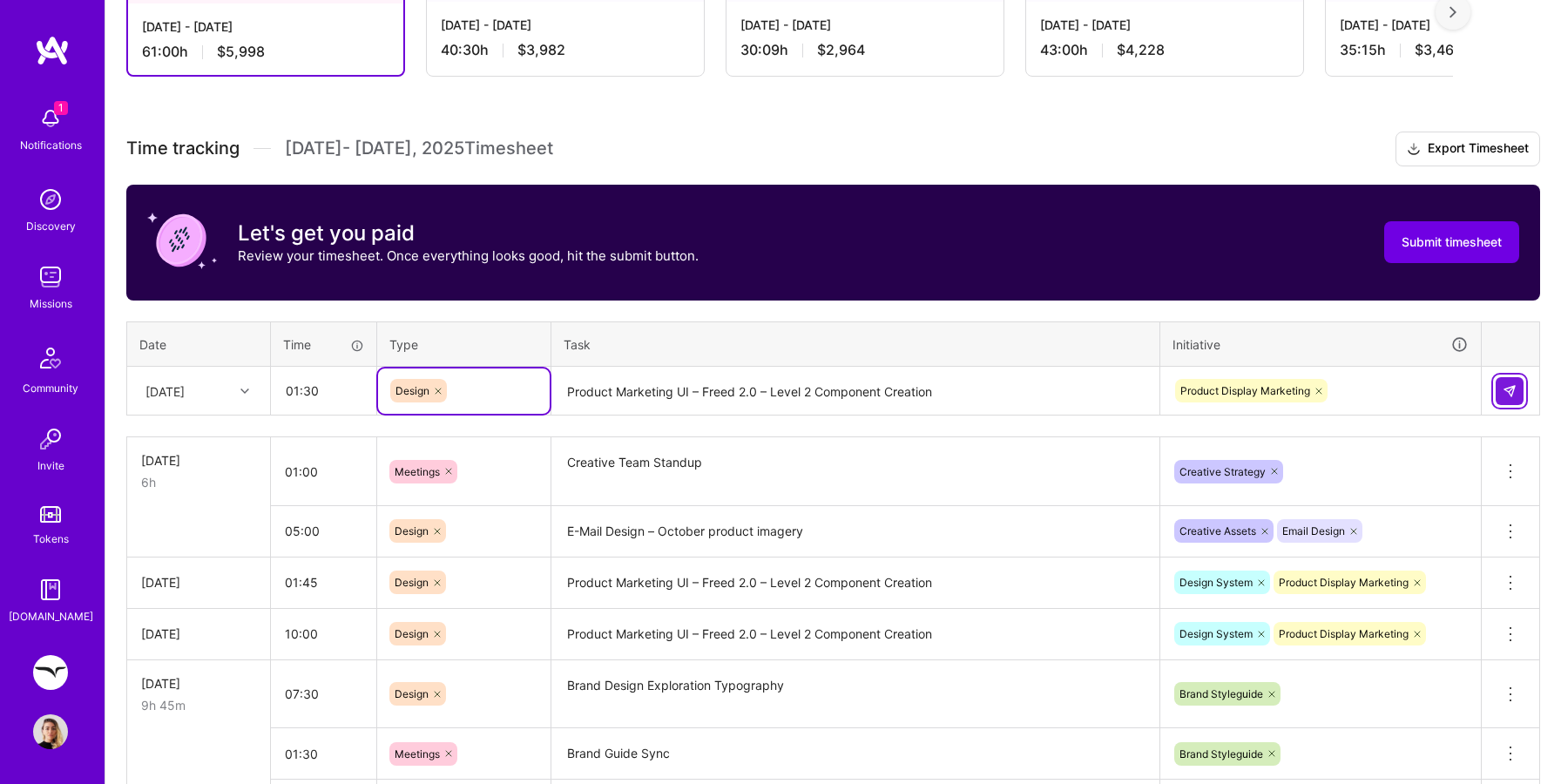
click at [1503, 385] on img at bounding box center [1509, 391] width 14 height 14
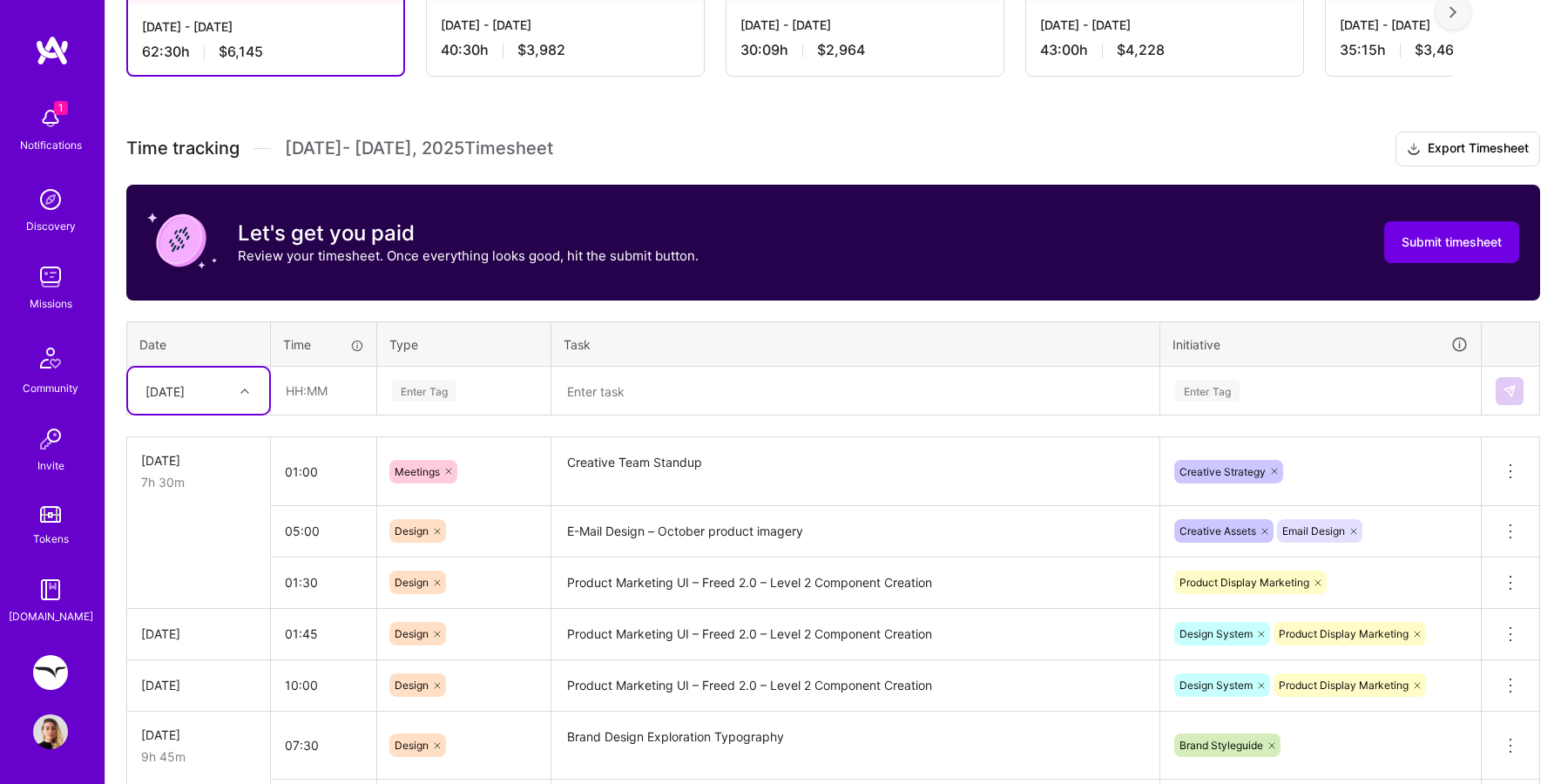
click at [238, 399] on div at bounding box center [247, 391] width 27 height 23
click at [216, 628] on div "[DATE]" at bounding box center [199, 630] width 141 height 32
click at [312, 387] on input "text" at bounding box center [323, 391] width 104 height 46
type input "03:30"
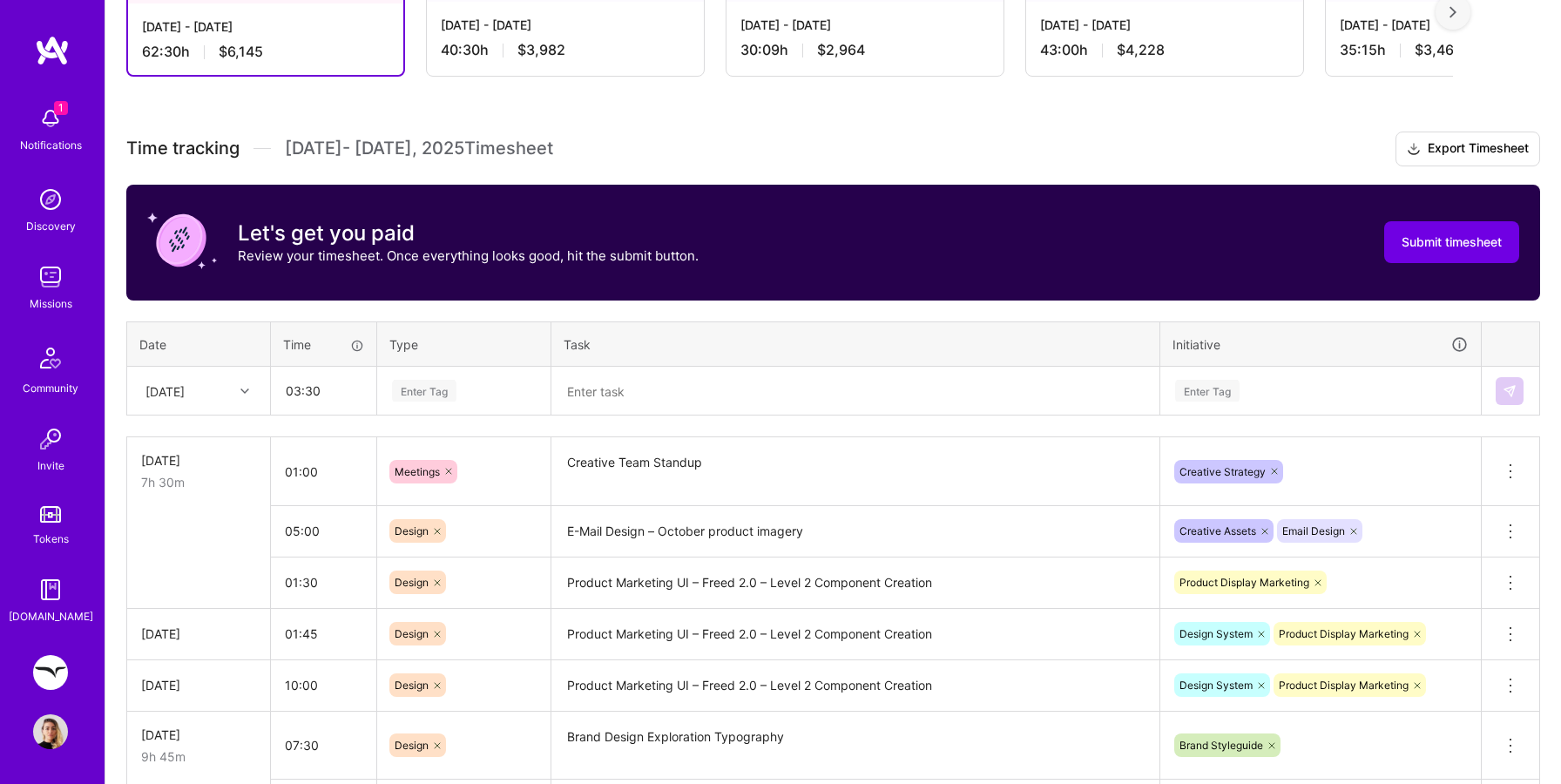
click at [670, 528] on textarea "E-Mail Design – October product imagery" at bounding box center [855, 532] width 604 height 48
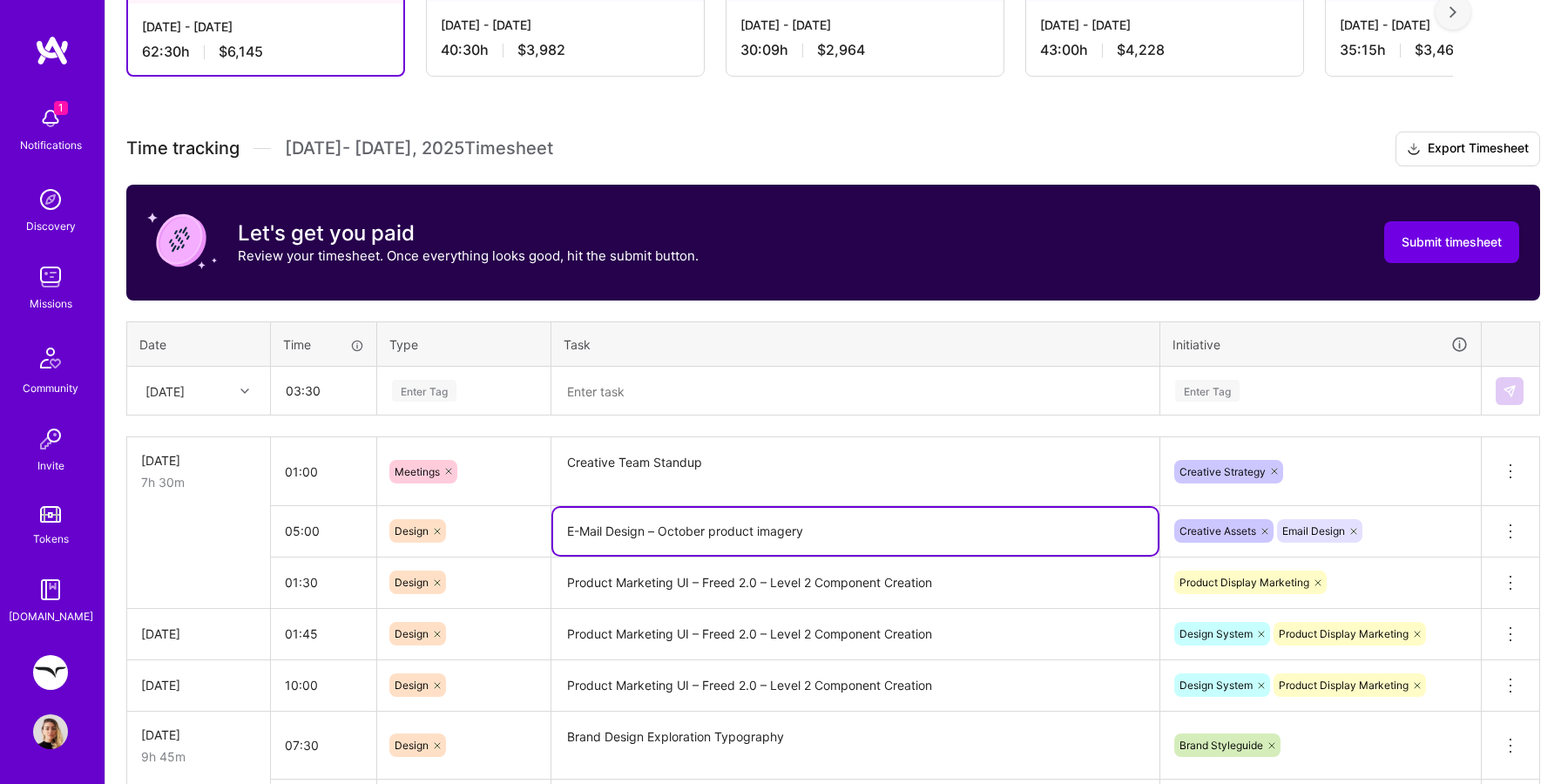
click at [670, 528] on textarea "E-Mail Design – October product imagery" at bounding box center [855, 531] width 604 height 47
click at [614, 376] on textarea at bounding box center [855, 392] width 604 height 46
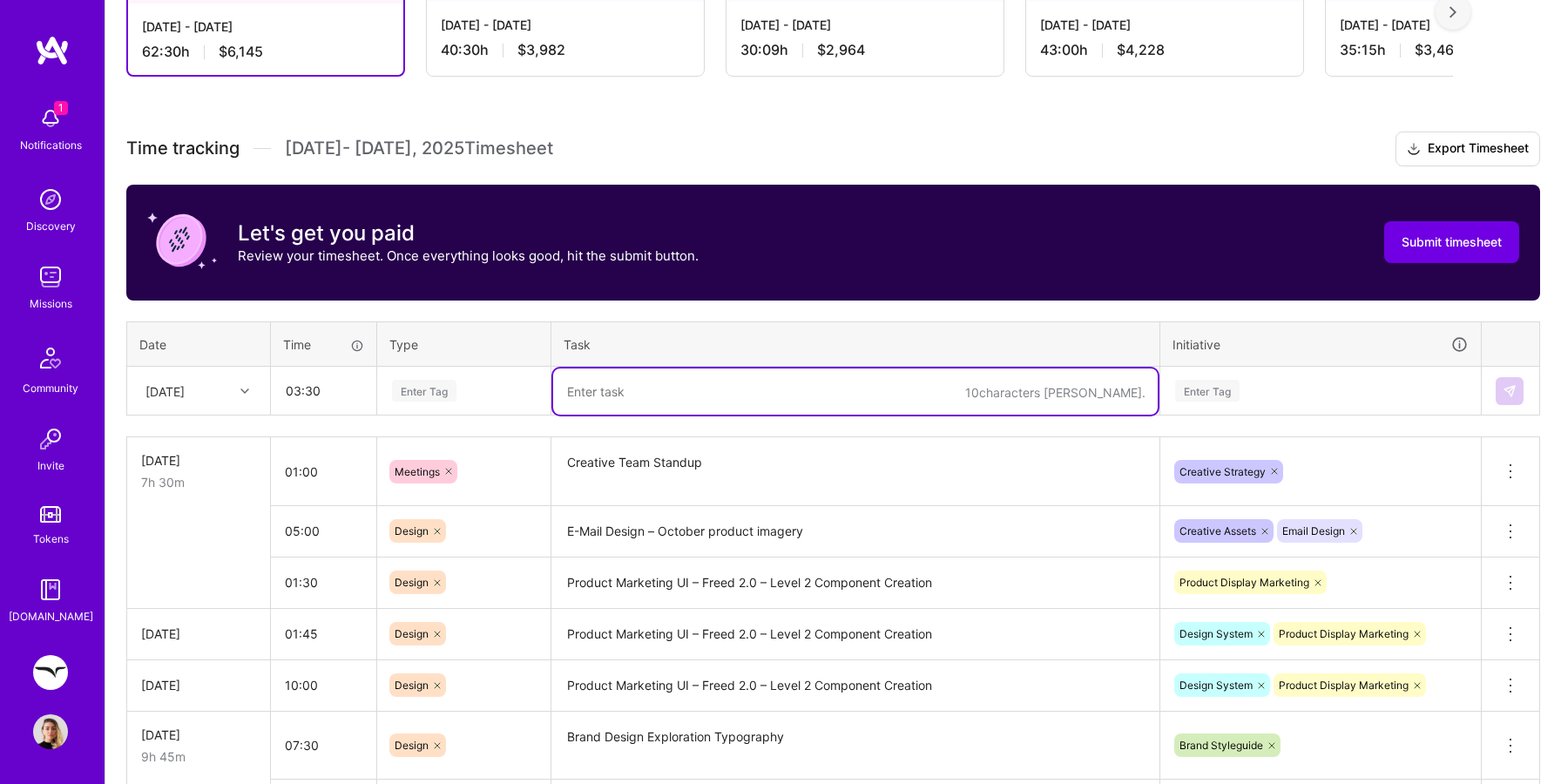
paste textarea "E-Mail Design – October product imagery"
type textarea "E-Mail Design – October product imagery"
click at [448, 400] on div "Enter Tag" at bounding box center [424, 390] width 64 height 27
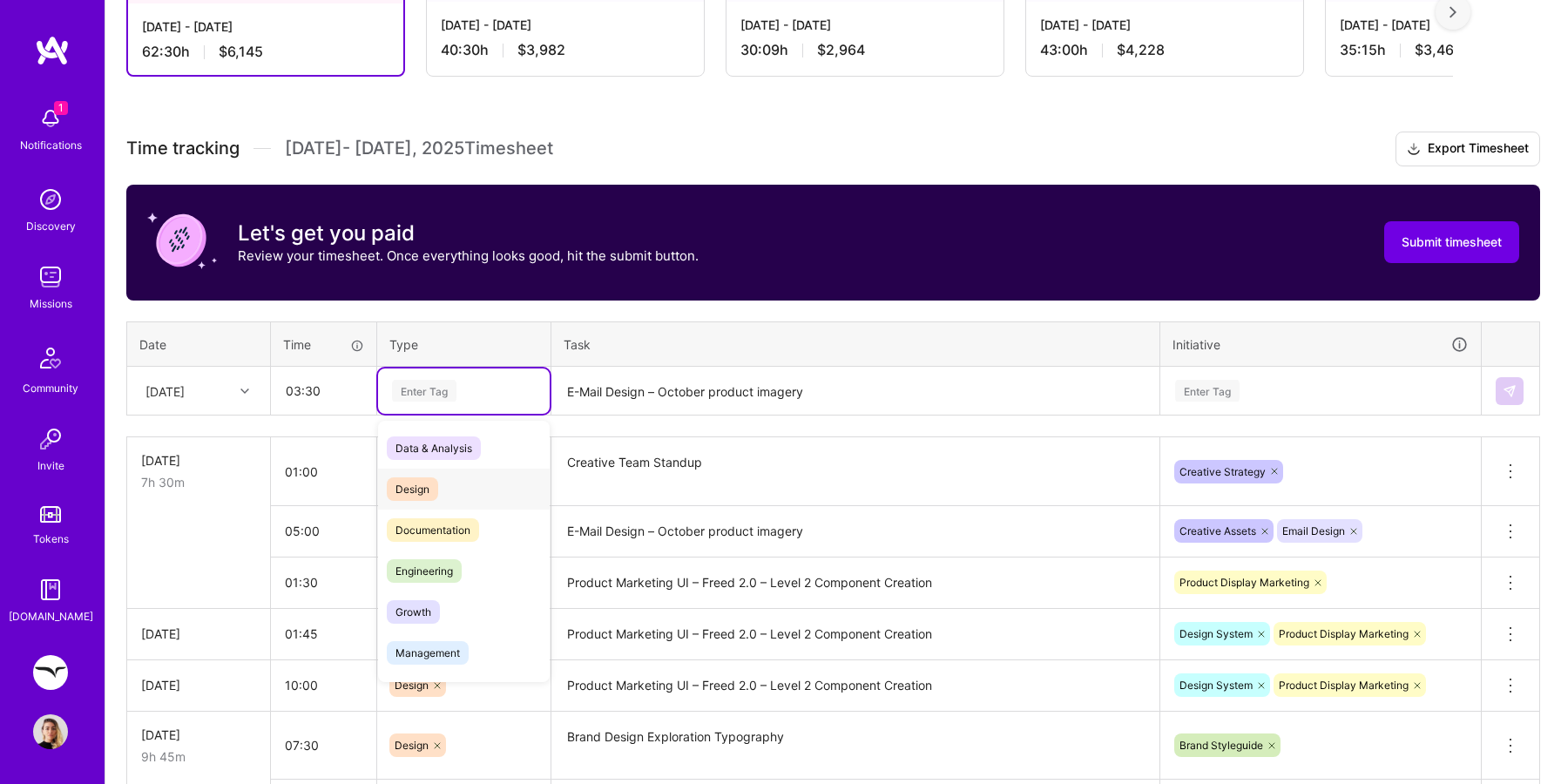
click at [428, 483] on span "Design" at bounding box center [413, 489] width 51 height 24
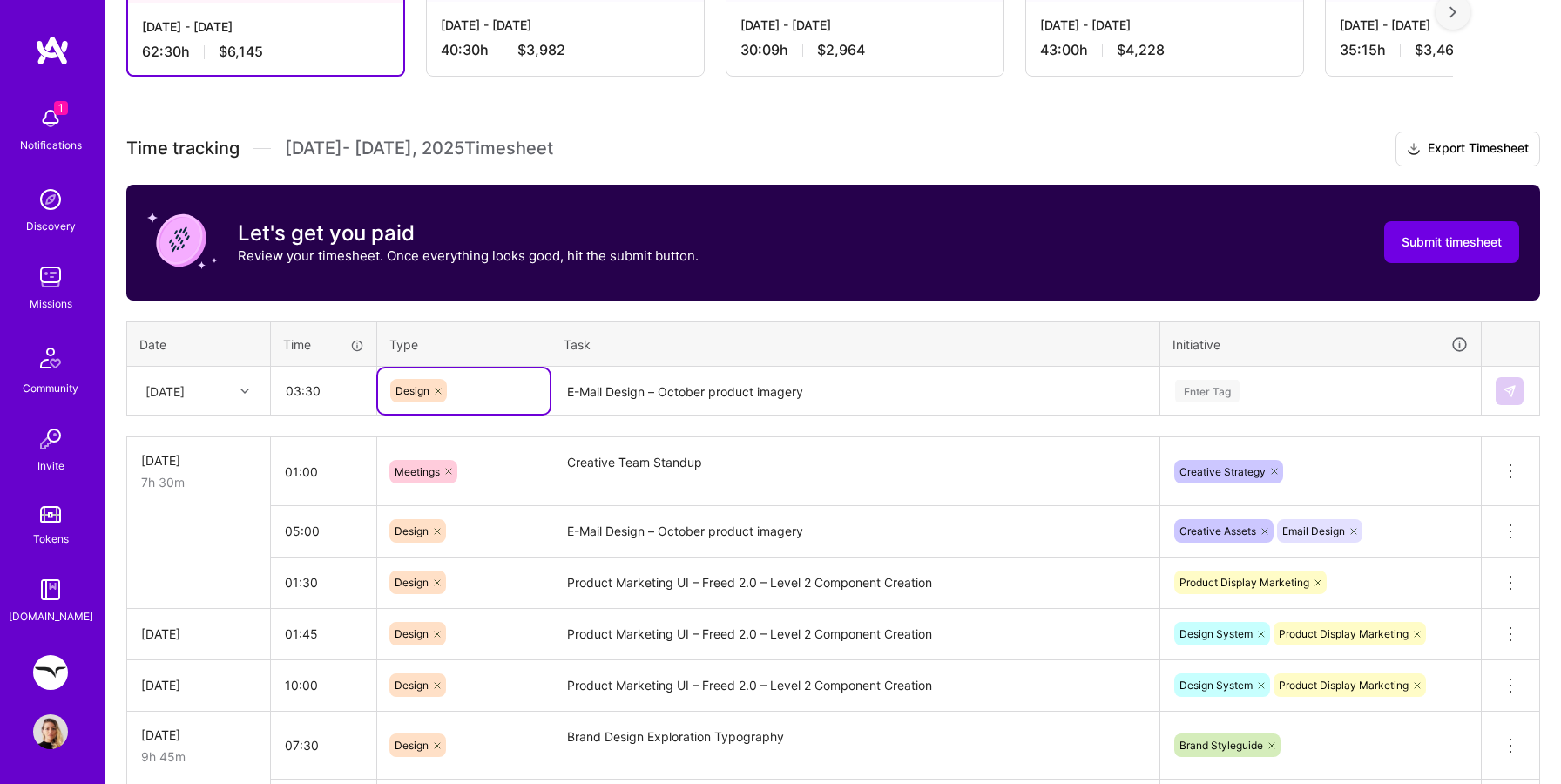
click at [1185, 377] on div "Enter Tag" at bounding box center [1321, 391] width 319 height 45
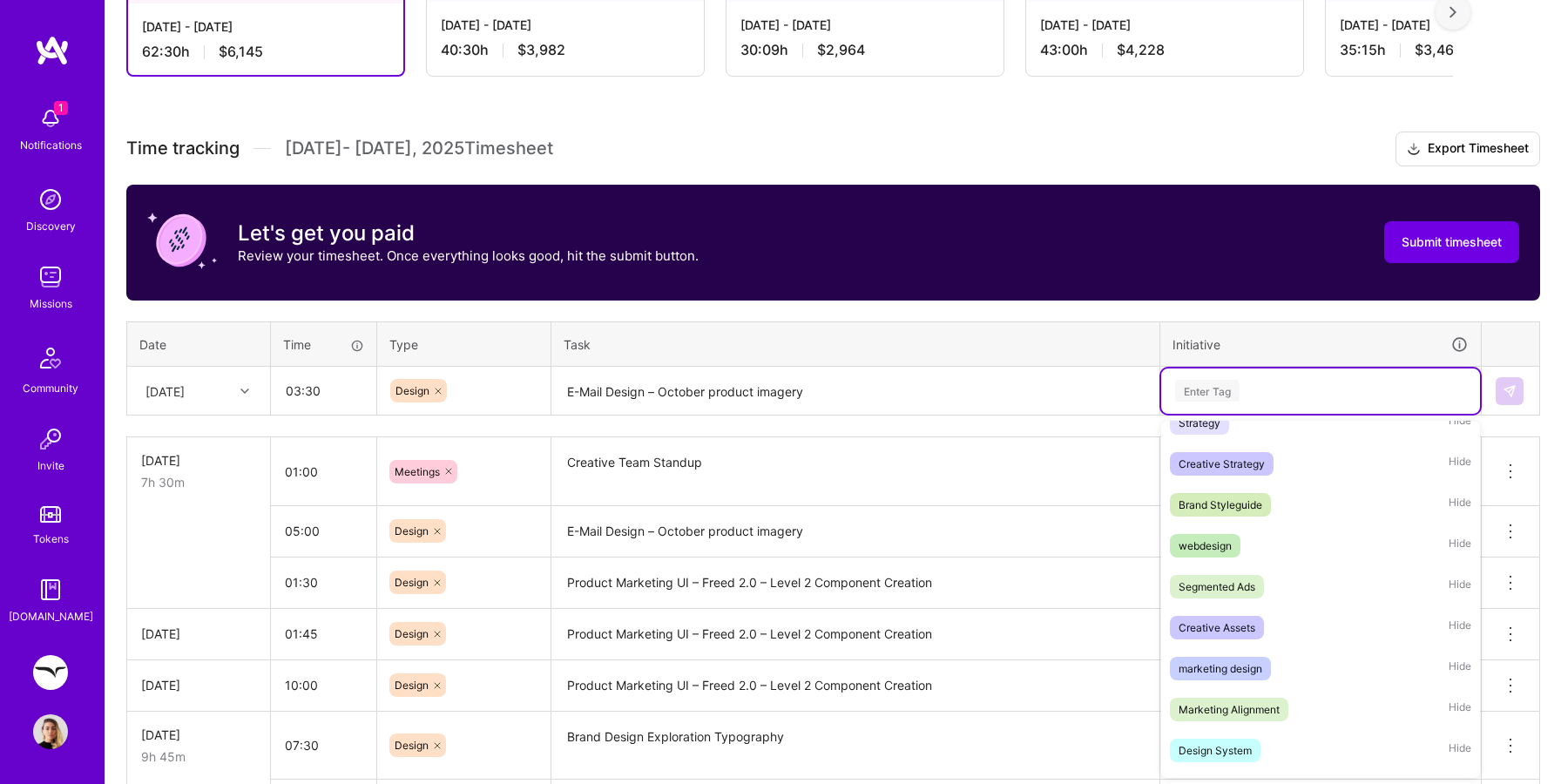
scroll to position [324, 0]
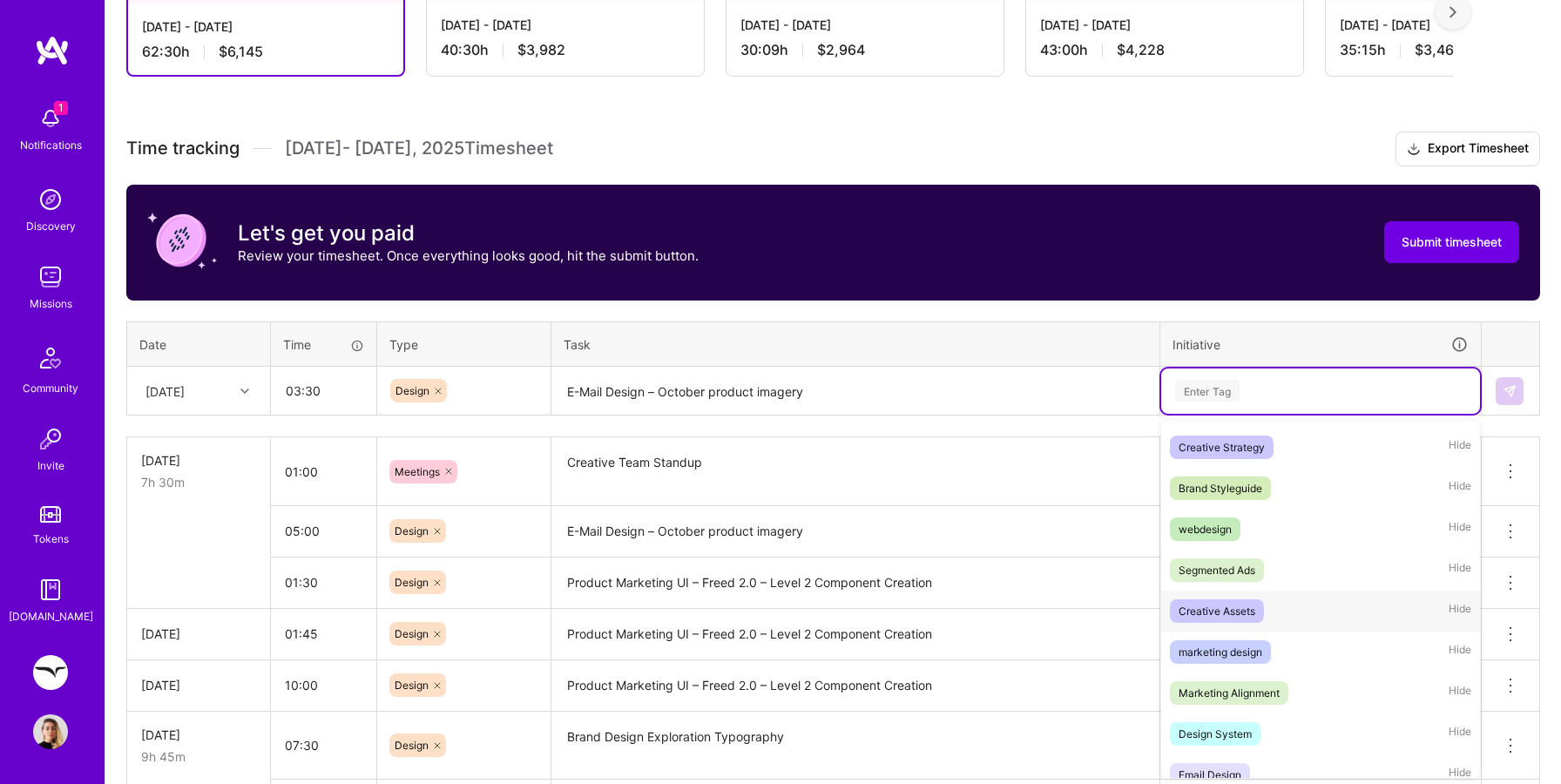
click at [1225, 614] on div "Creative Assets" at bounding box center [1217, 611] width 77 height 18
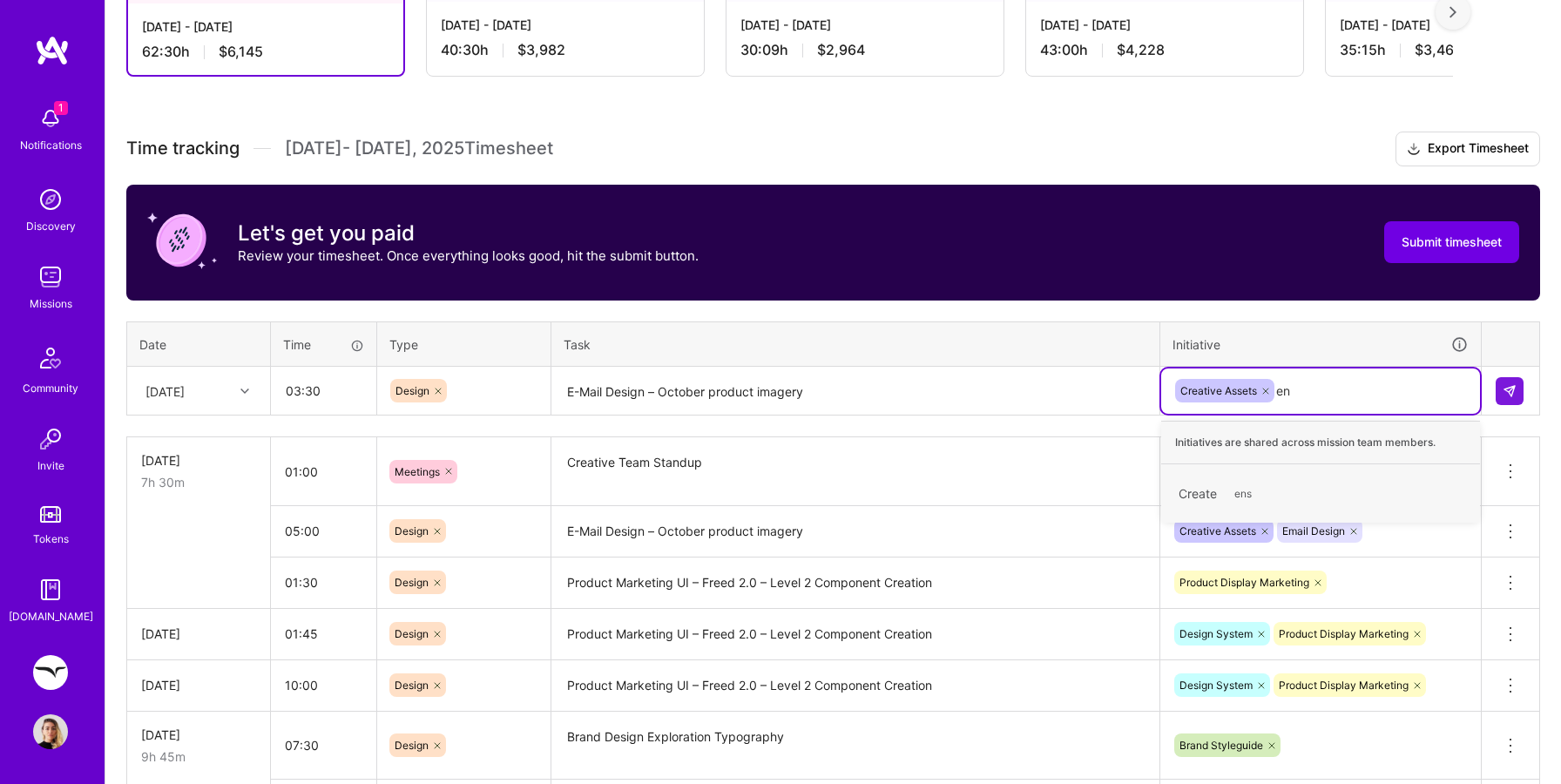
type input "e"
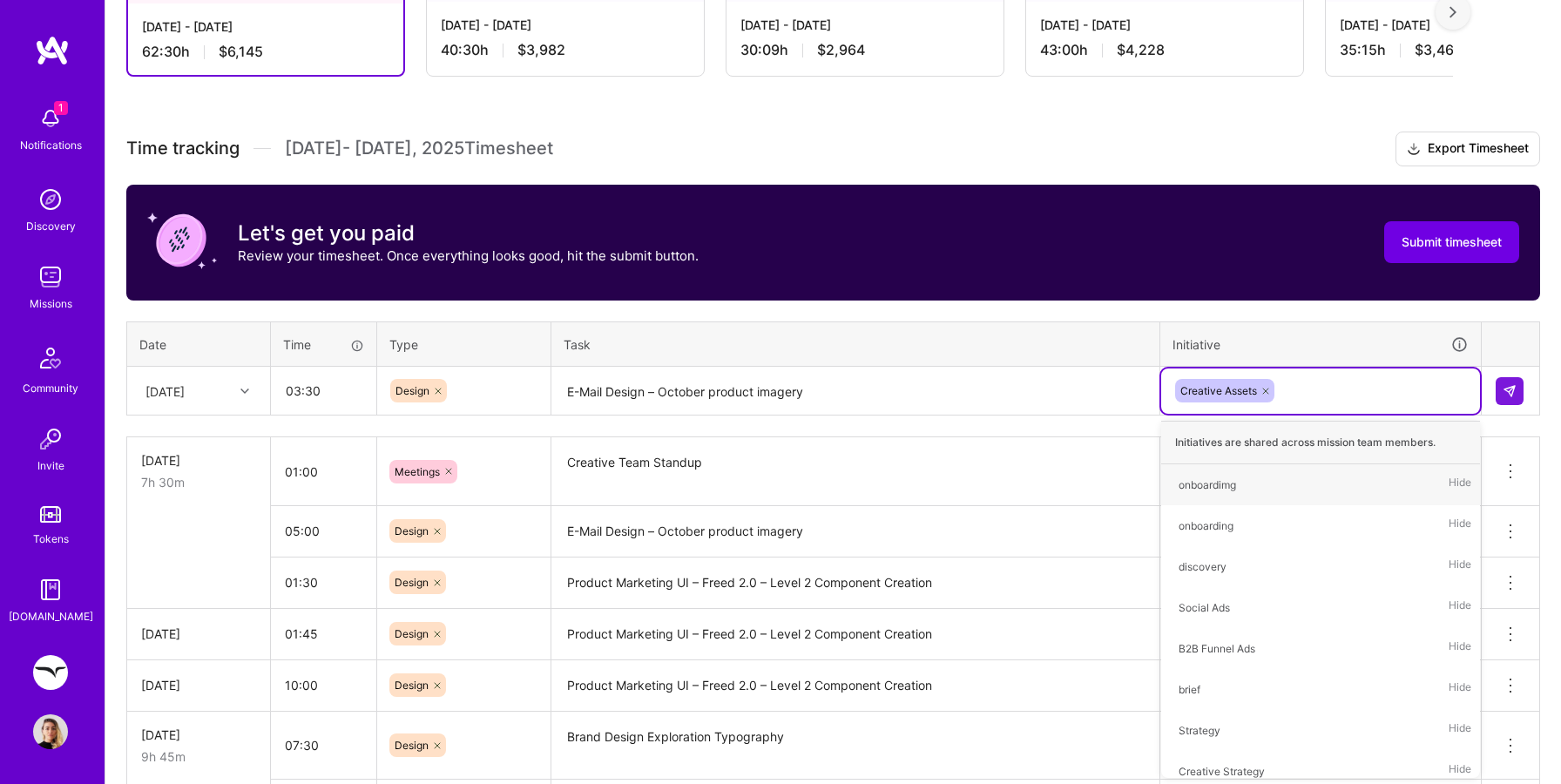
type input "m"
type input "r"
type input "em"
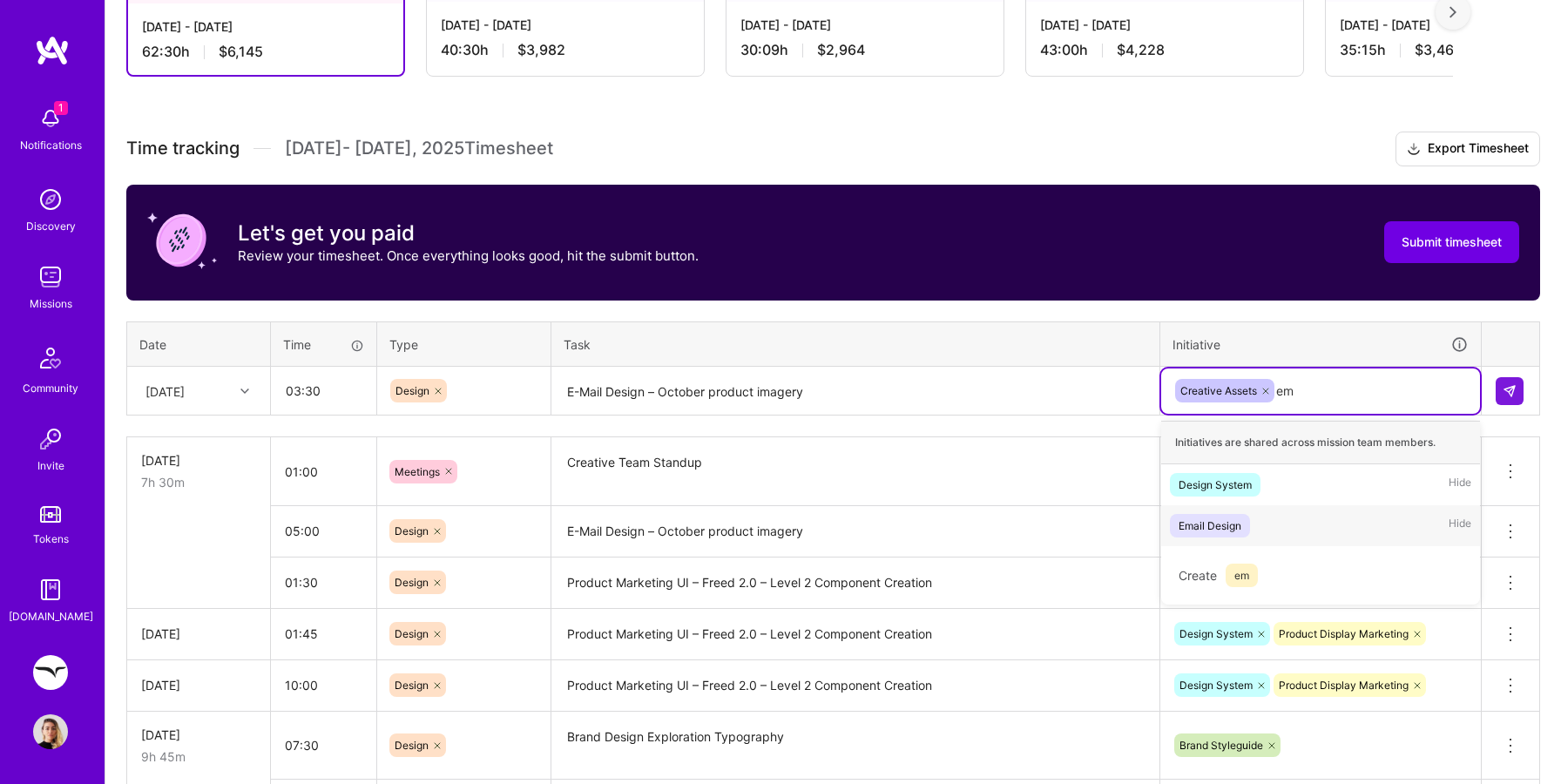
click at [1257, 530] on div "Email Design Hide" at bounding box center [1321, 525] width 319 height 41
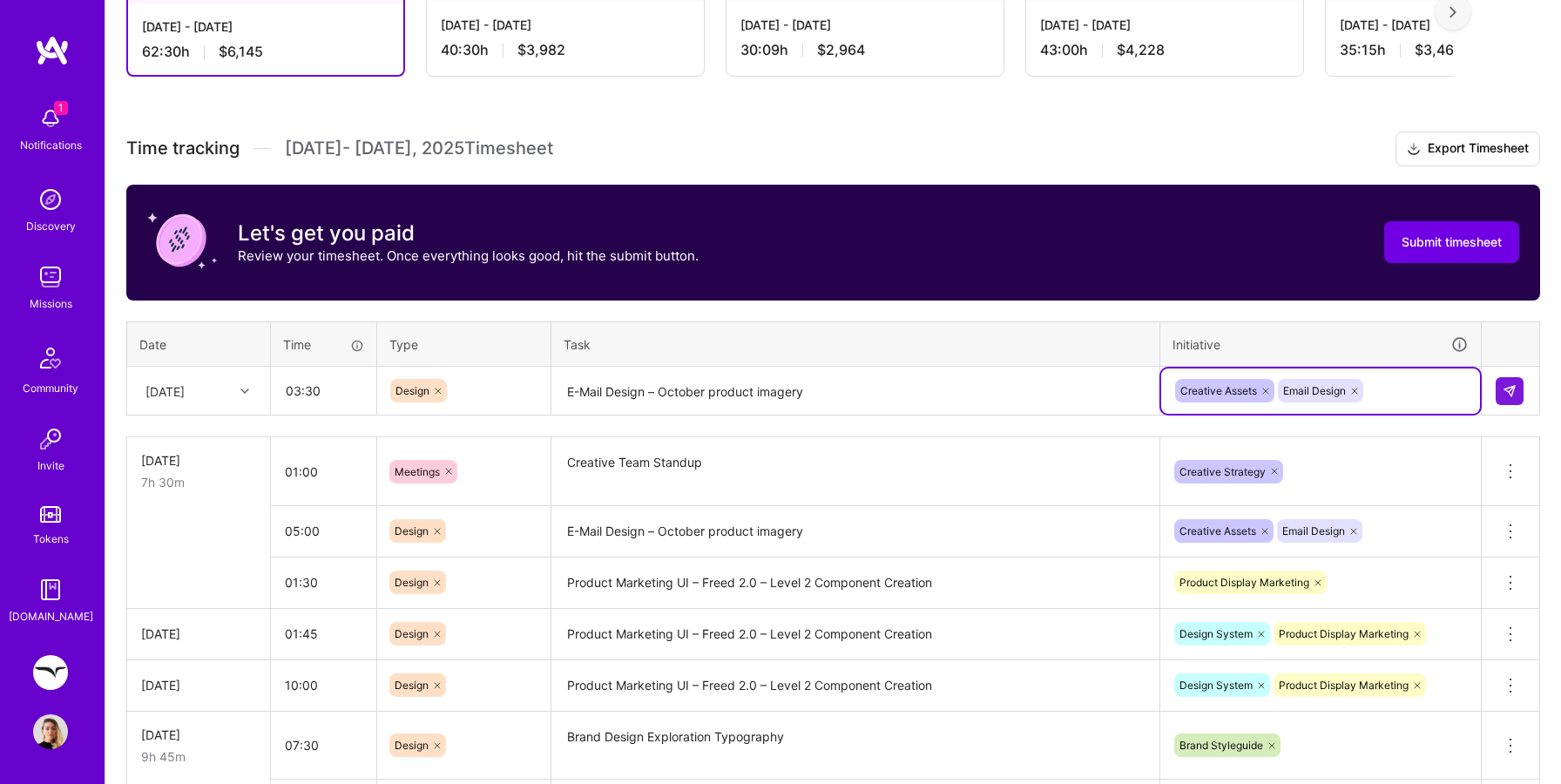
click at [886, 393] on textarea "E-Mail Design – October product imagery" at bounding box center [855, 392] width 604 height 46
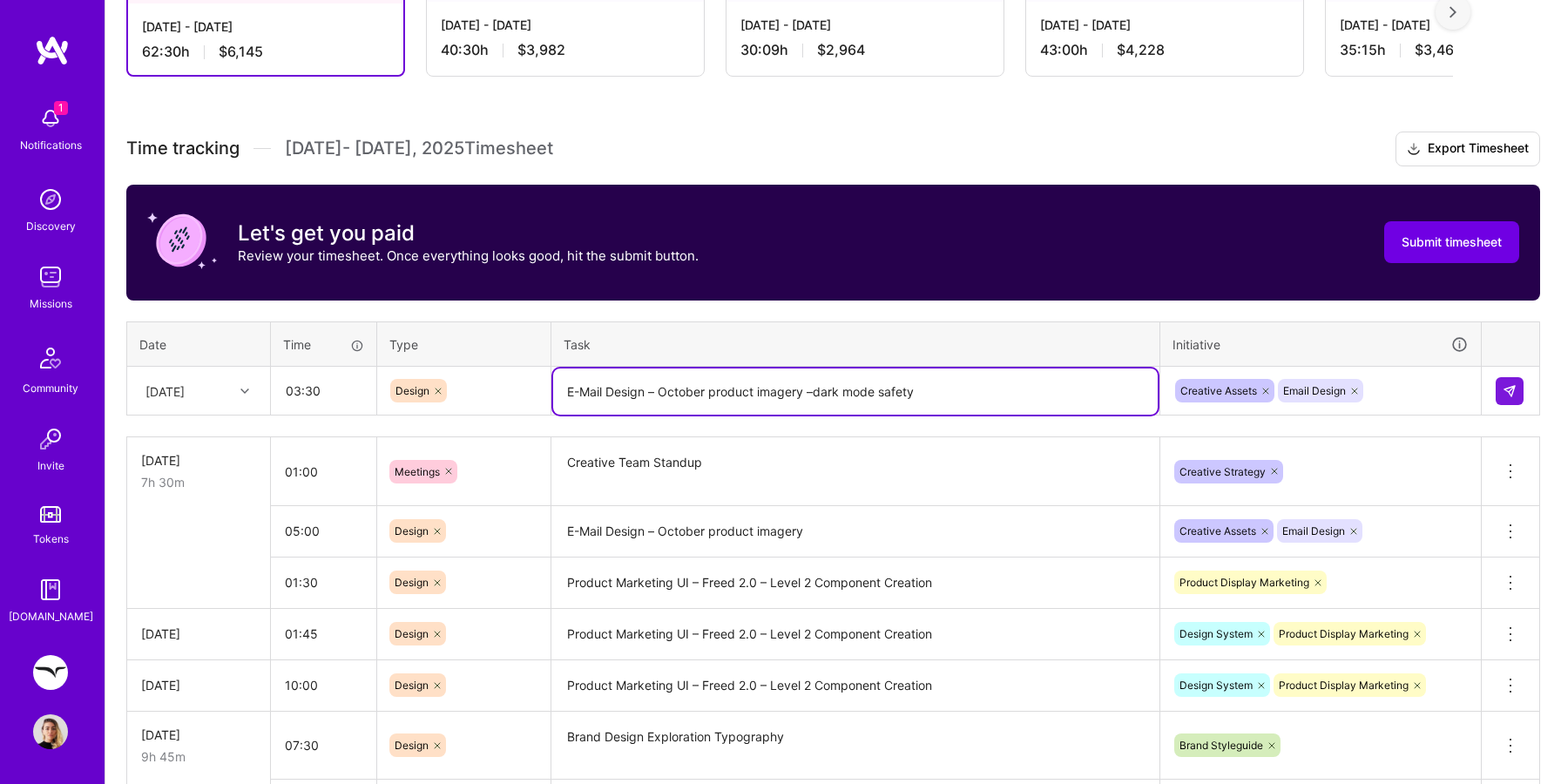
click at [815, 395] on textarea "E-Mail Design – October product imagery –dark mode safety" at bounding box center [855, 392] width 604 height 46
click at [942, 388] on textarea "E-Mail Design – October product imagery – dark mode safety" at bounding box center [855, 392] width 604 height 46
click at [969, 392] on textarea "E-Mail Design – October product imagery – dark mode safety style creation" at bounding box center [855, 392] width 604 height 46
type textarea "E-Mail Design – October product imagery – dark mode safety style iteration"
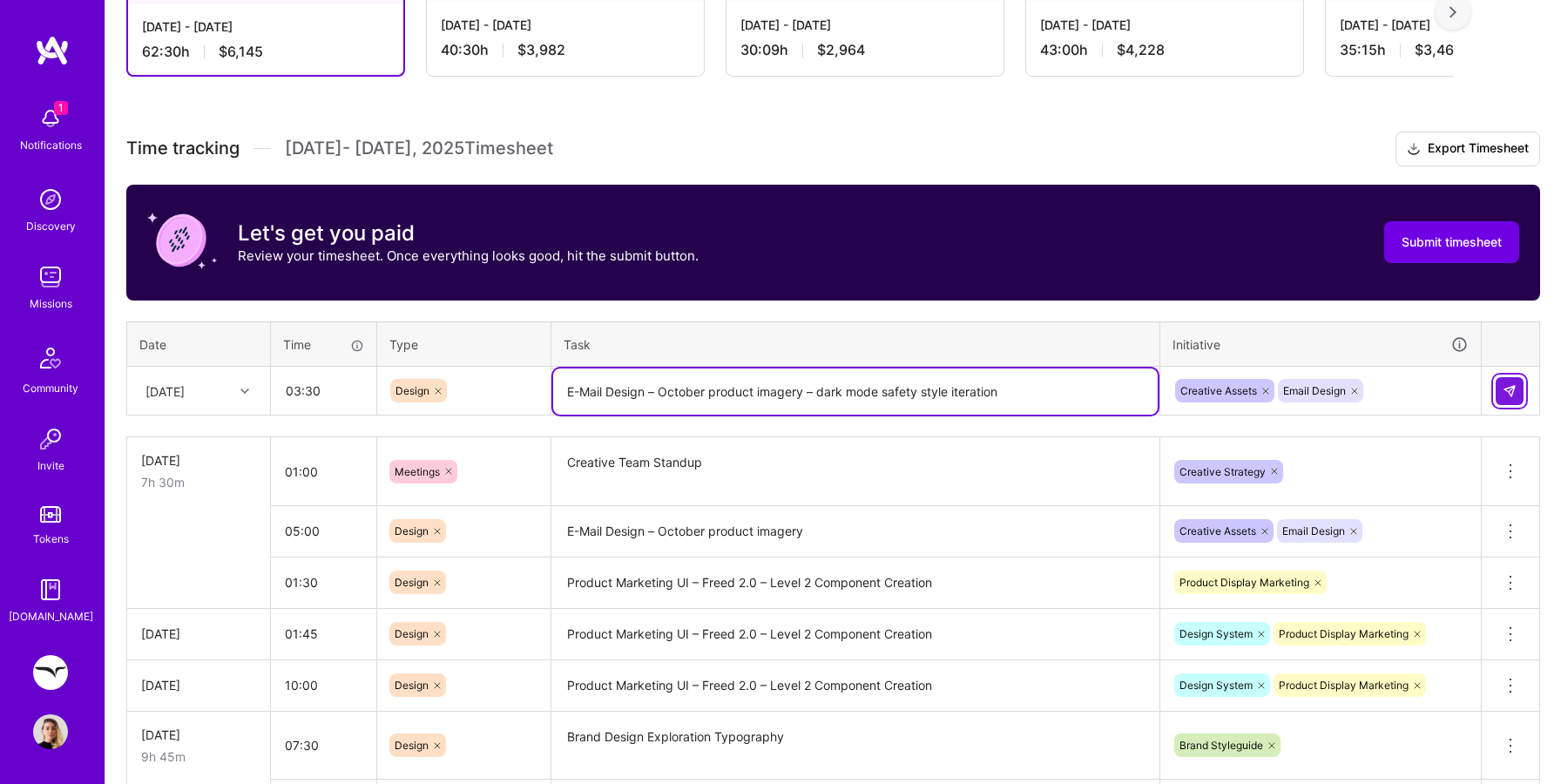
click at [1509, 385] on img at bounding box center [1509, 391] width 14 height 14
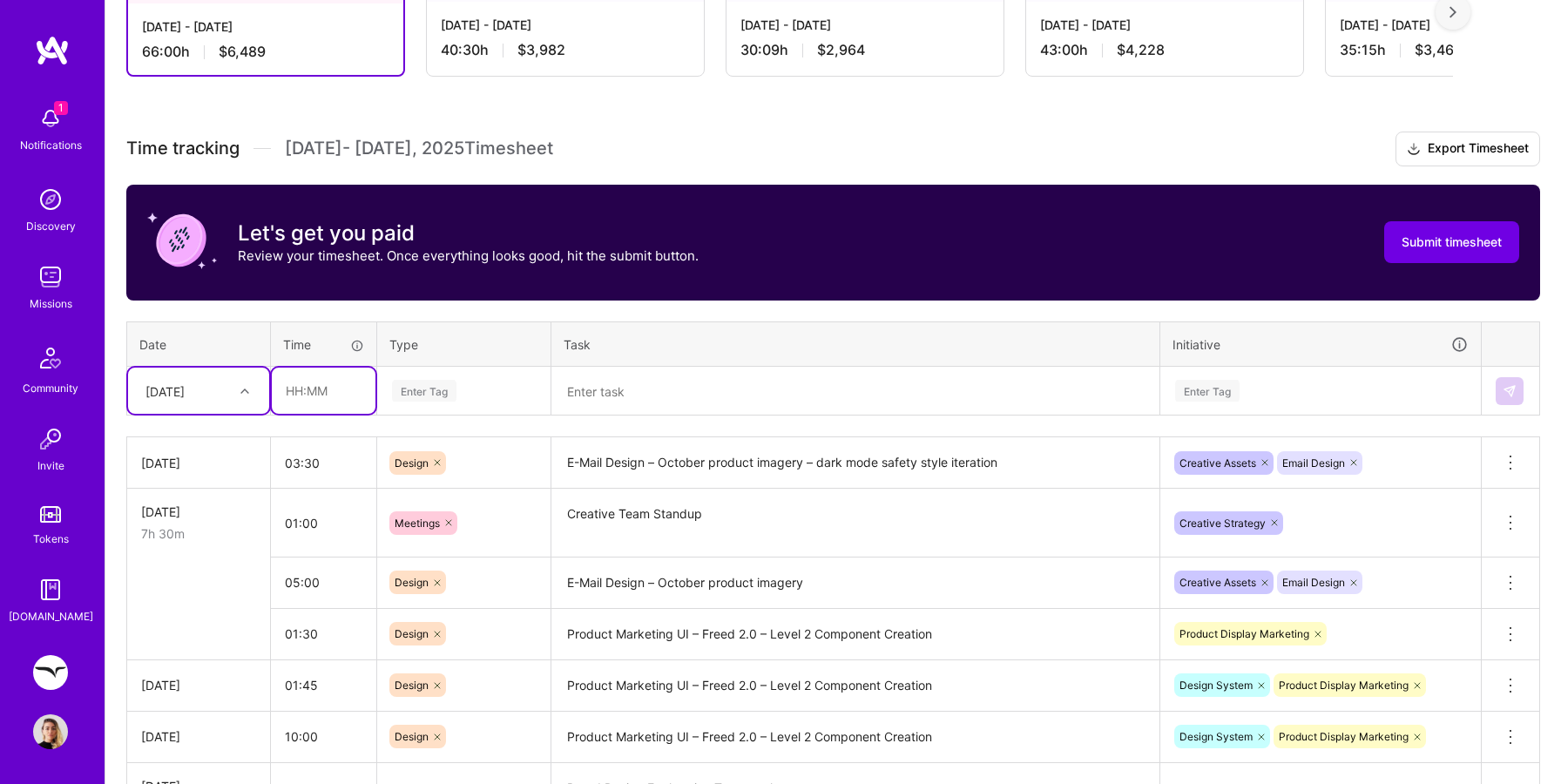
click at [291, 400] on input "text" at bounding box center [323, 391] width 104 height 46
click at [437, 386] on div "Enter Tag" at bounding box center [424, 390] width 64 height 27
type input "04:00"
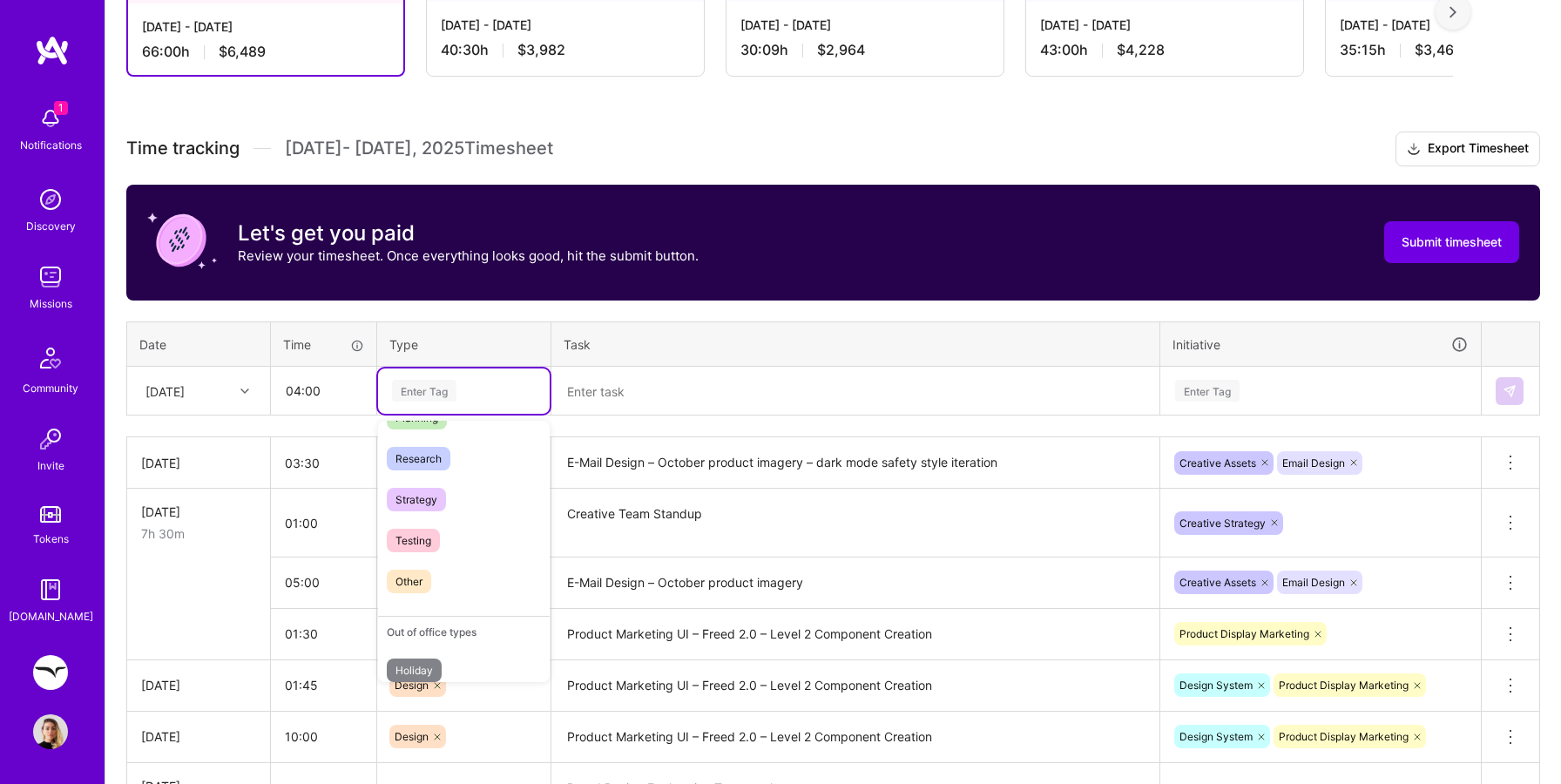
scroll to position [405, 0]
click at [439, 454] on span "Research" at bounding box center [418, 453] width 63 height 24
click at [618, 382] on textarea at bounding box center [855, 392] width 604 height 46
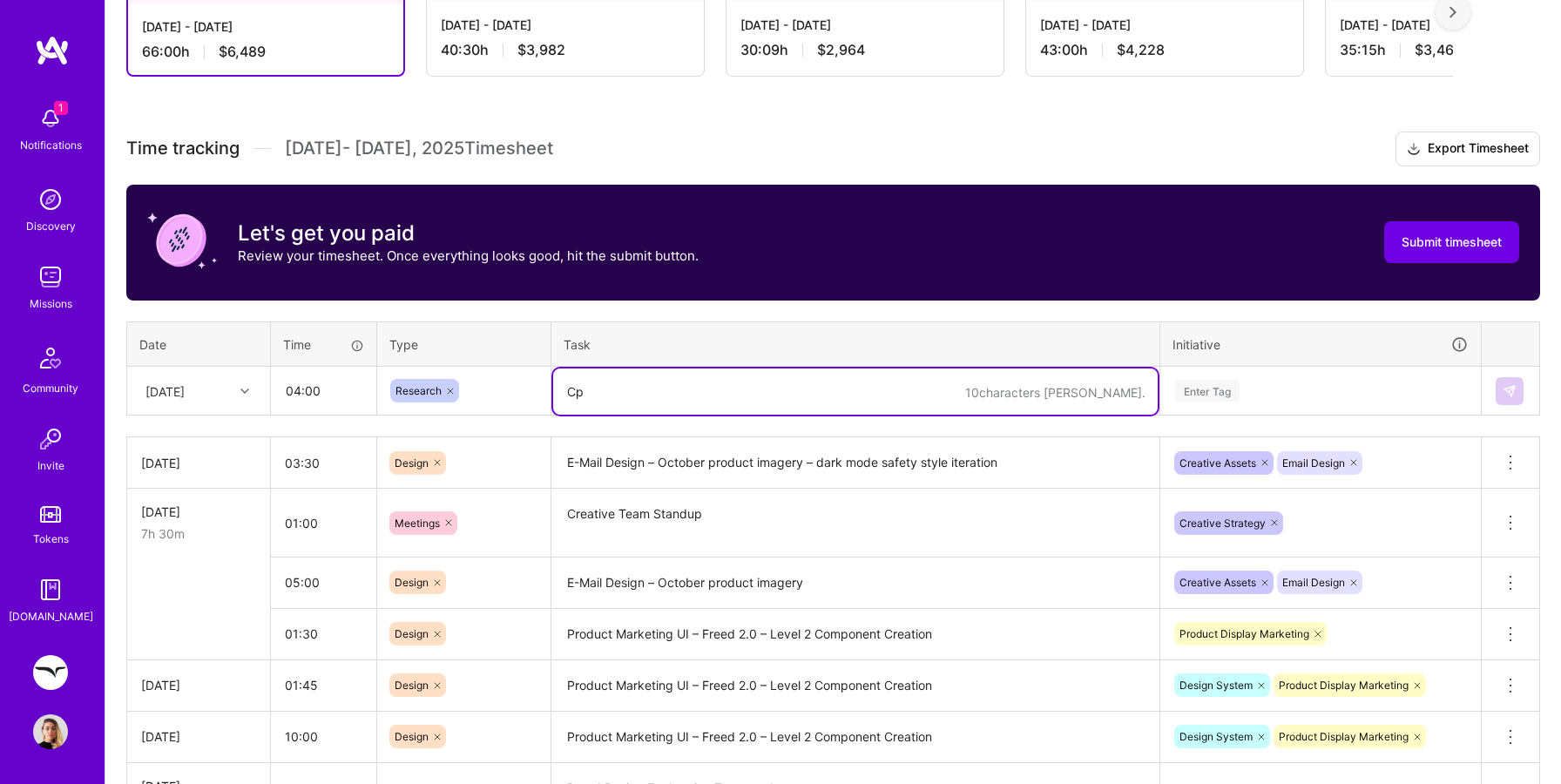
type textarea "C"
type textarea "Competition Design Audit – Focus on Typography and Key Visuals"
click at [1217, 392] on div "Enter Tag" at bounding box center [1207, 390] width 64 height 27
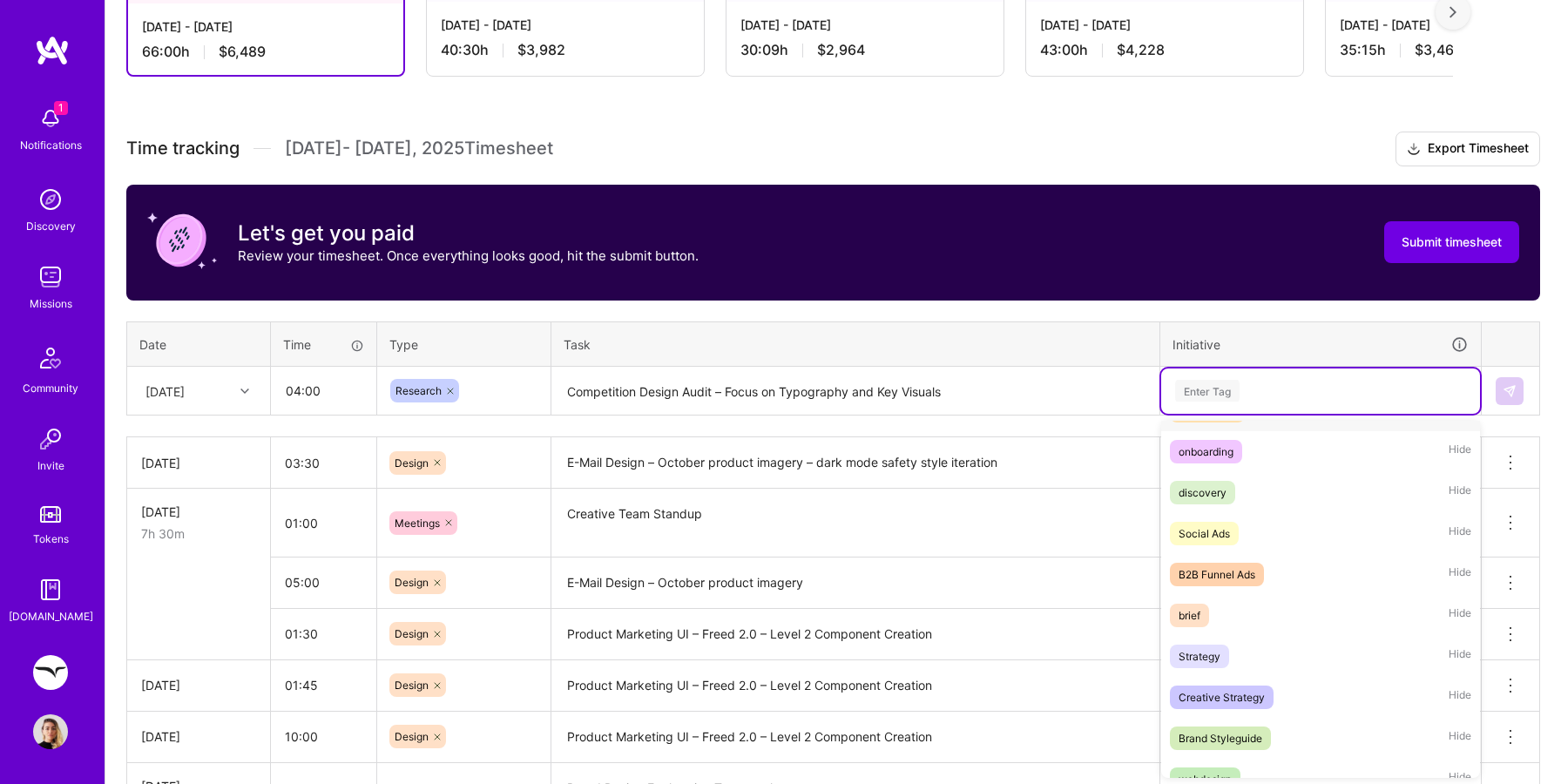
scroll to position [75, 0]
click at [1240, 697] on div "Creative Strategy" at bounding box center [1222, 696] width 86 height 18
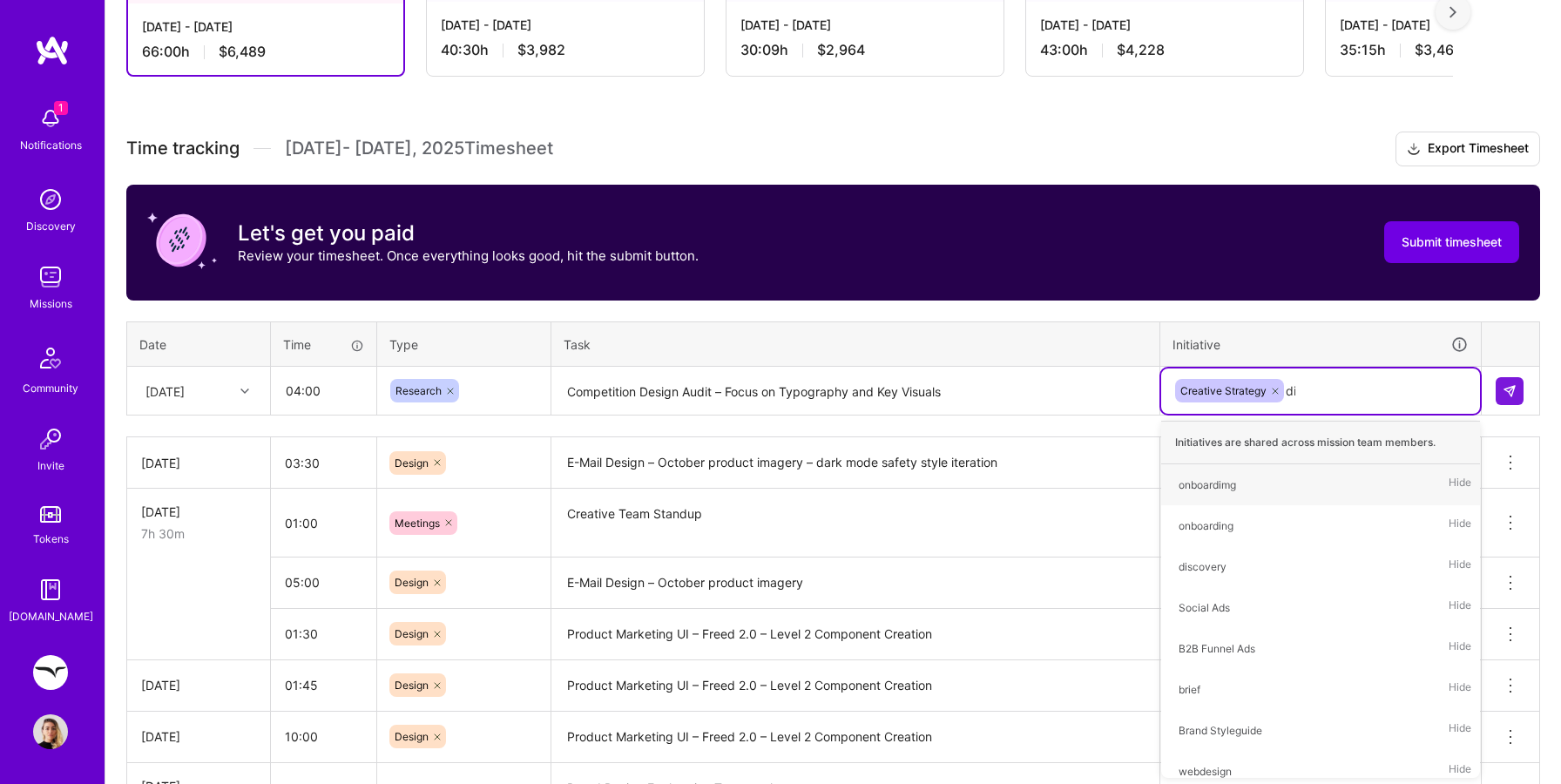
type input "dis"
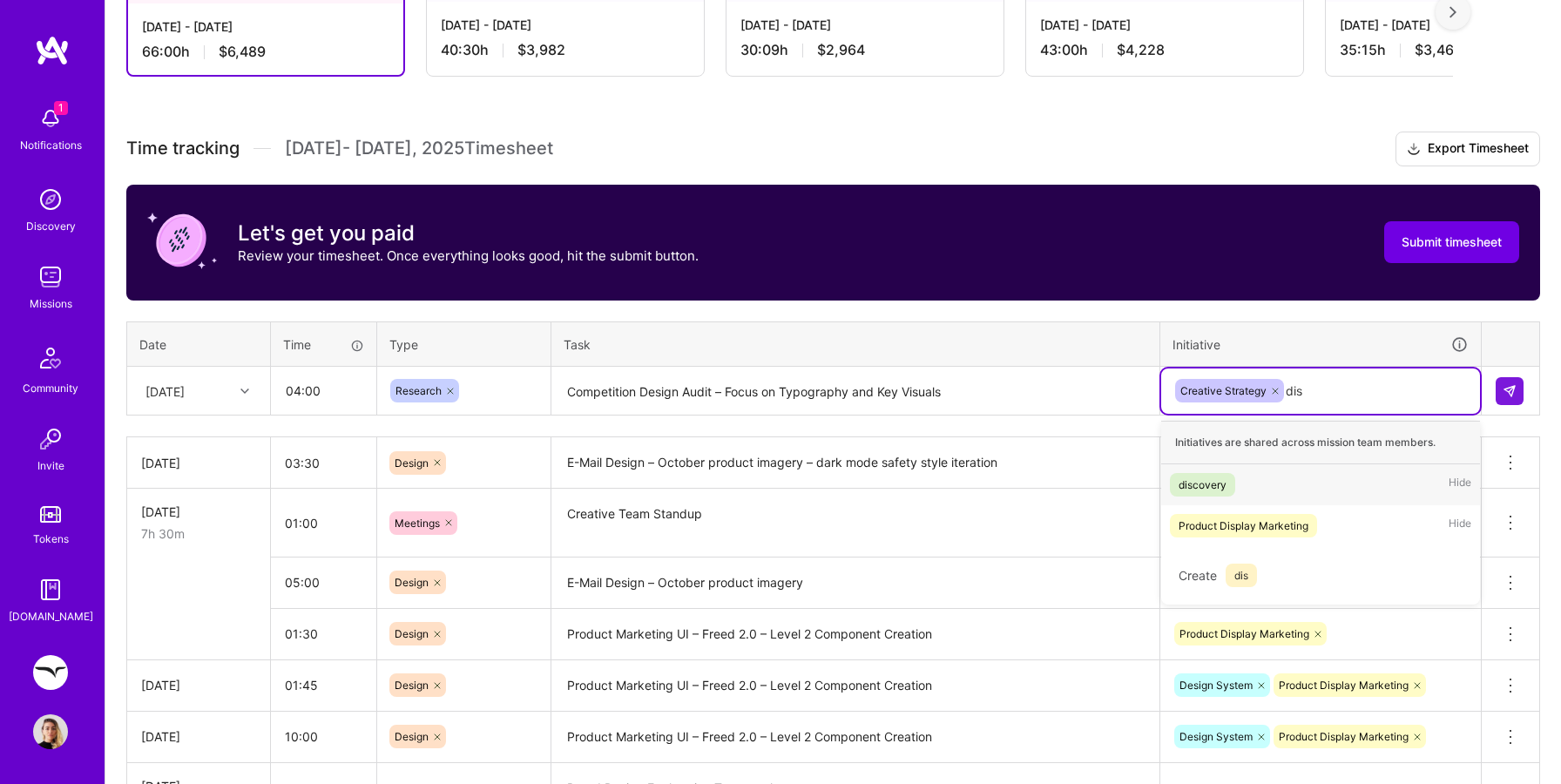
click at [1301, 488] on div "discovery Hide" at bounding box center [1321, 484] width 319 height 41
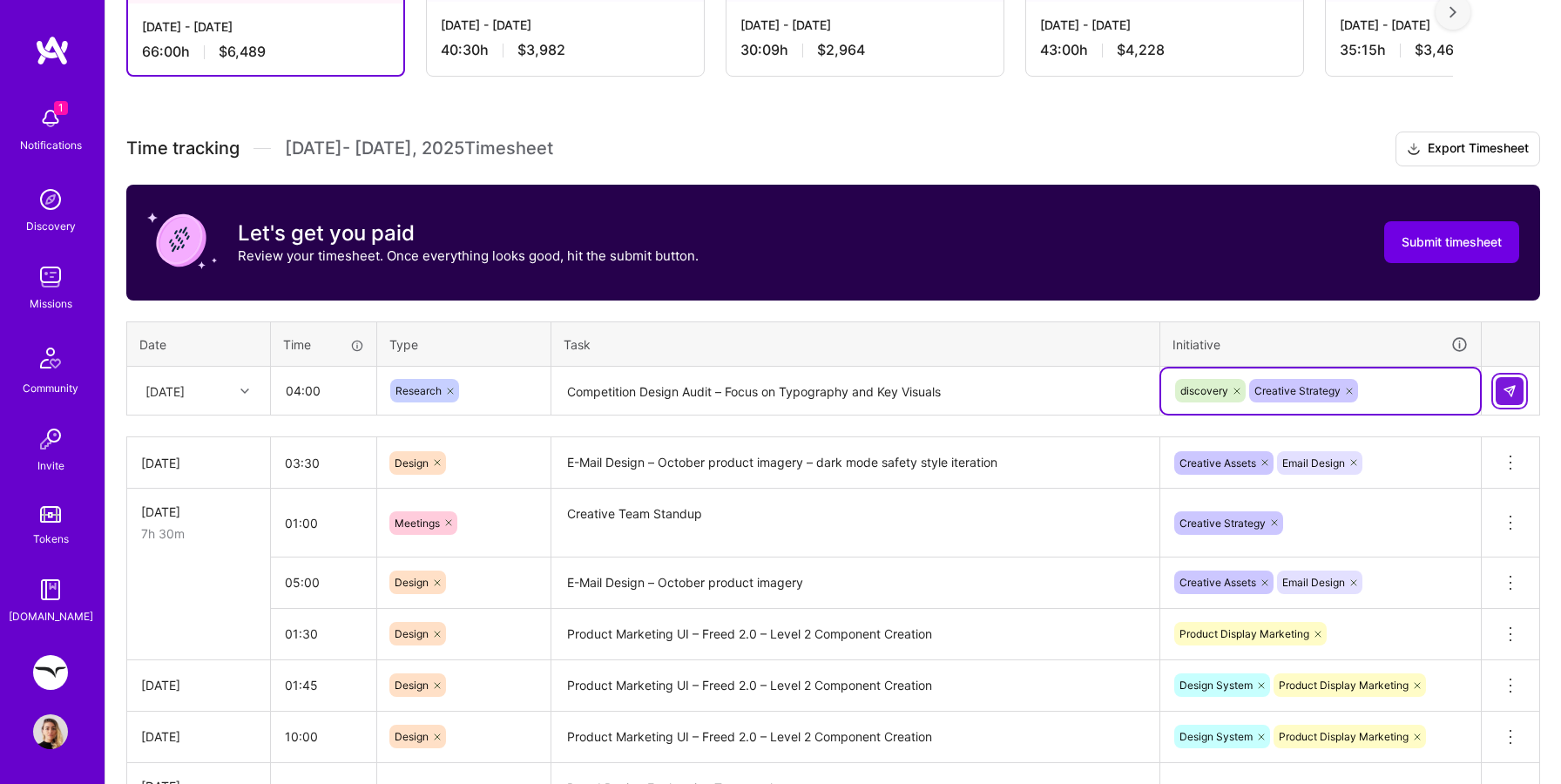
click at [1507, 391] on img at bounding box center [1509, 391] width 14 height 14
